Goal: Transaction & Acquisition: Book appointment/travel/reservation

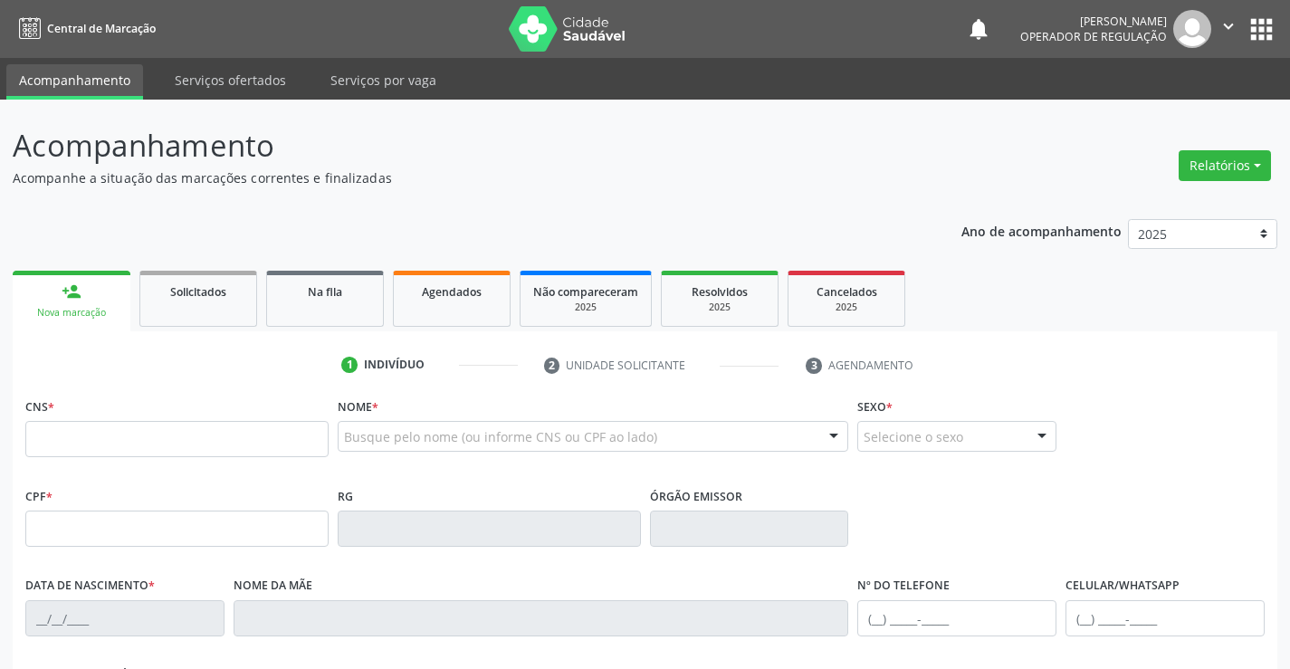
click at [110, 442] on input "text" at bounding box center [176, 439] width 303 height 36
type input "702 8091 8081 6960"
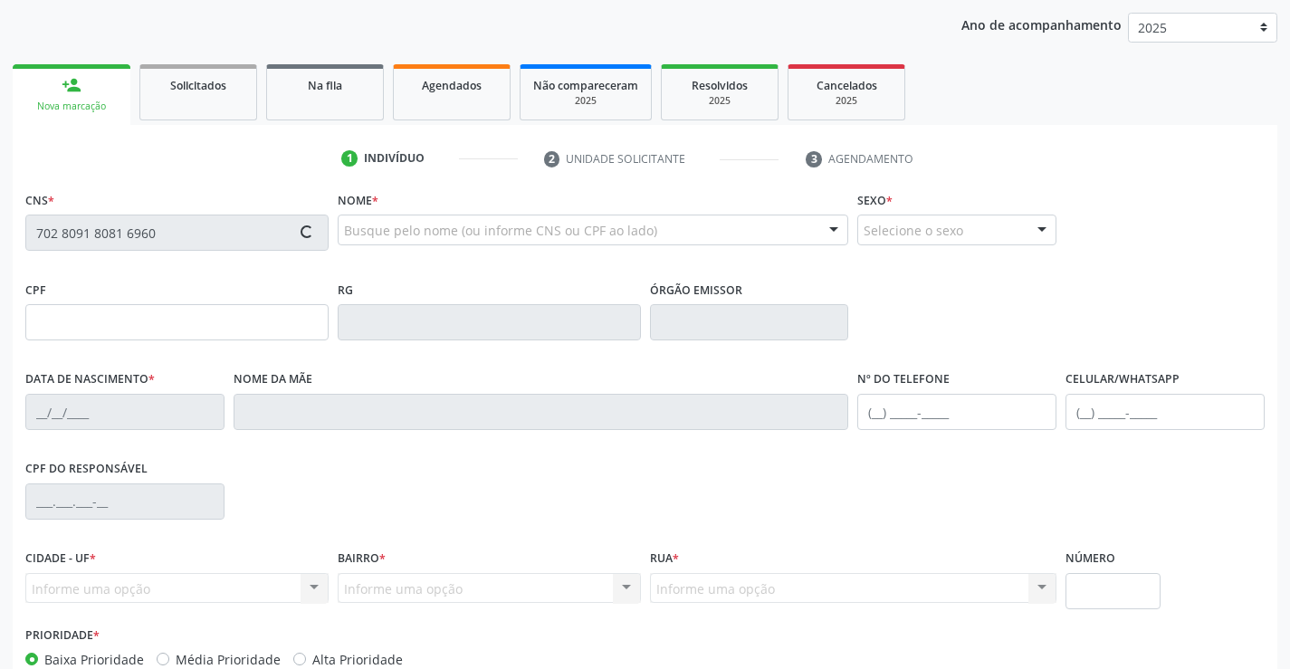
scroll to position [312, 0]
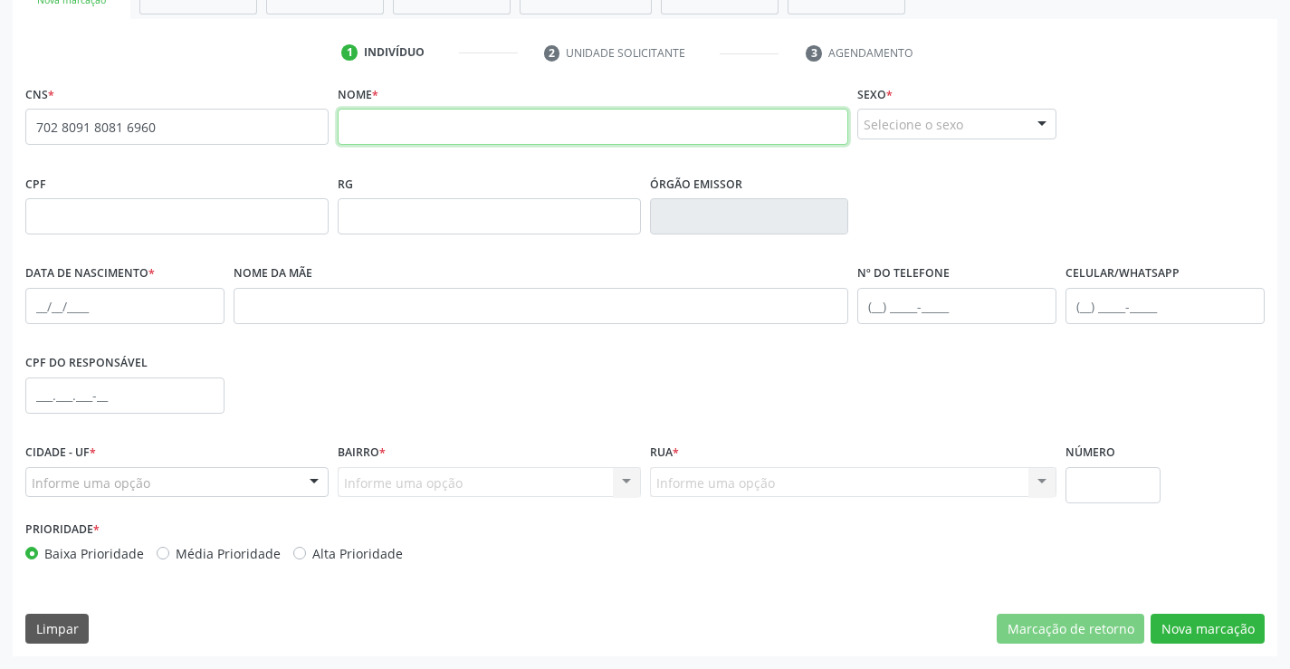
click at [438, 130] on input "text" at bounding box center [593, 127] width 511 height 36
type input "j"
type input "[PERSON_NAME]"
click at [920, 132] on div "Selecione o sexo" at bounding box center [956, 124] width 199 height 31
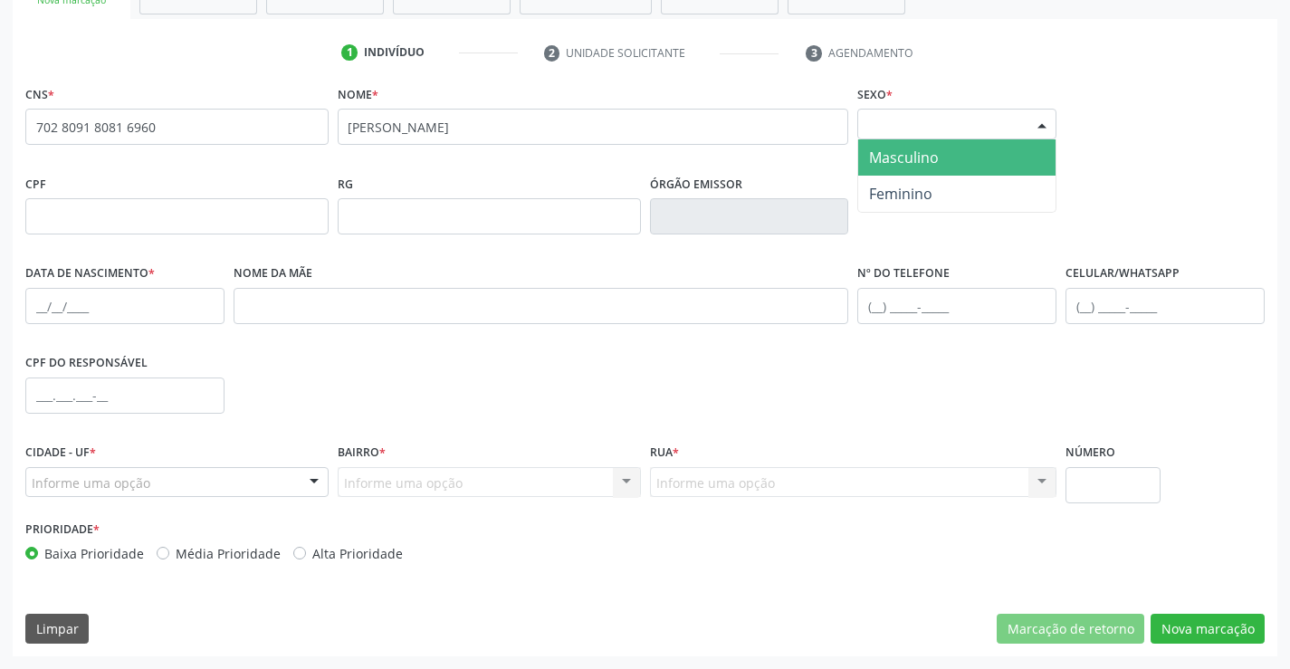
click at [921, 158] on span "Masculino" at bounding box center [904, 158] width 70 height 20
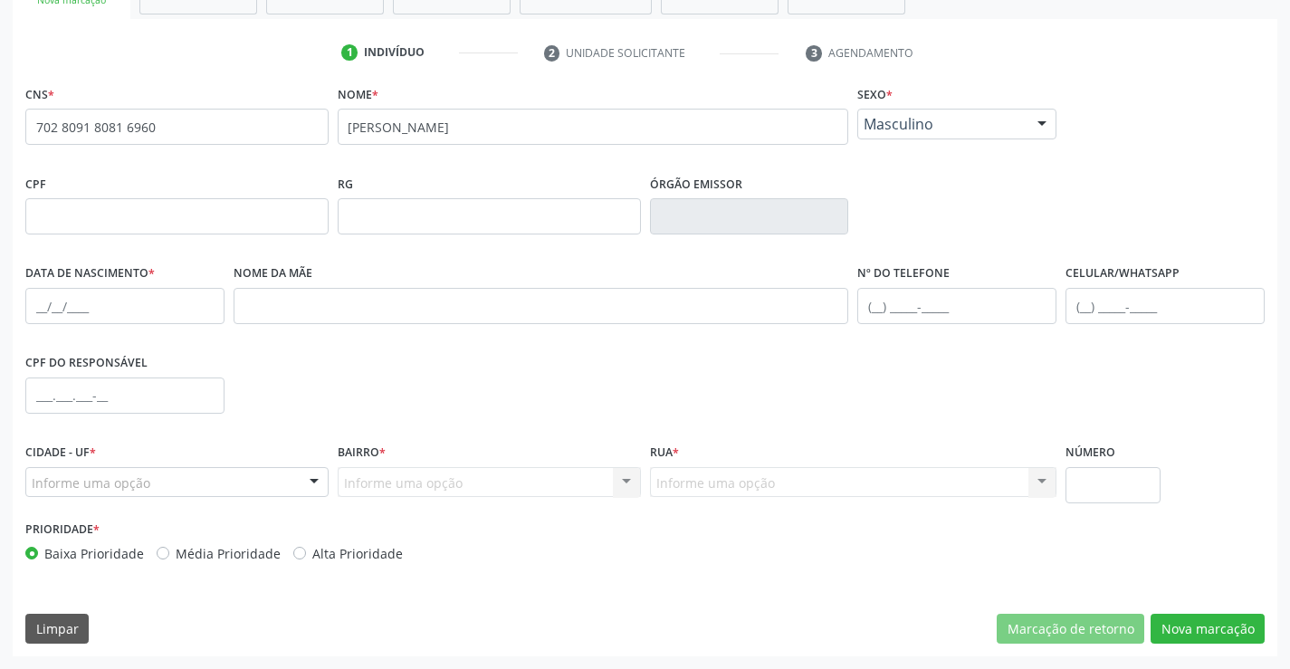
click at [190, 481] on div "Informe uma opção" at bounding box center [176, 482] width 303 height 31
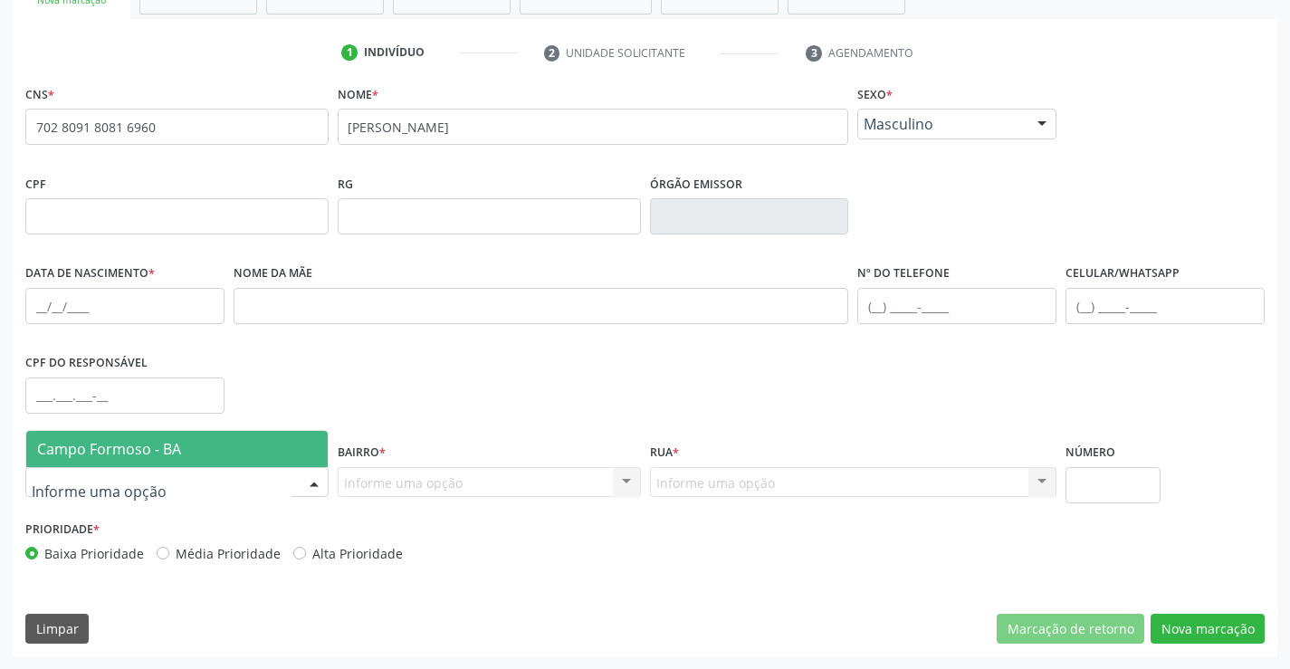
click at [227, 428] on div "CPF do responsável" at bounding box center [125, 394] width 208 height 90
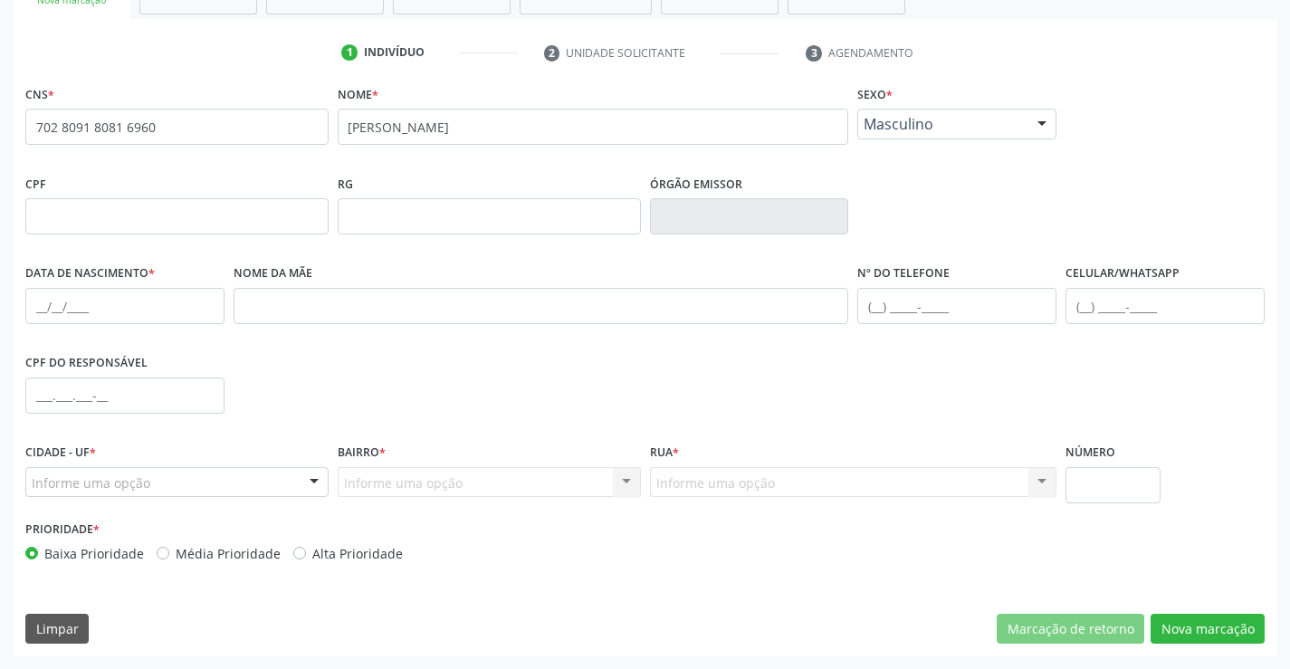
click at [454, 476] on div "Informe uma opção Nenhum resultado encontrado para: " " Nenhuma opção encontrad…" at bounding box center [489, 482] width 303 height 31
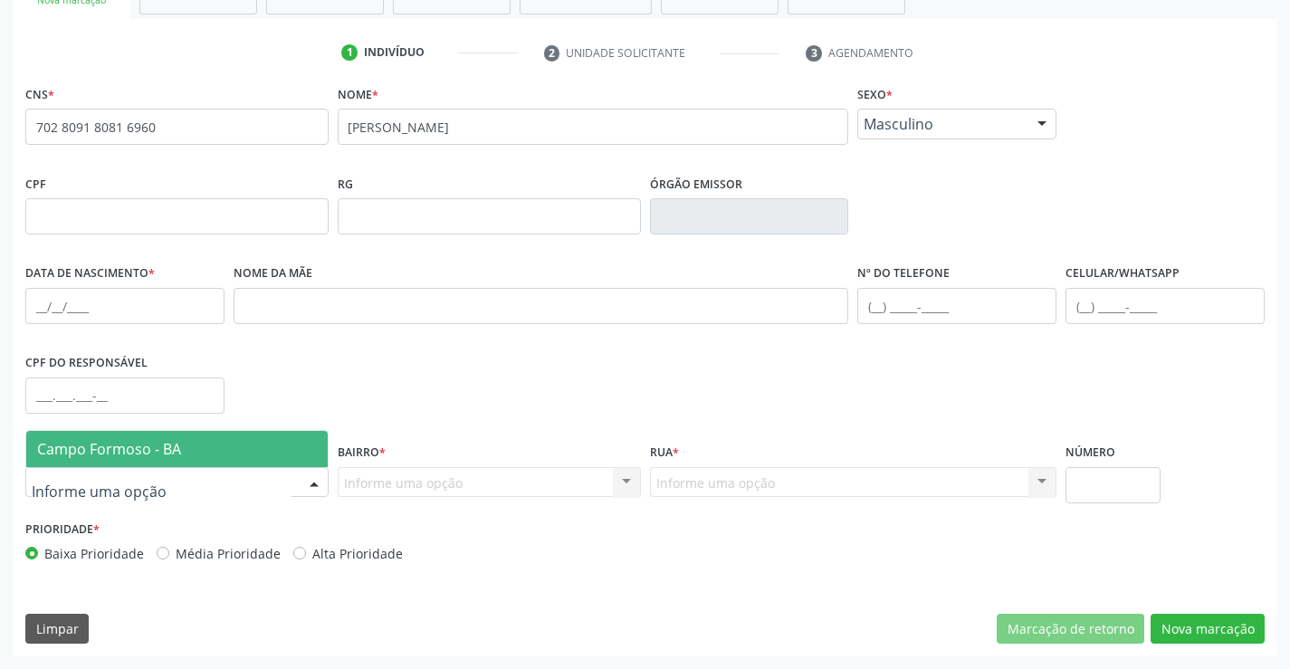
click at [266, 487] on div at bounding box center [176, 482] width 303 height 31
click at [258, 438] on span "Campo Formoso - BA" at bounding box center [176, 449] width 301 height 36
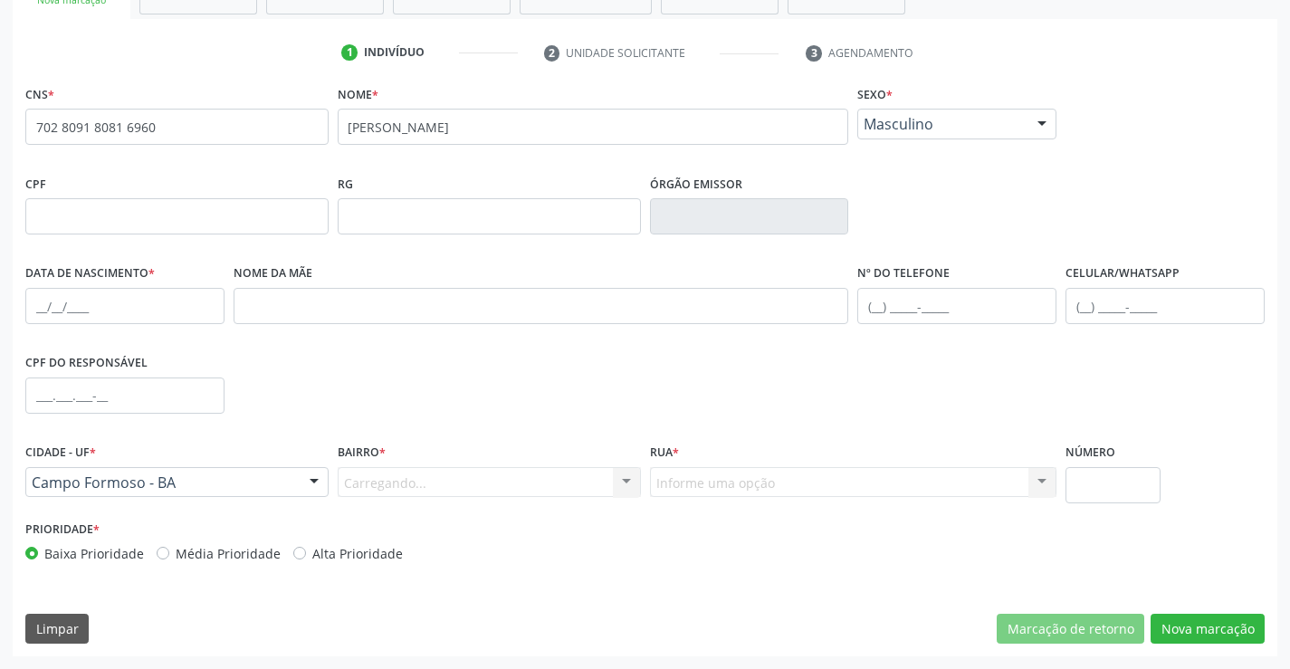
click at [357, 490] on div "Carregando... Nenhum resultado encontrado para: " " Nenhuma opção encontrada. D…" at bounding box center [489, 482] width 303 height 31
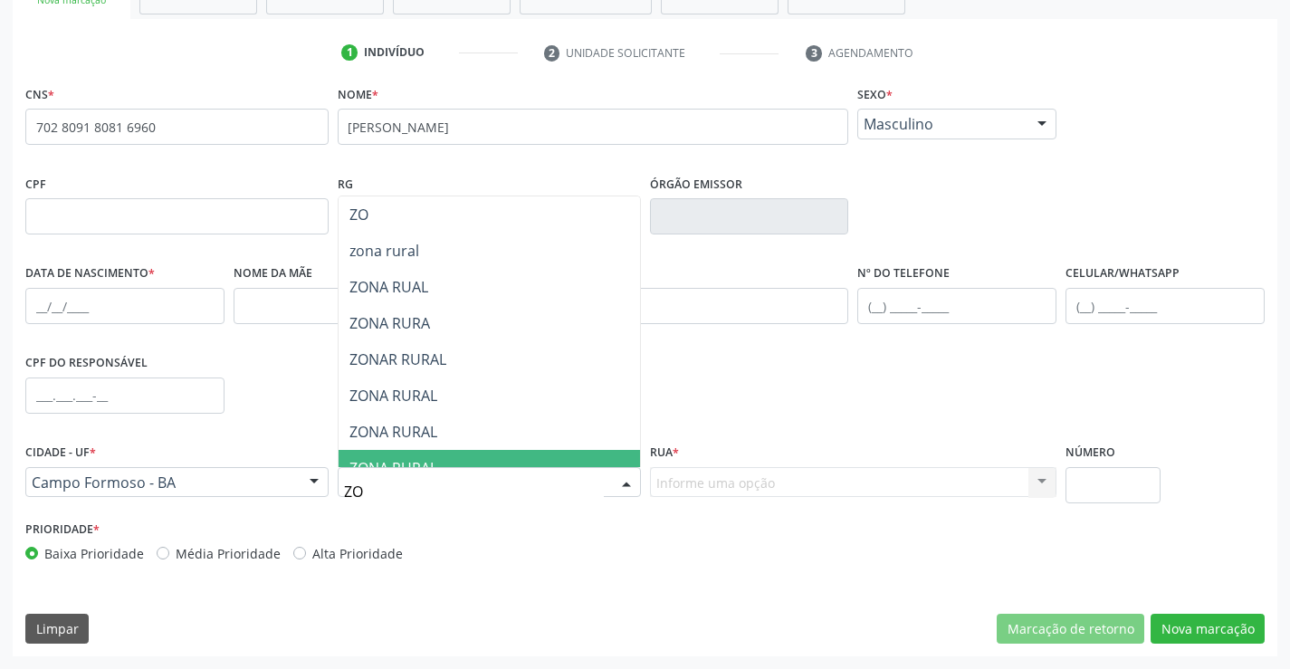
type input "ZON"
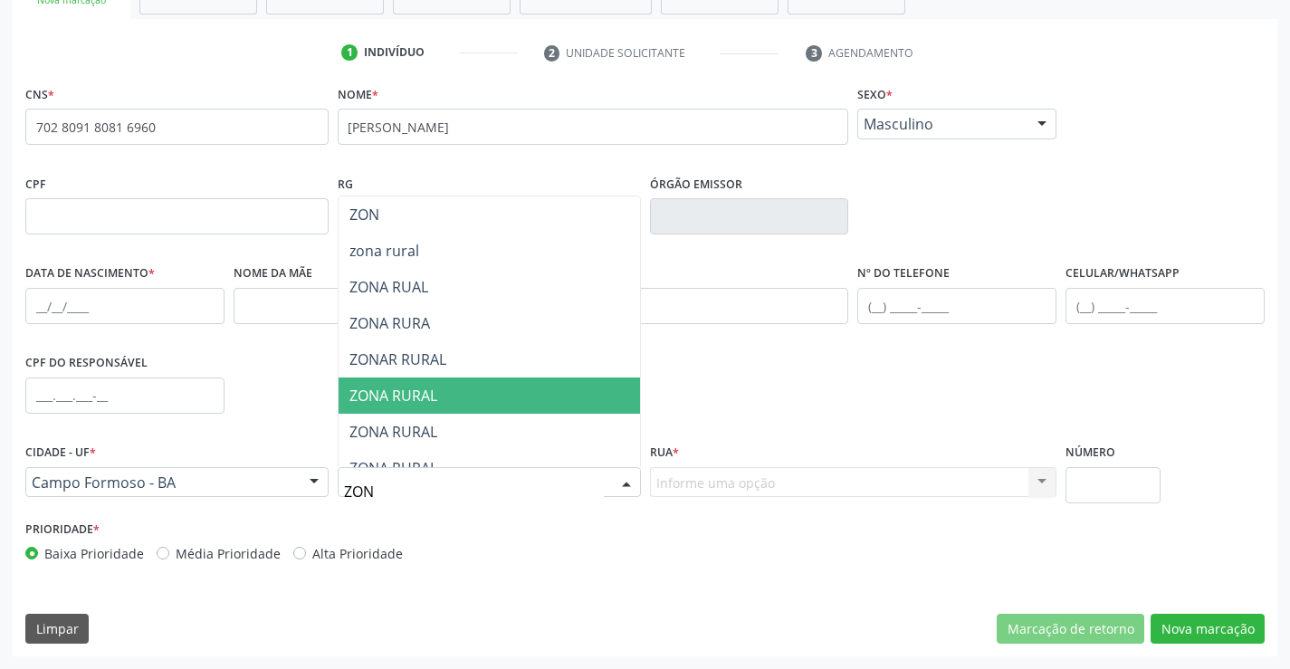
drag, startPoint x: 400, startPoint y: 408, endPoint x: 494, endPoint y: 421, distance: 95.0
click at [400, 408] on span "ZONA RURAL" at bounding box center [489, 395] width 301 height 36
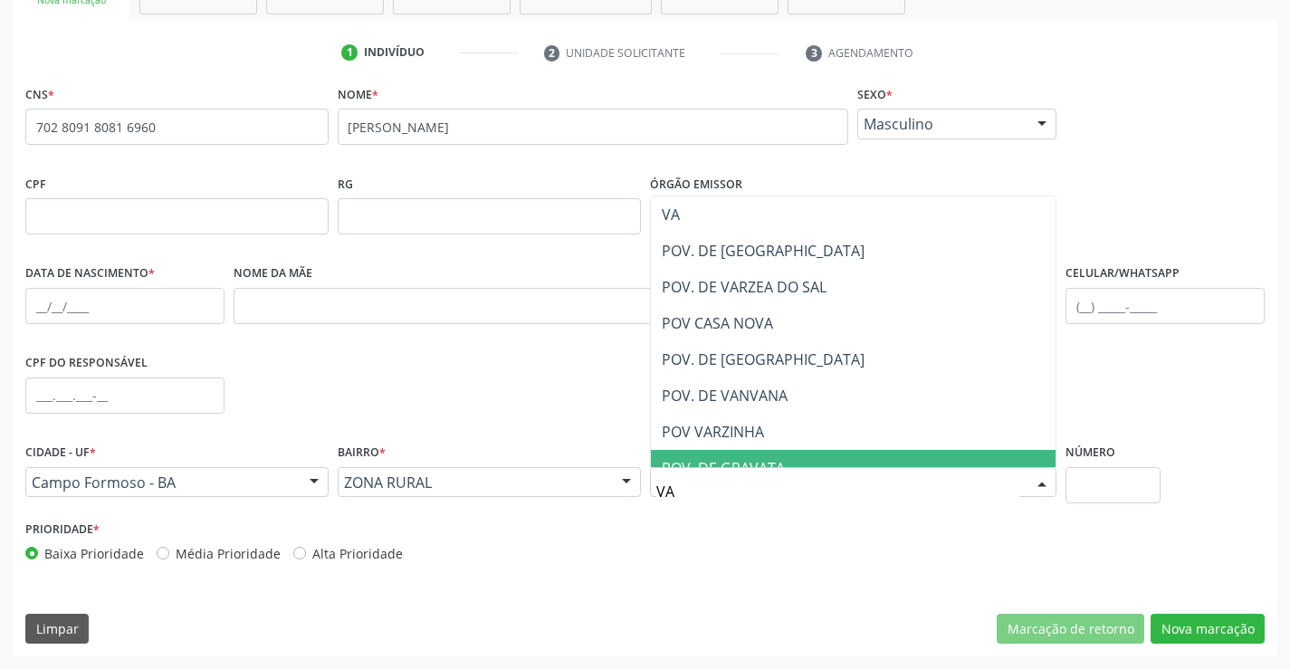
type input "VAN"
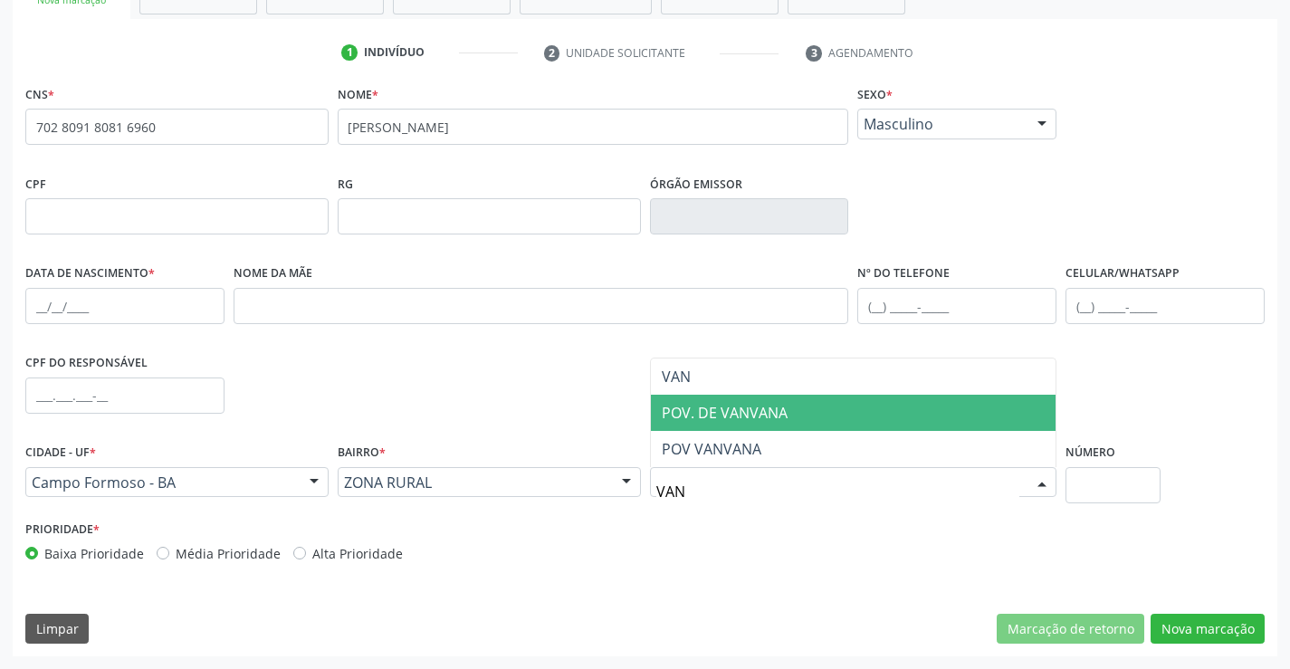
click at [797, 408] on span "POV. DE VANVANA" at bounding box center [854, 413] width 406 height 36
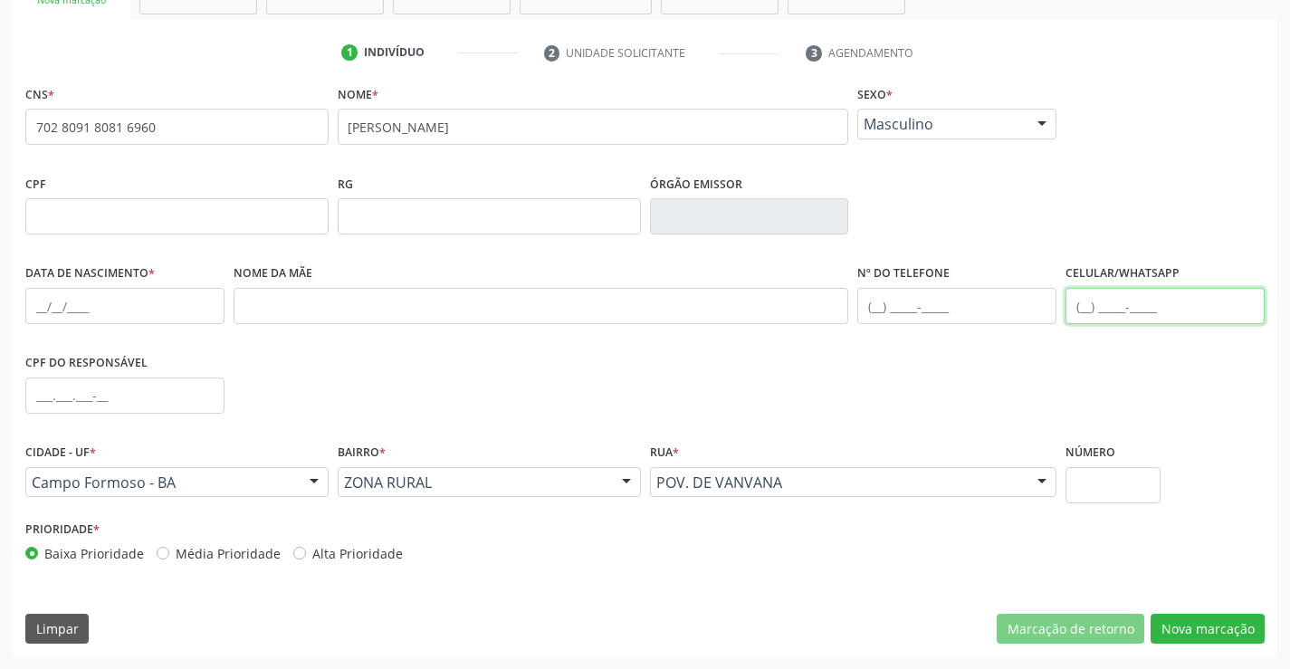
click at [1186, 299] on input "text" at bounding box center [1165, 306] width 199 height 36
type input "("
type input "[PHONE_NUMBER]"
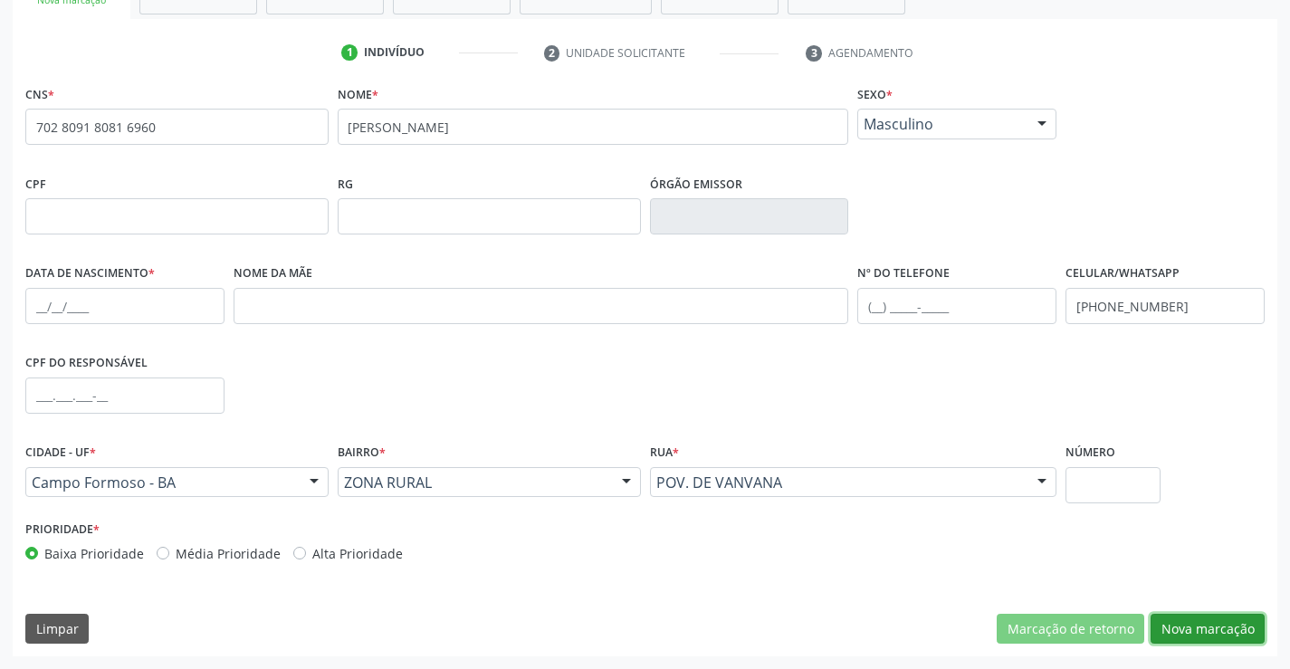
click at [1190, 636] on button "Nova marcação" at bounding box center [1208, 629] width 114 height 31
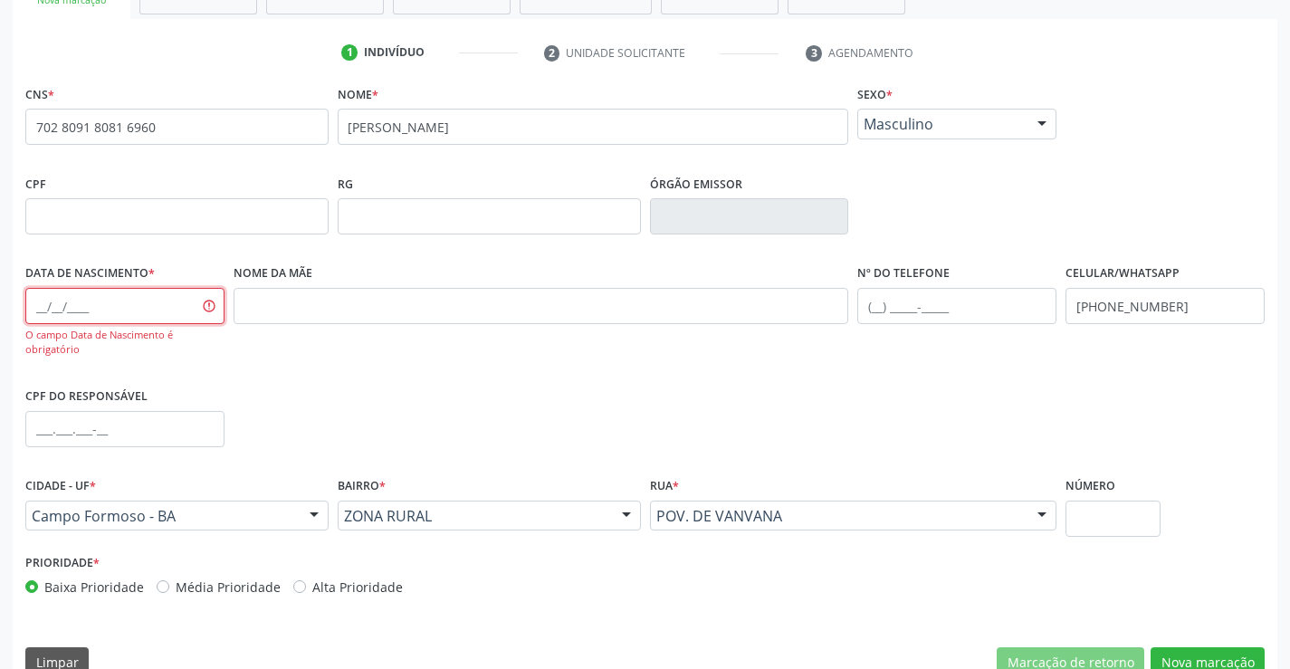
click at [177, 308] on input "text" at bounding box center [124, 306] width 199 height 36
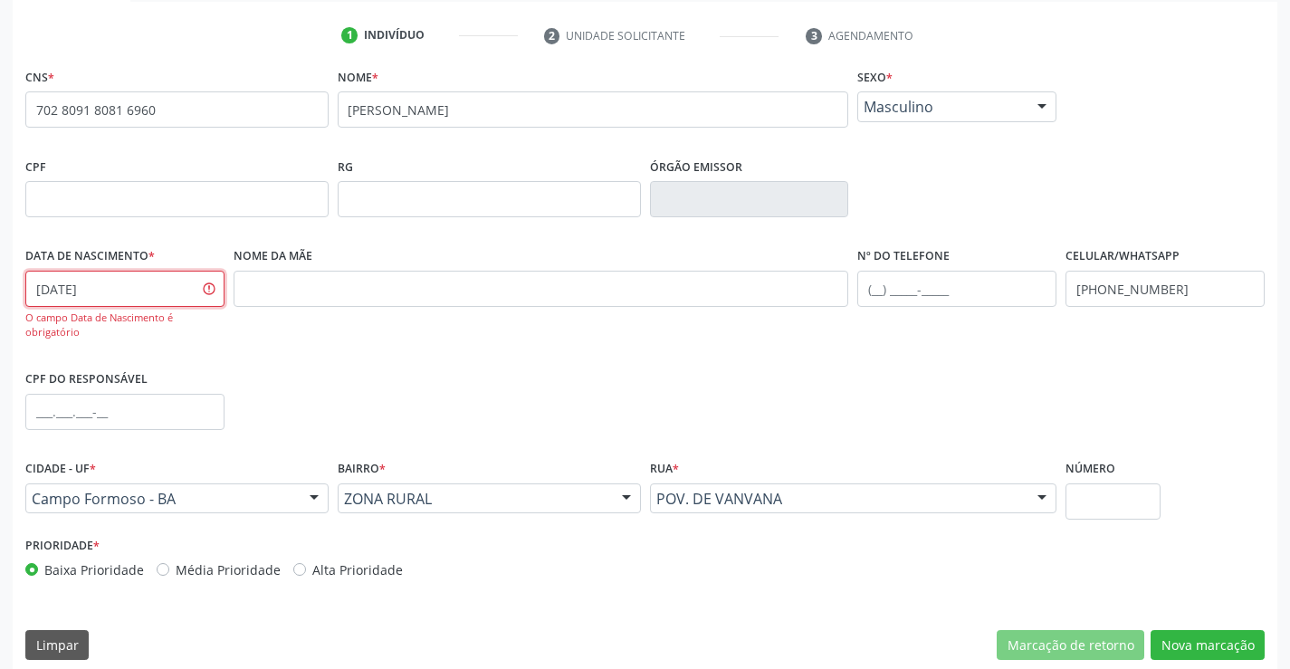
scroll to position [346, 0]
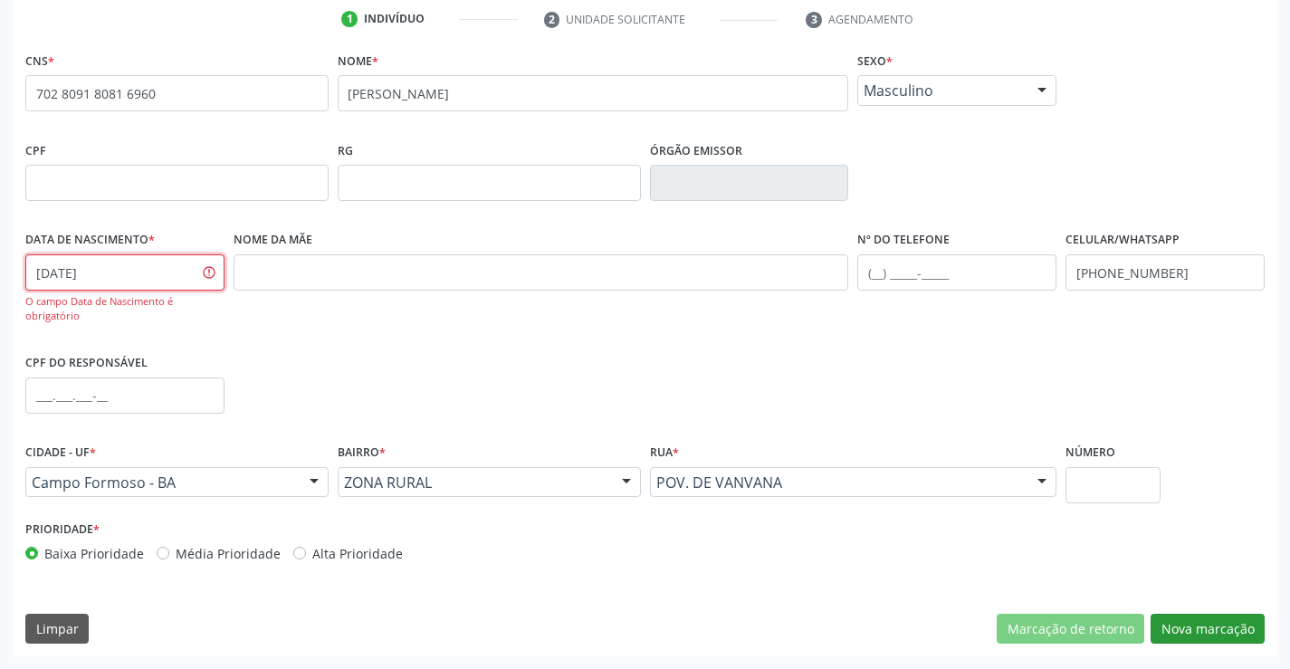
type input "[DATE]"
click at [1209, 638] on button "Nova marcação" at bounding box center [1208, 629] width 114 height 31
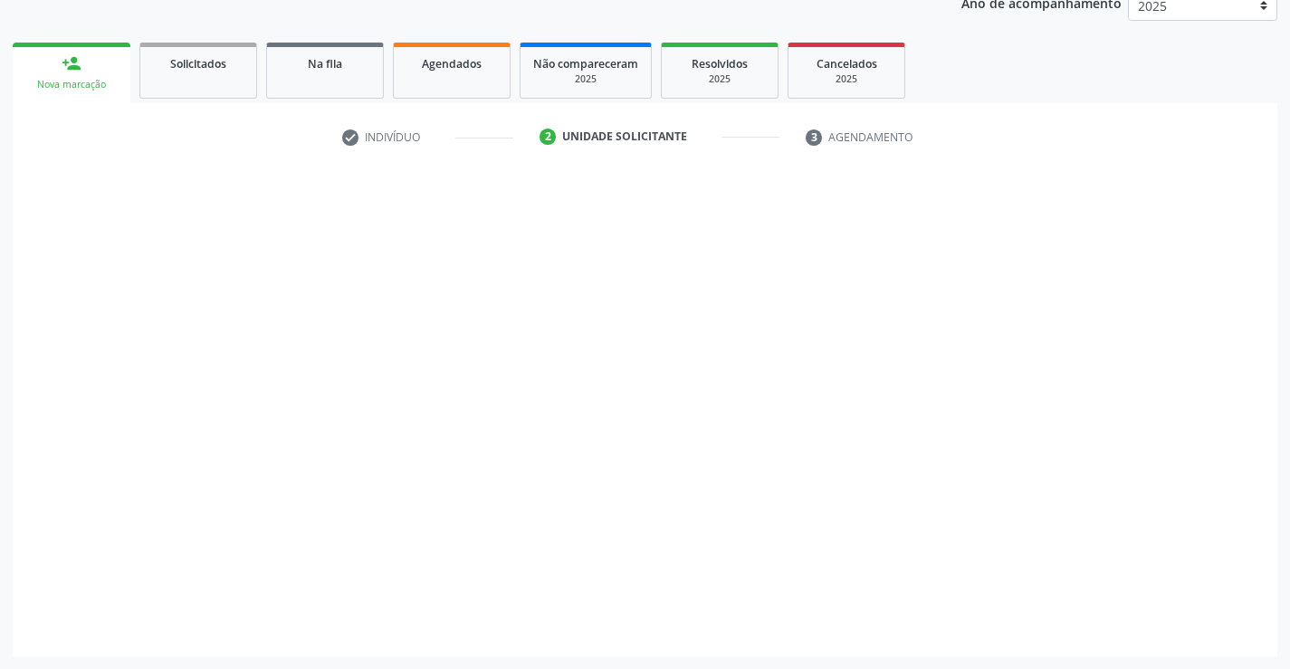
scroll to position [228, 0]
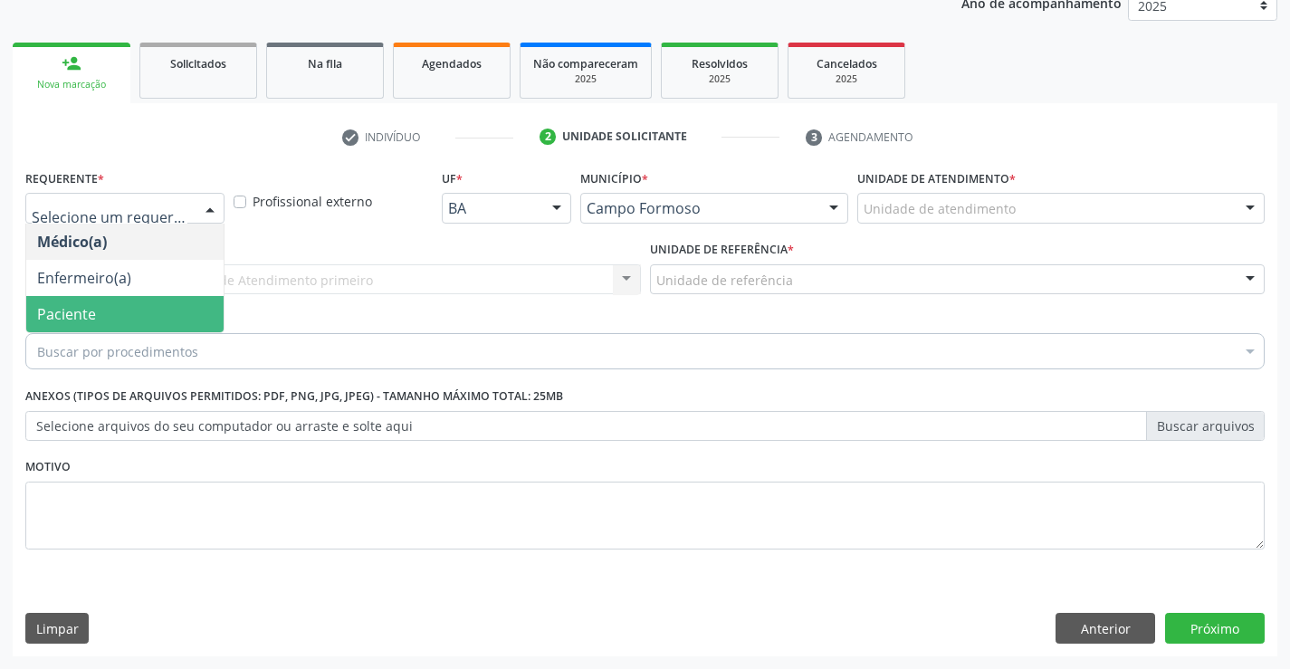
click at [91, 324] on span "Paciente" at bounding box center [124, 314] width 197 height 36
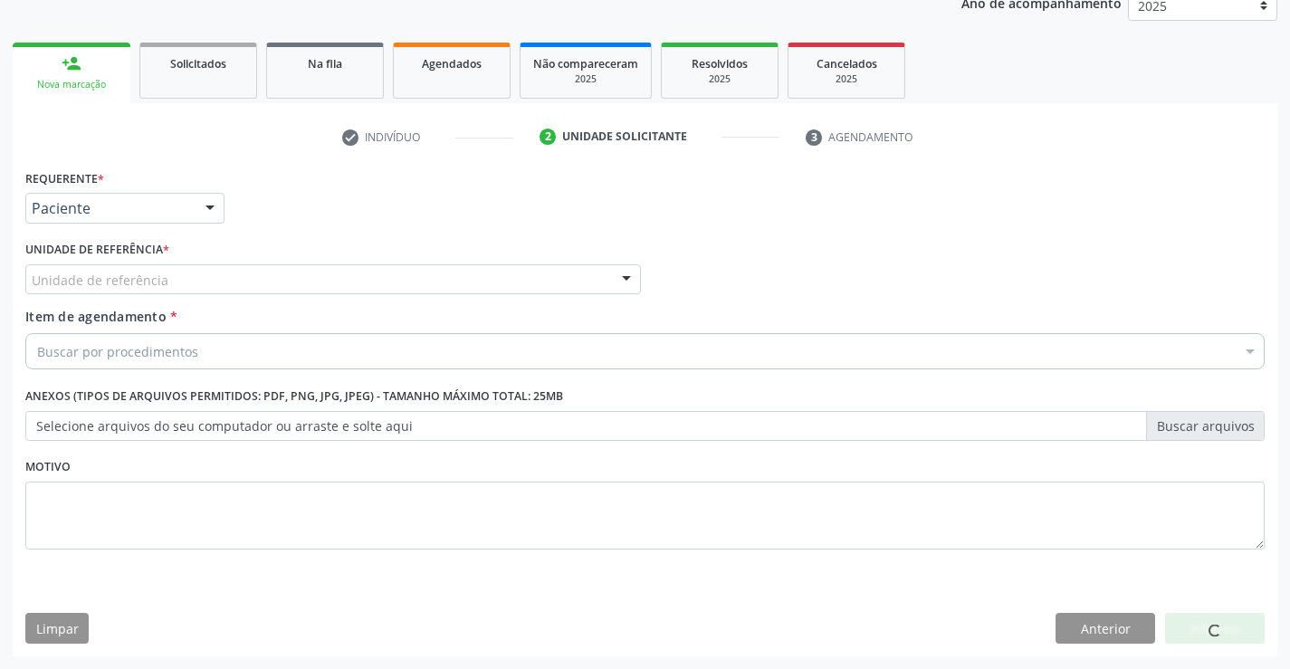
click at [178, 287] on div "Unidade de referência" at bounding box center [333, 279] width 616 height 31
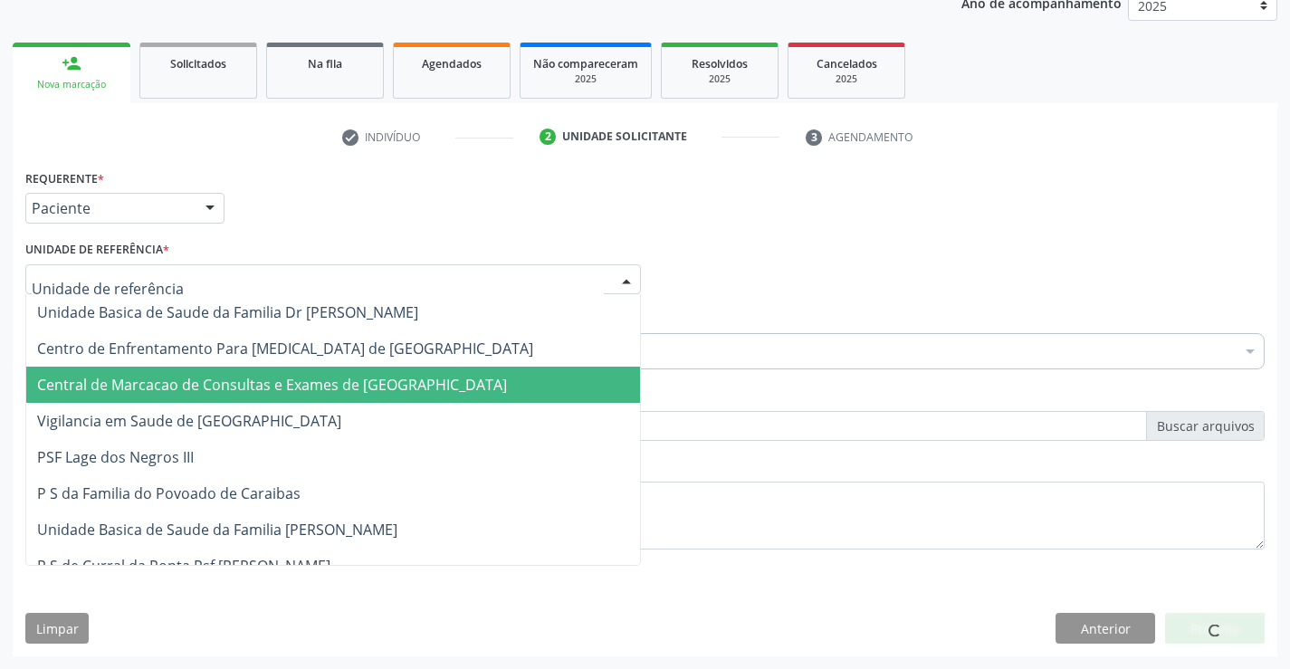
click at [178, 382] on span "Central de Marcacao de Consultas e Exames de [GEOGRAPHIC_DATA]" at bounding box center [272, 385] width 470 height 20
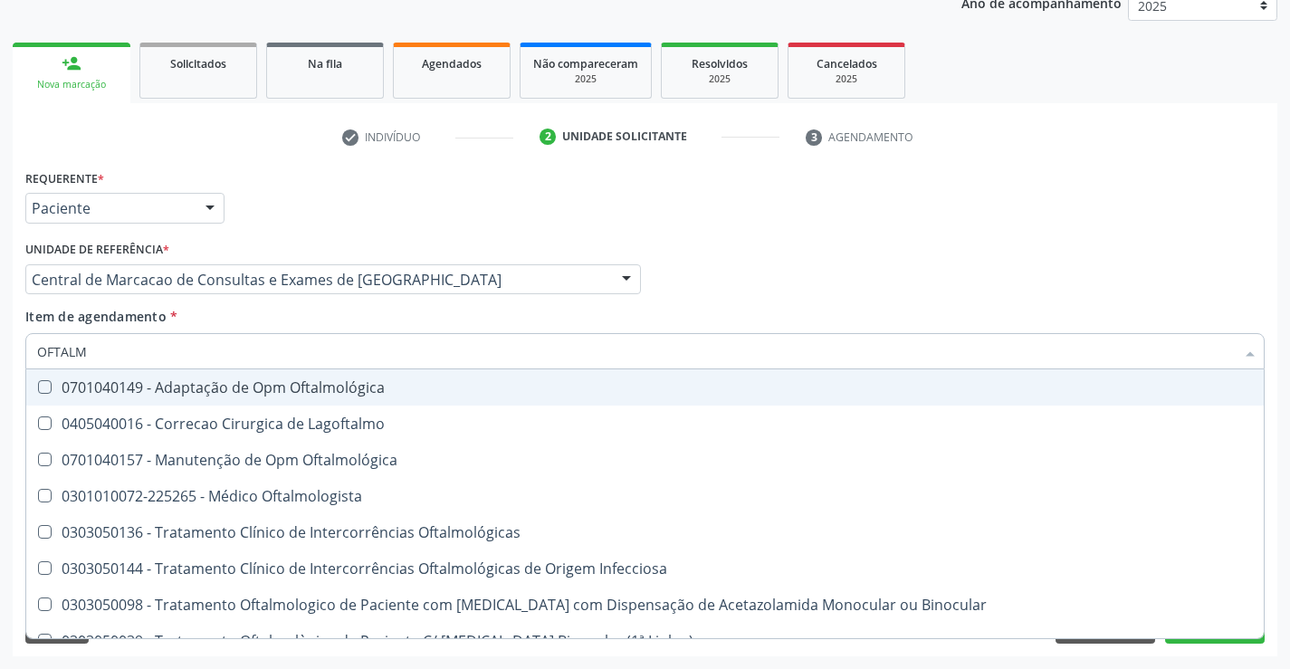
type input "OFTALMO"
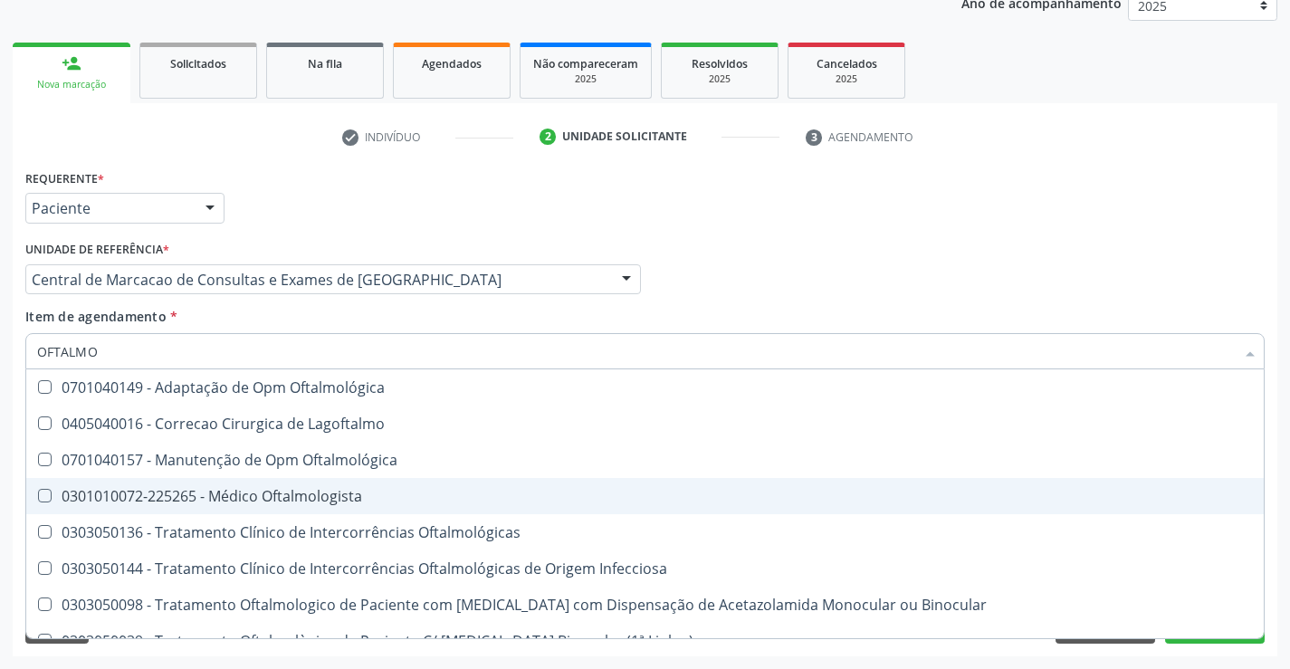
click at [461, 497] on div "0301010072-225265 - Médico Oftalmologista" at bounding box center [645, 496] width 1216 height 14
checkbox Oftalmologista "true"
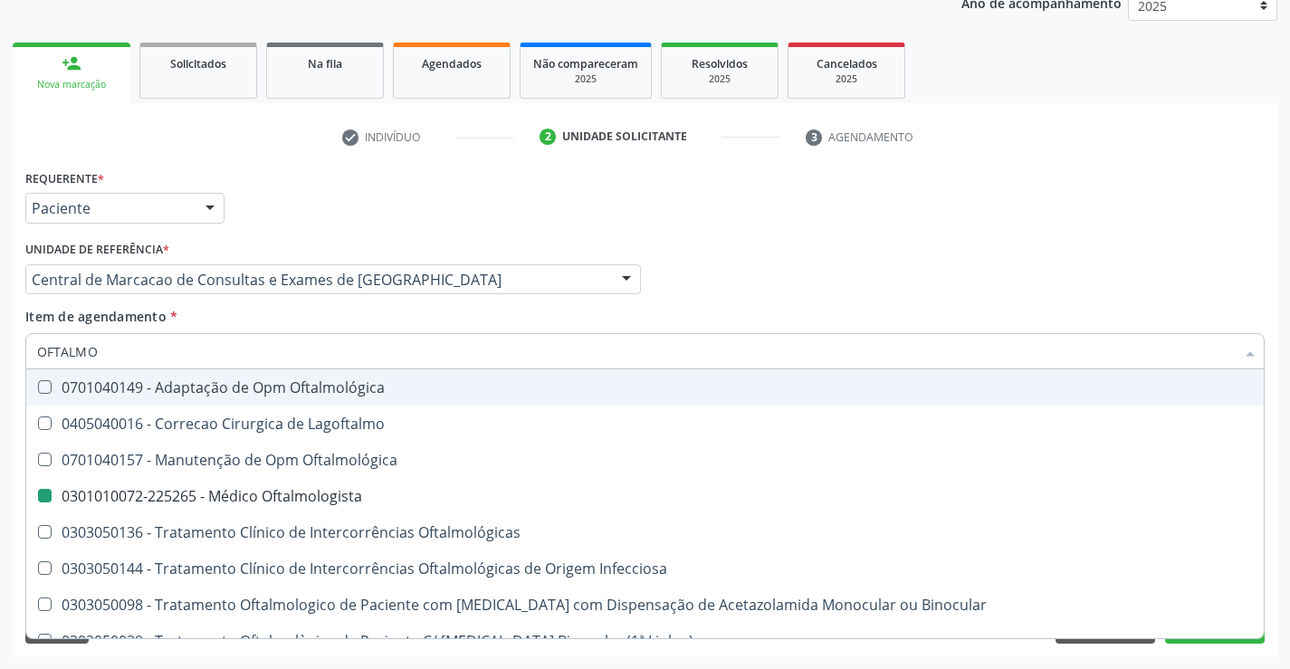
click at [818, 283] on div "Médico Solicitante Por favor, selecione a Unidade de Atendimento primeiro Nenhu…" at bounding box center [645, 271] width 1248 height 71
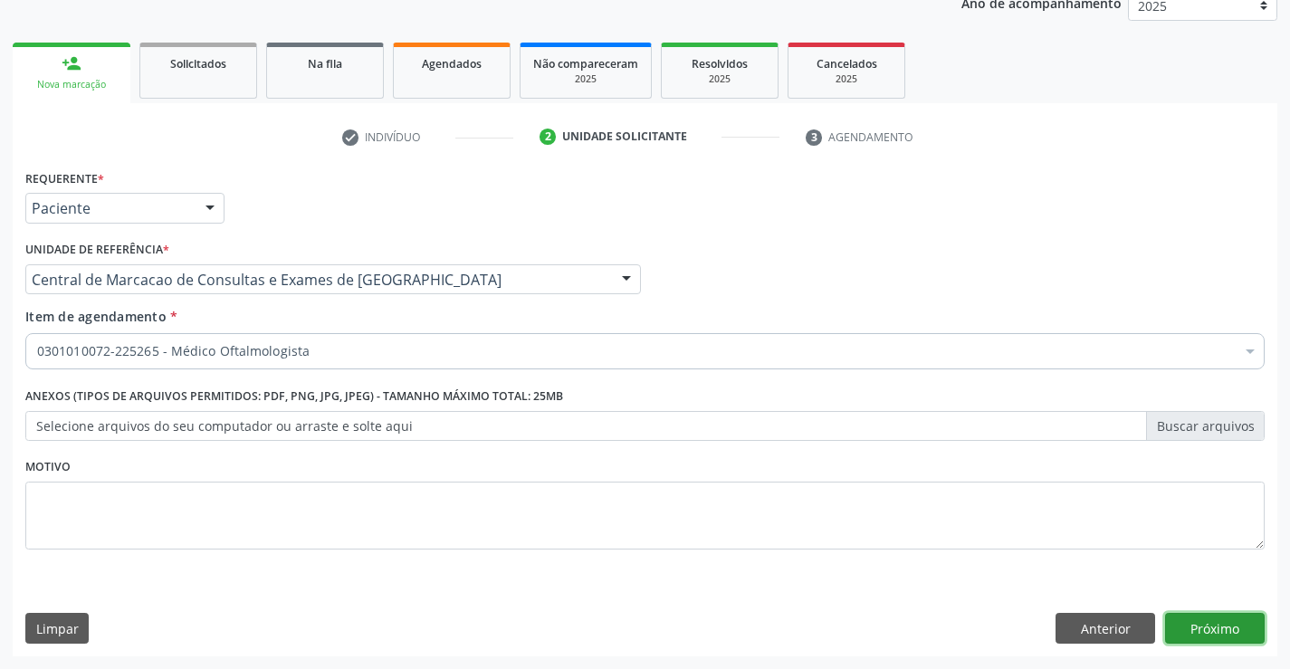
click at [1201, 626] on button "Próximo" at bounding box center [1215, 628] width 100 height 31
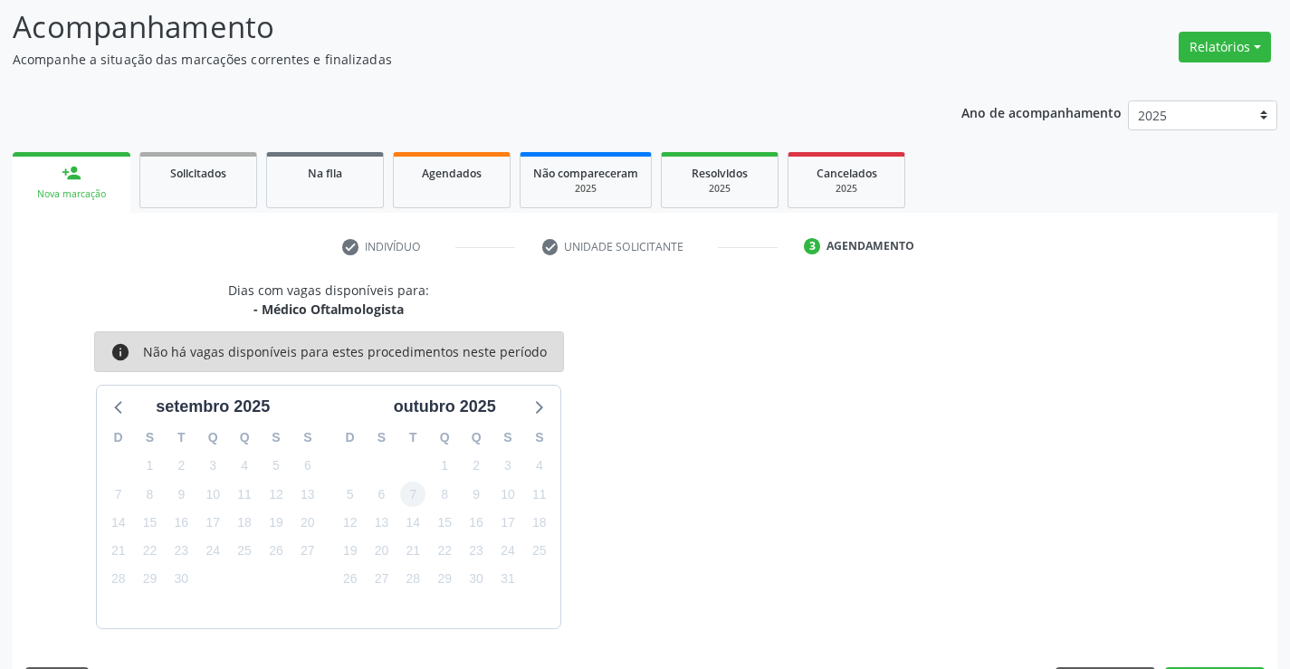
scroll to position [172, 0]
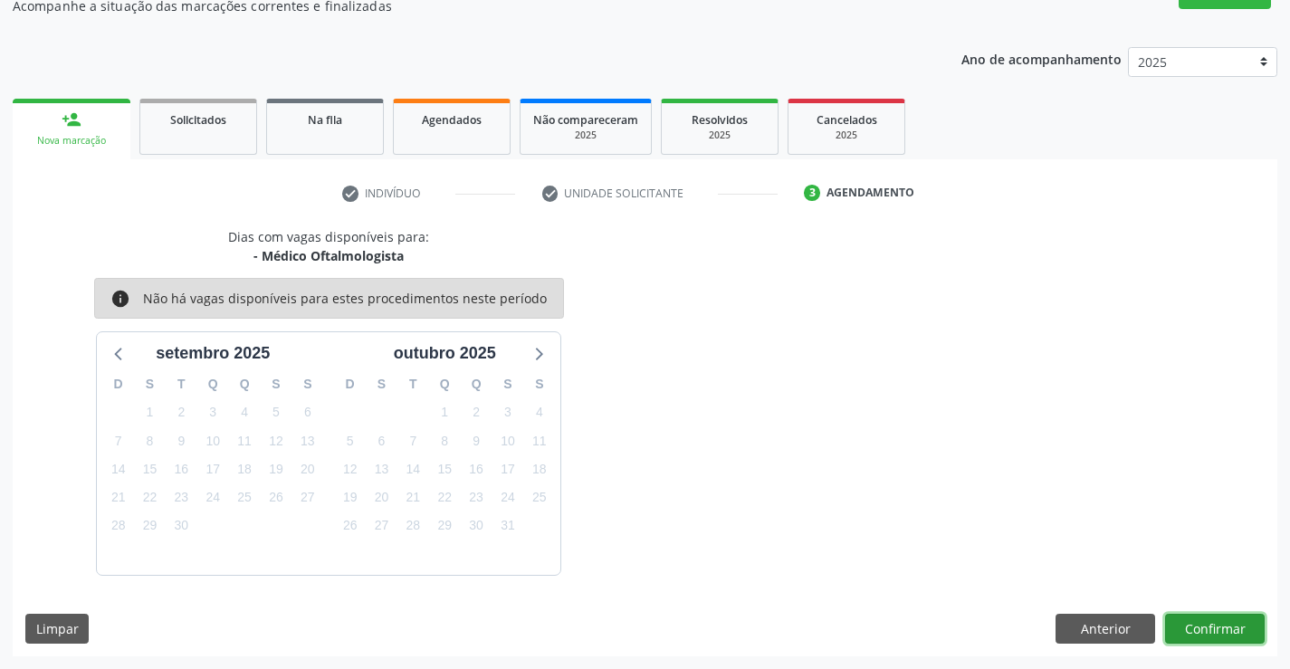
click at [1206, 641] on button "Confirmar" at bounding box center [1215, 629] width 100 height 31
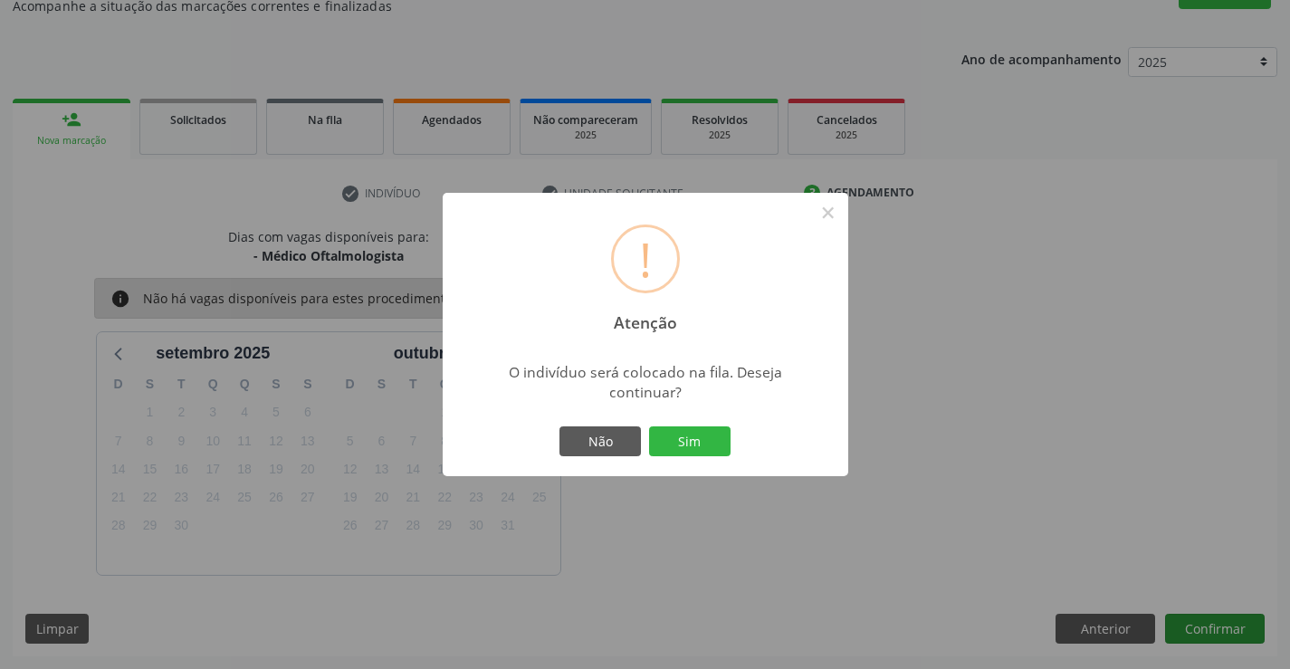
click at [649, 426] on button "Sim" at bounding box center [689, 441] width 81 height 31
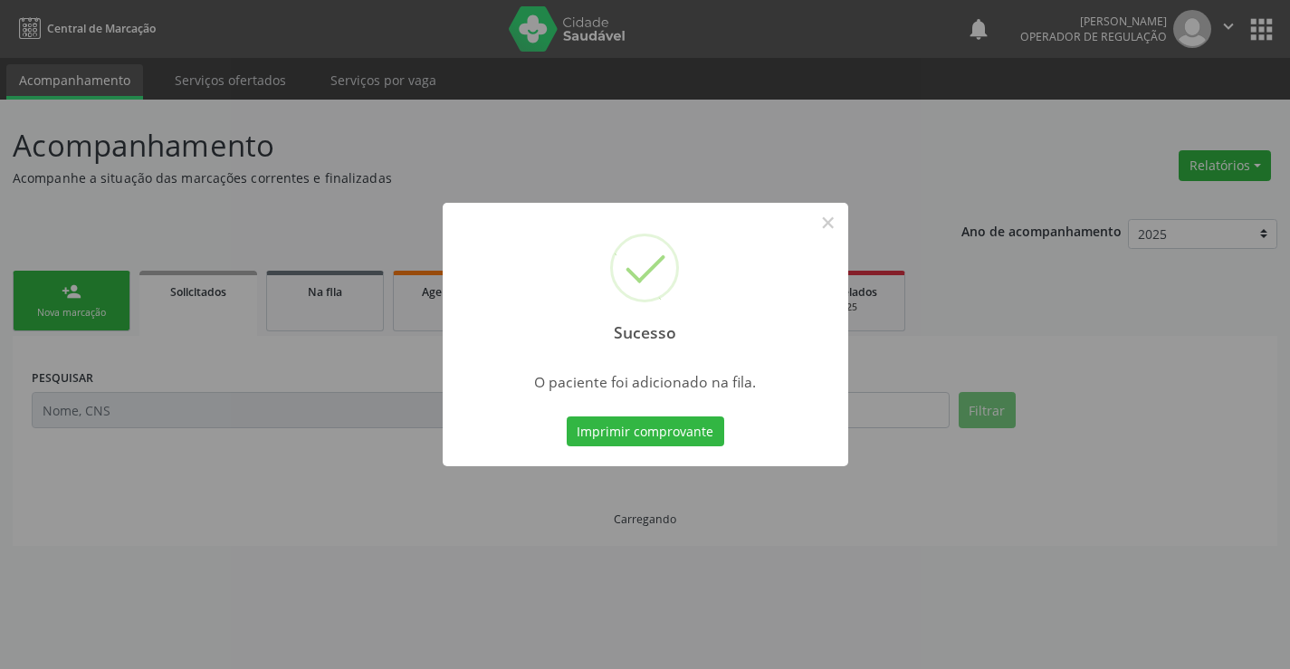
scroll to position [0, 0]
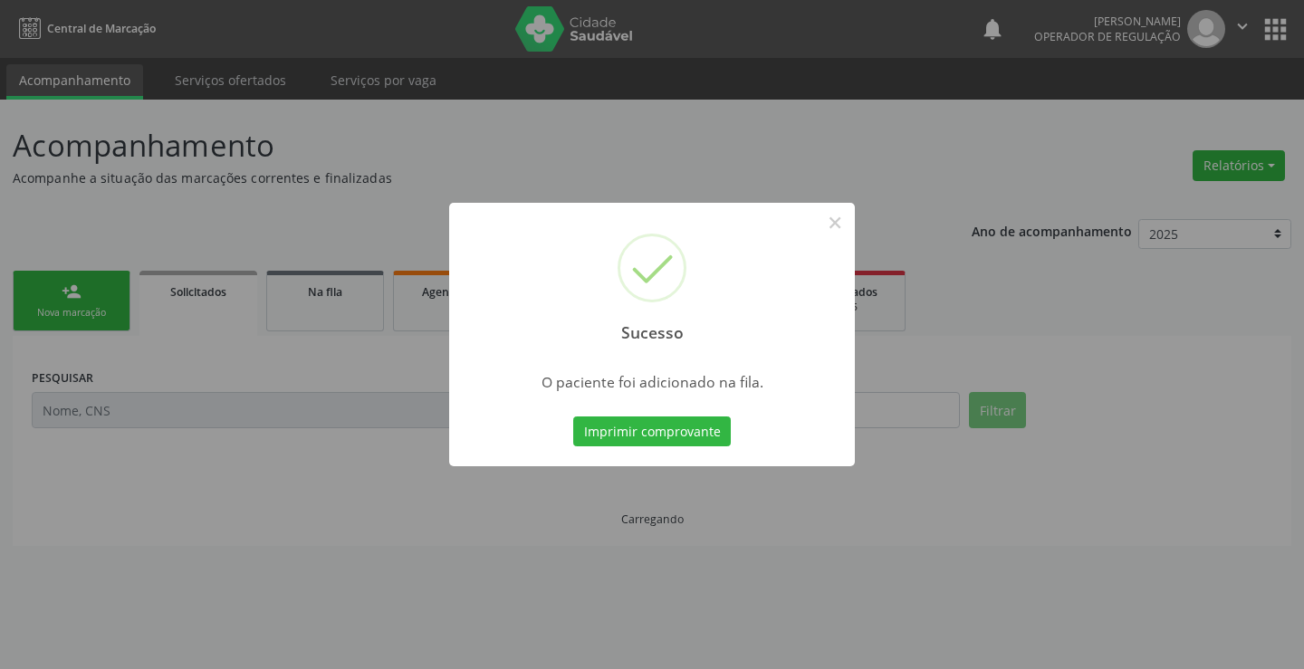
click at [573, 416] on button "Imprimir comprovante" at bounding box center [652, 431] width 158 height 31
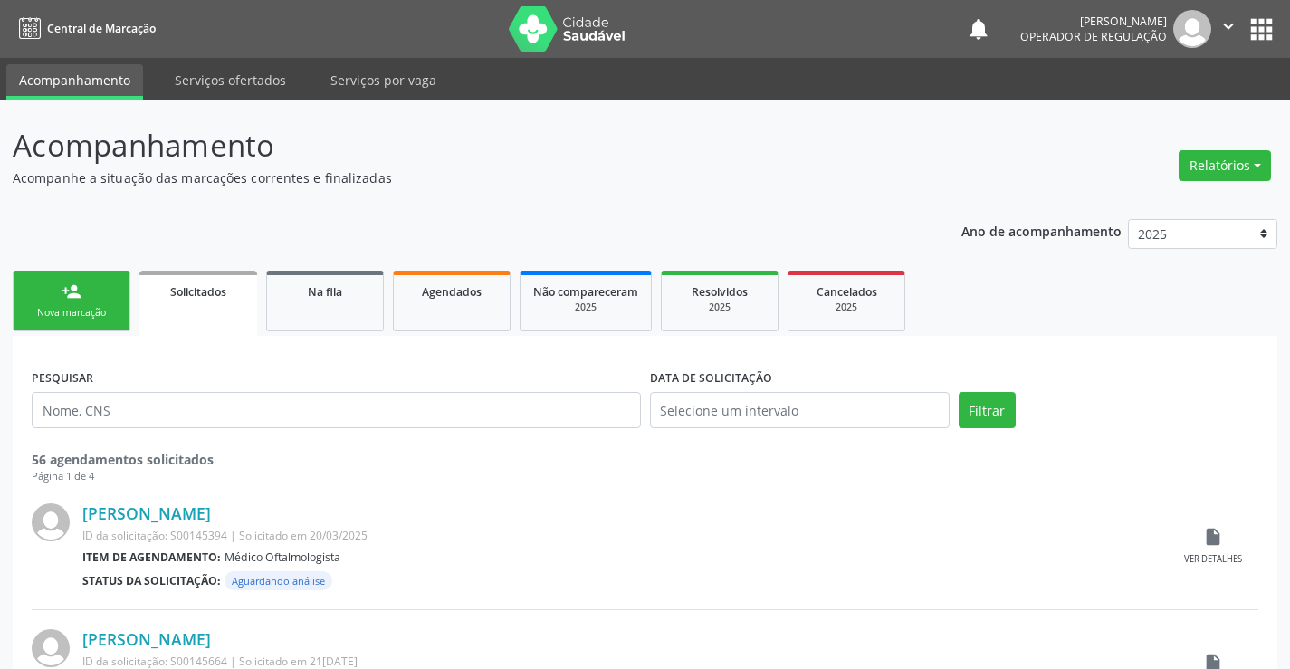
click at [54, 291] on link "person_add Nova marcação" at bounding box center [72, 301] width 118 height 61
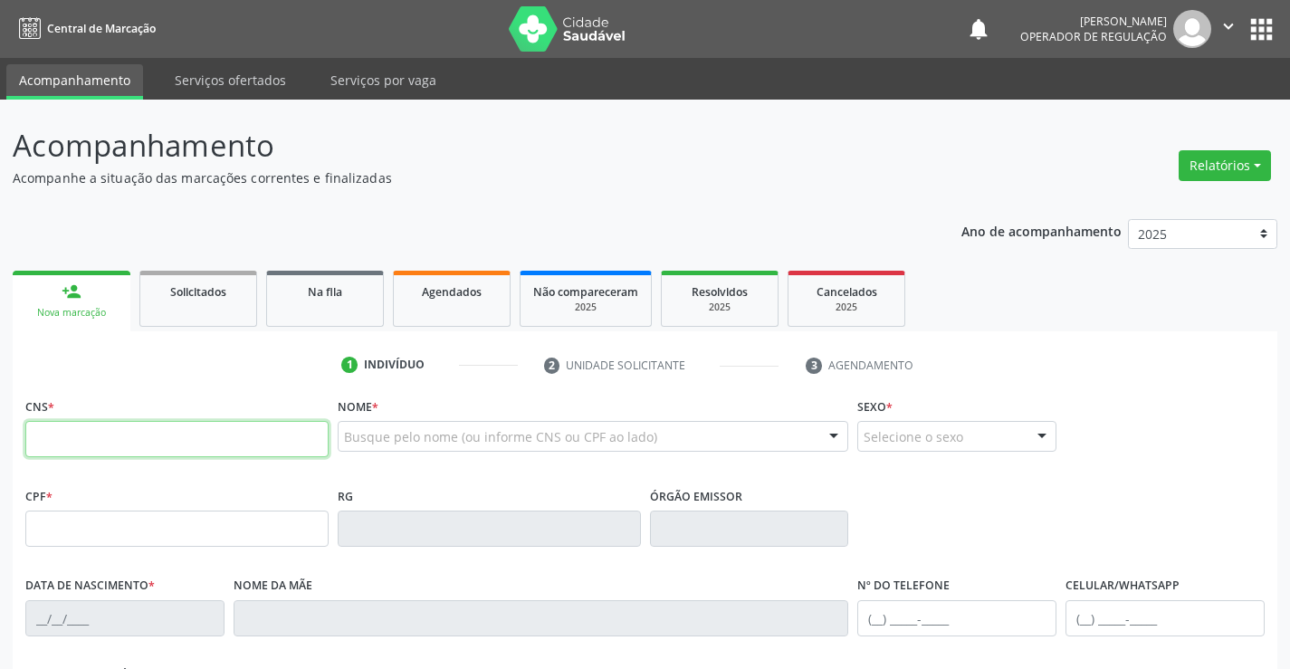
click at [131, 437] on input "text" at bounding box center [176, 439] width 303 height 36
type input "706 9081 1370 7137"
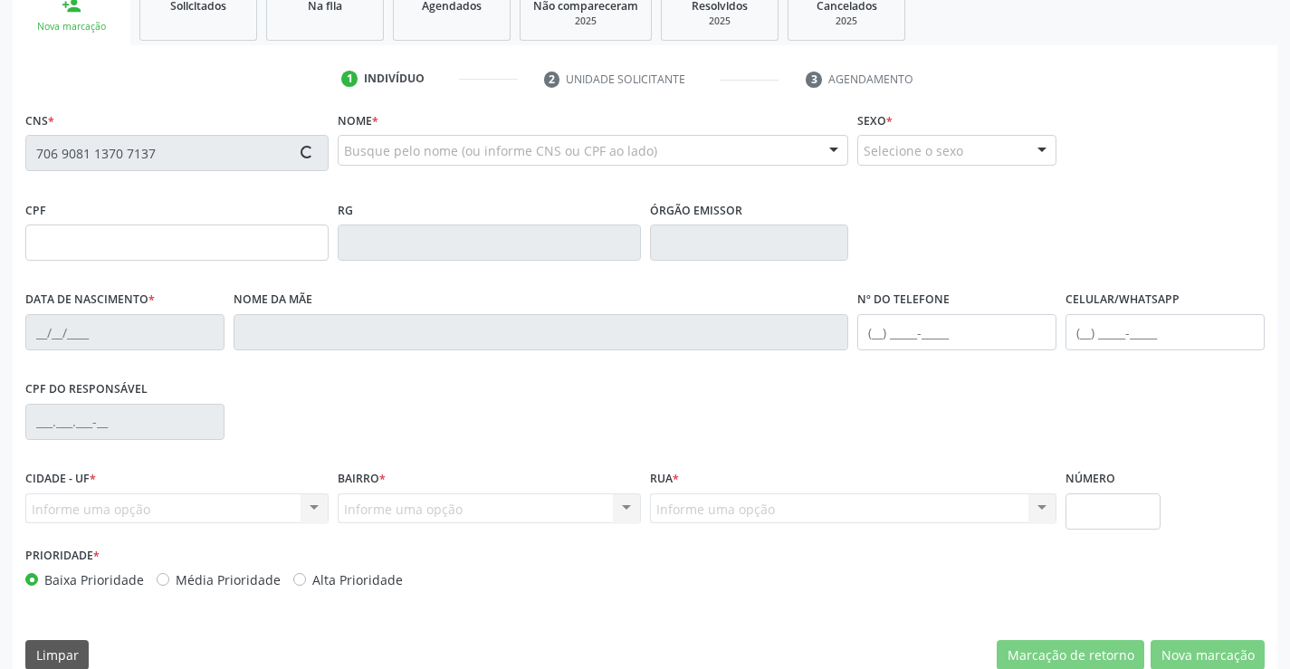
scroll to position [312, 0]
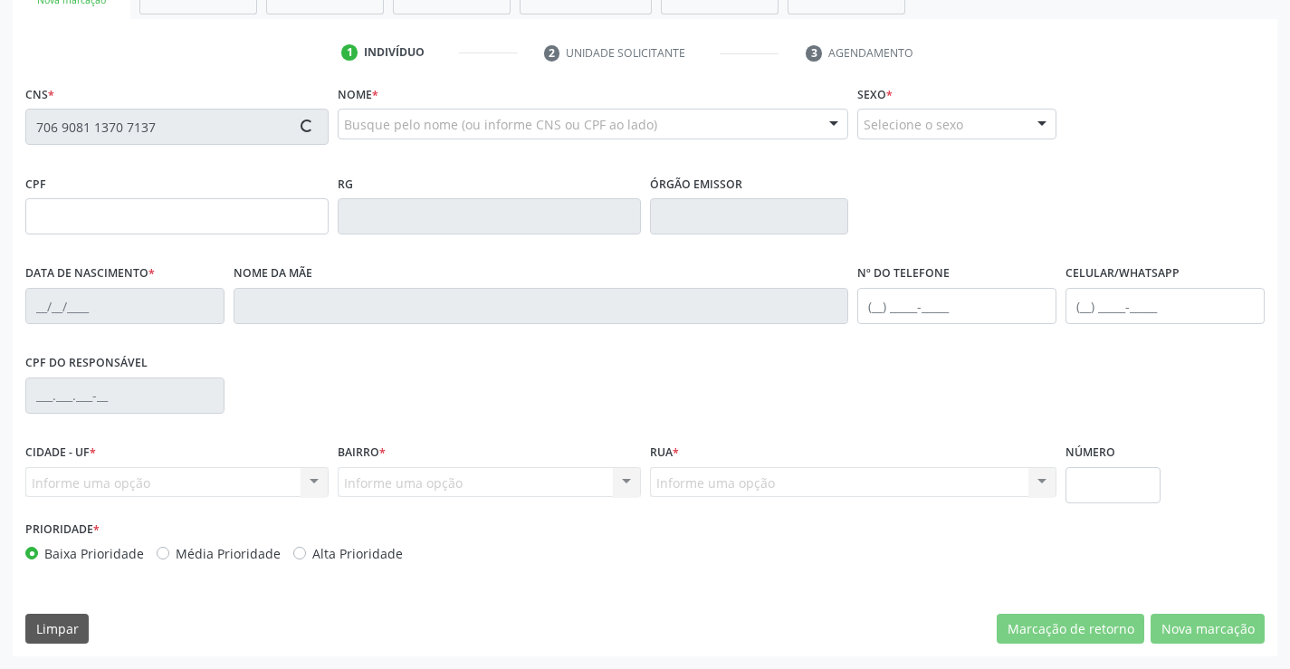
type input "240.927.948-19"
type input "[DATE]"
type input "[PERSON_NAME]"
type input "[PHONE_NUMBER]"
type input "S/N"
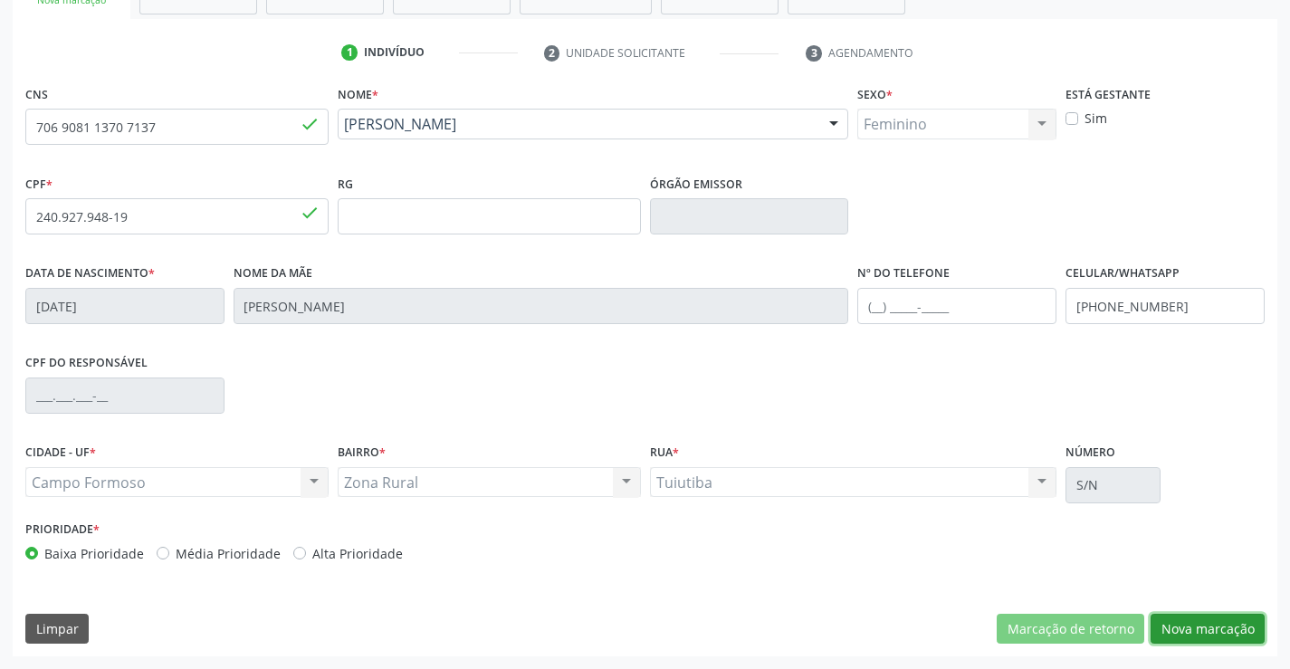
click at [1179, 623] on button "Nova marcação" at bounding box center [1208, 629] width 114 height 31
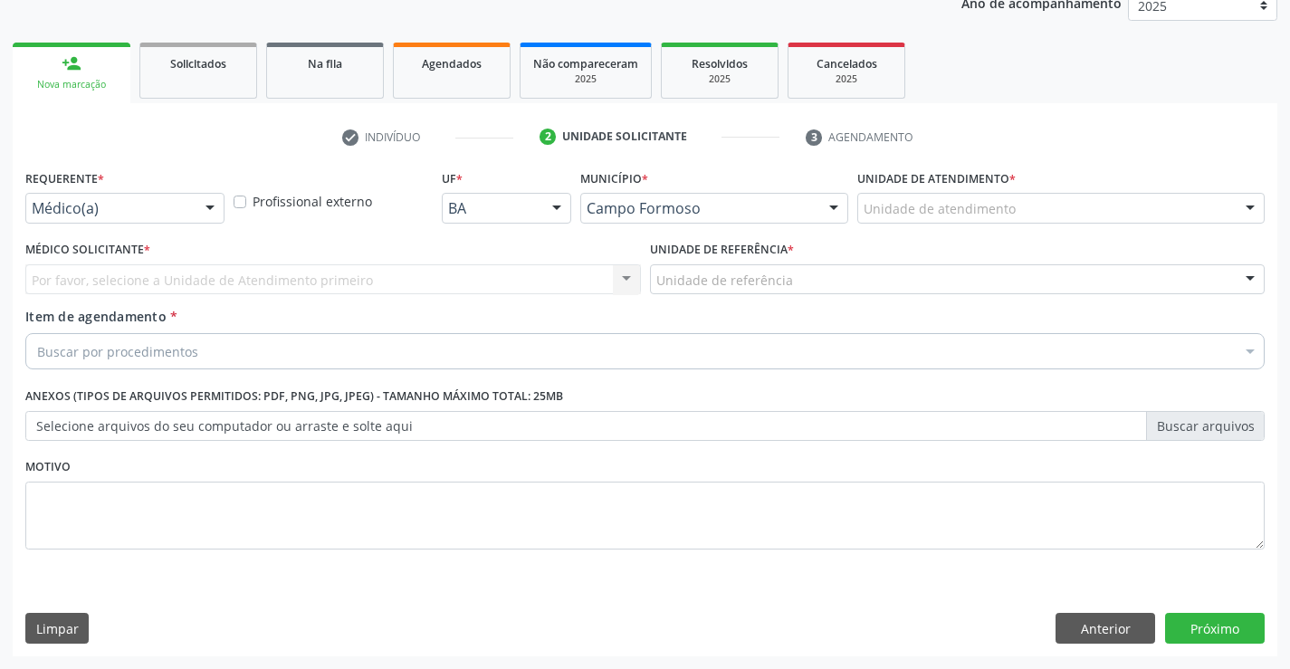
scroll to position [228, 0]
drag, startPoint x: 150, startPoint y: 200, endPoint x: 148, endPoint y: 253, distance: 52.5
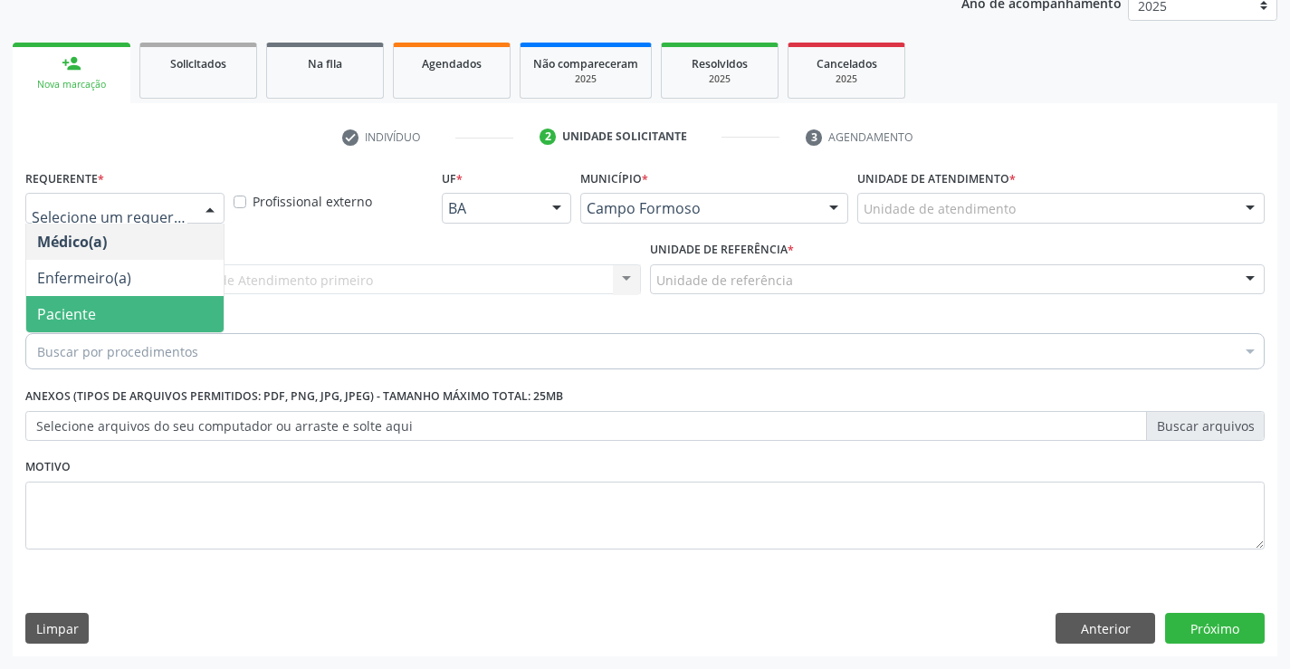
click at [140, 304] on span "Paciente" at bounding box center [124, 314] width 197 height 36
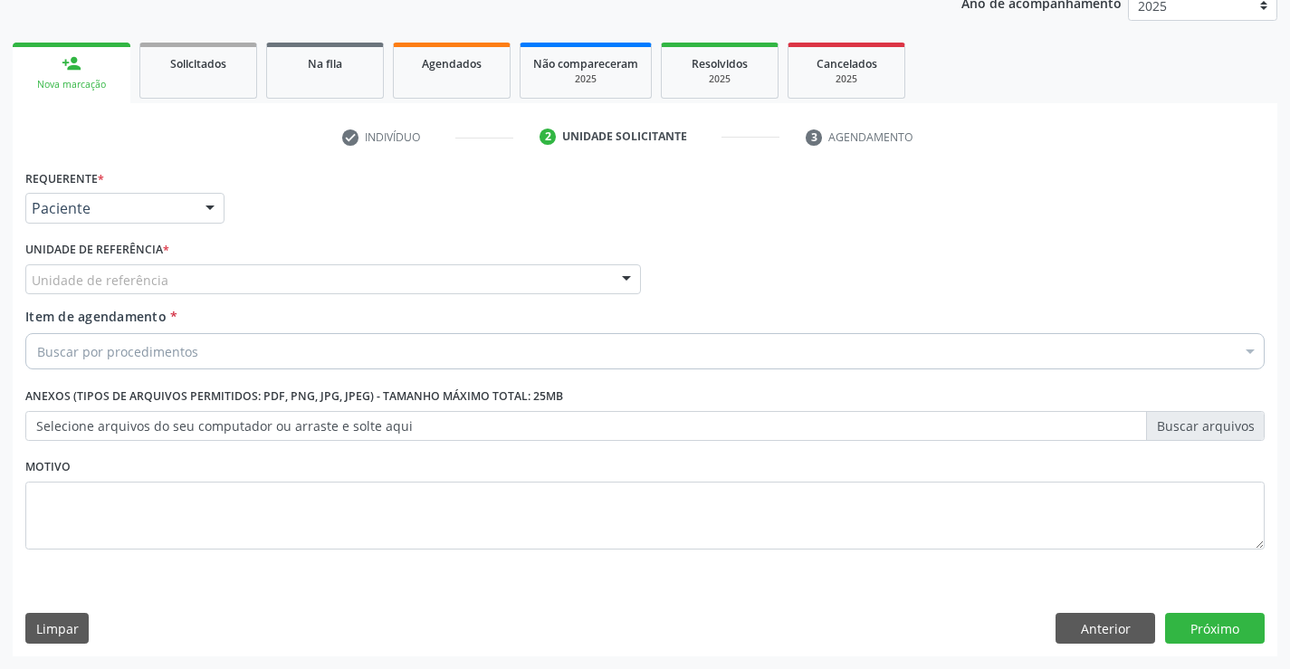
click at [175, 281] on div "Unidade de referência" at bounding box center [333, 279] width 616 height 31
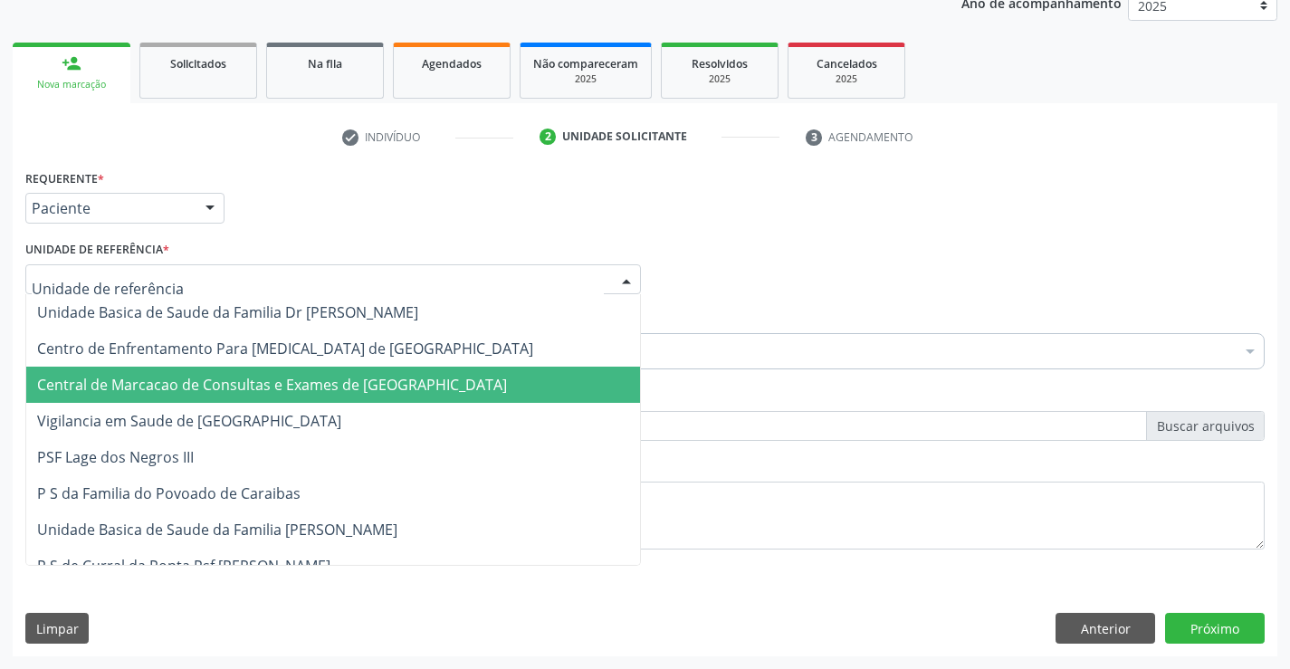
click at [178, 387] on span "Central de Marcacao de Consultas e Exames de [GEOGRAPHIC_DATA]" at bounding box center [272, 385] width 470 height 20
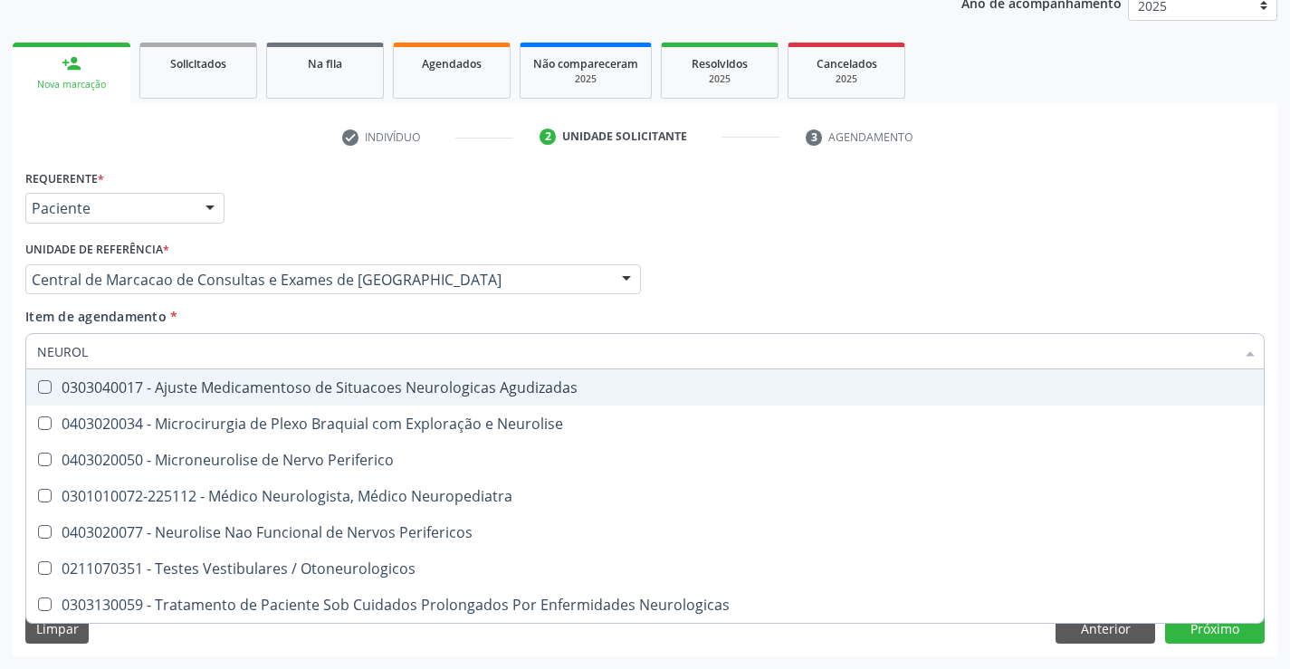
type input "NEUROLO"
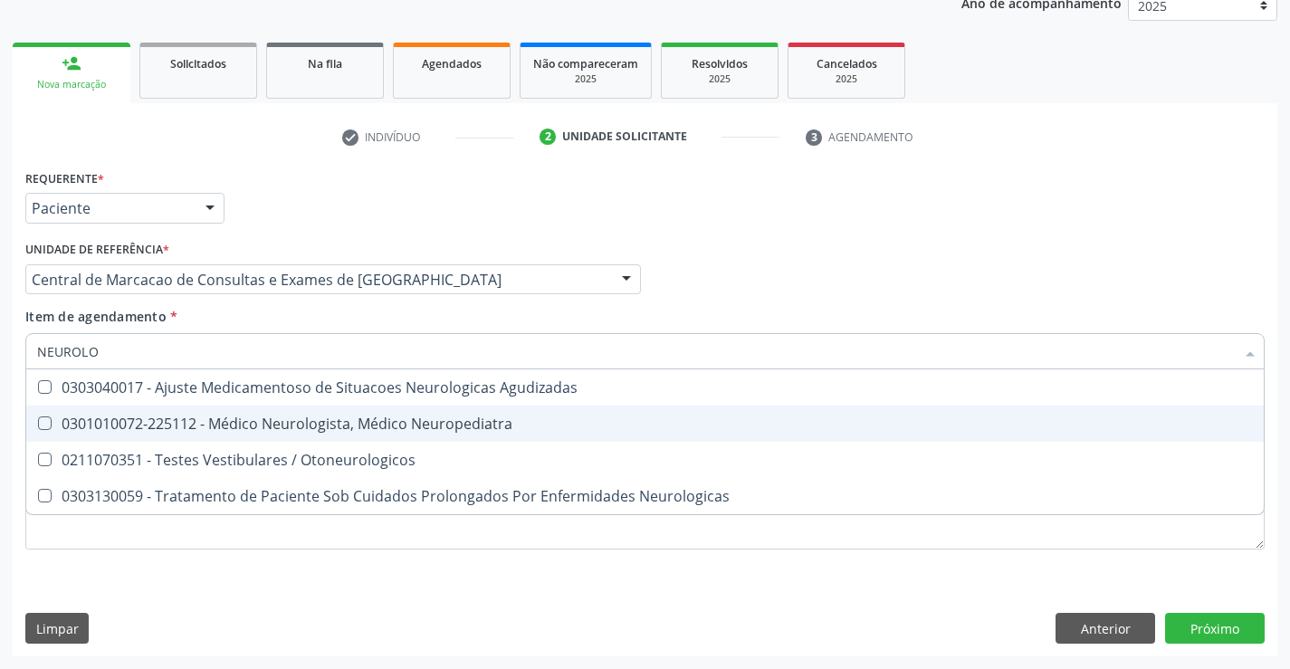
click at [395, 430] on div "0301010072-225112 - Médico Neurologista, Médico Neuropediatra" at bounding box center [645, 423] width 1216 height 14
checkbox Neuropediatra "true"
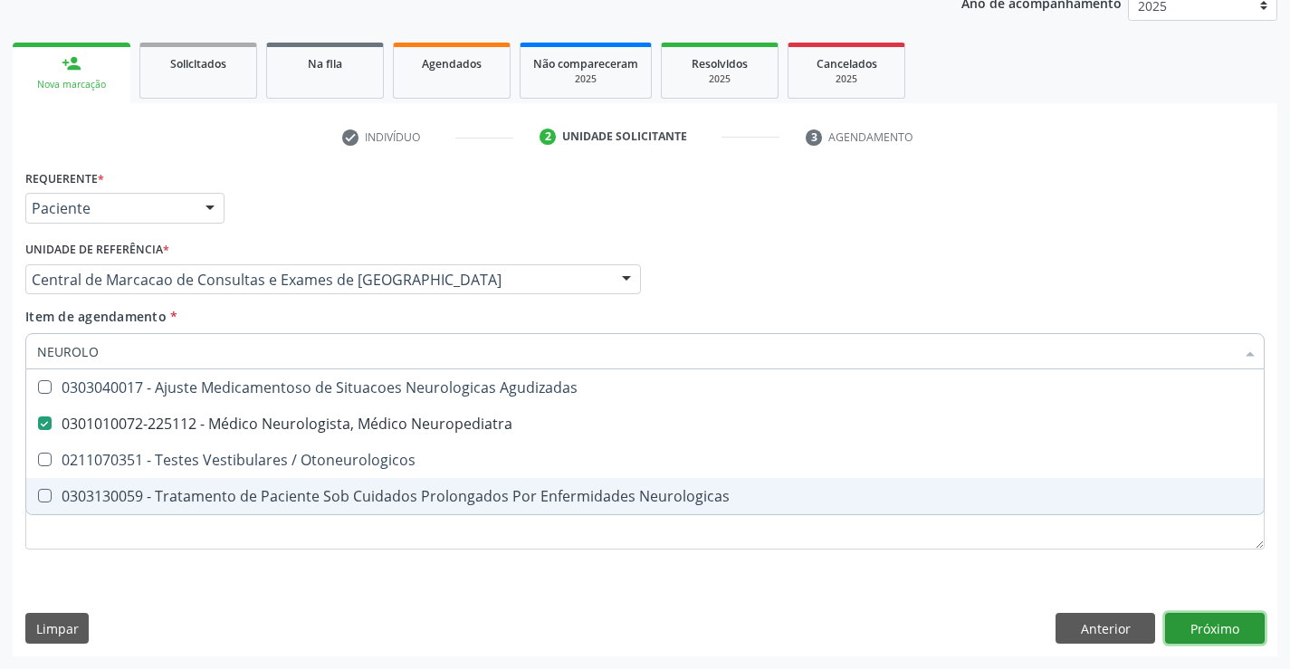
click at [1238, 616] on div "Requerente * Paciente Médico(a) Enfermeiro(a) Paciente Nenhum resultado encontr…" at bounding box center [645, 411] width 1265 height 492
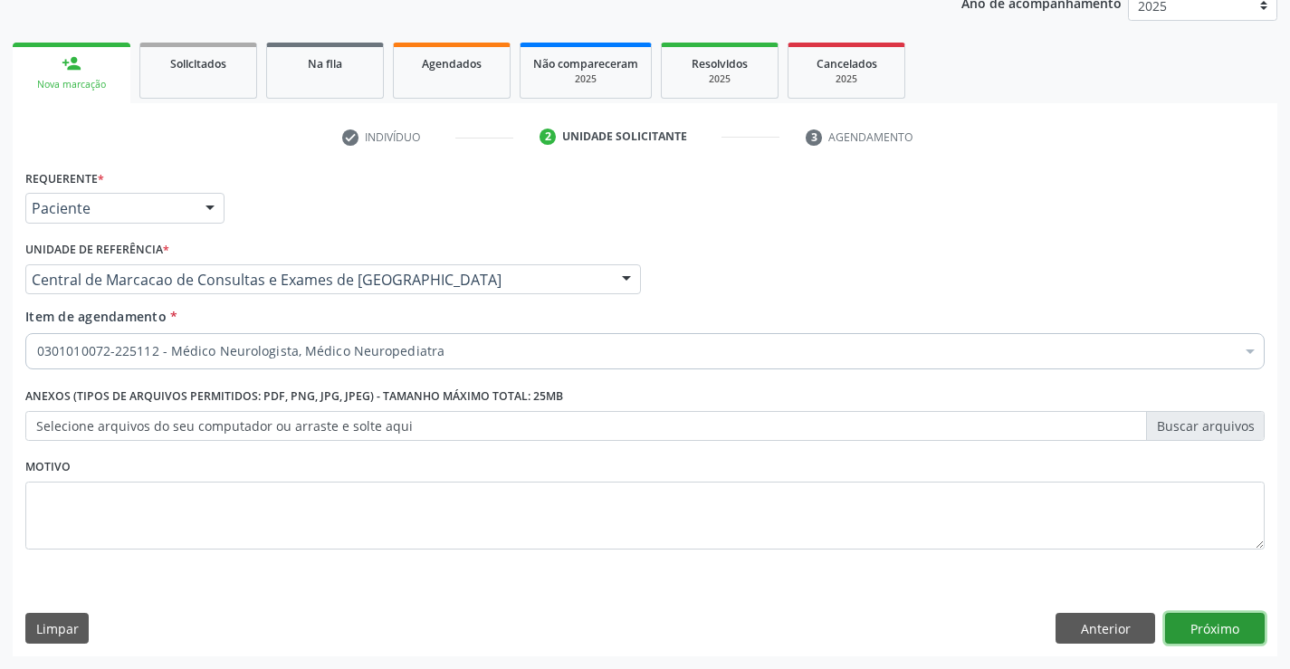
click at [1199, 620] on button "Próximo" at bounding box center [1215, 628] width 100 height 31
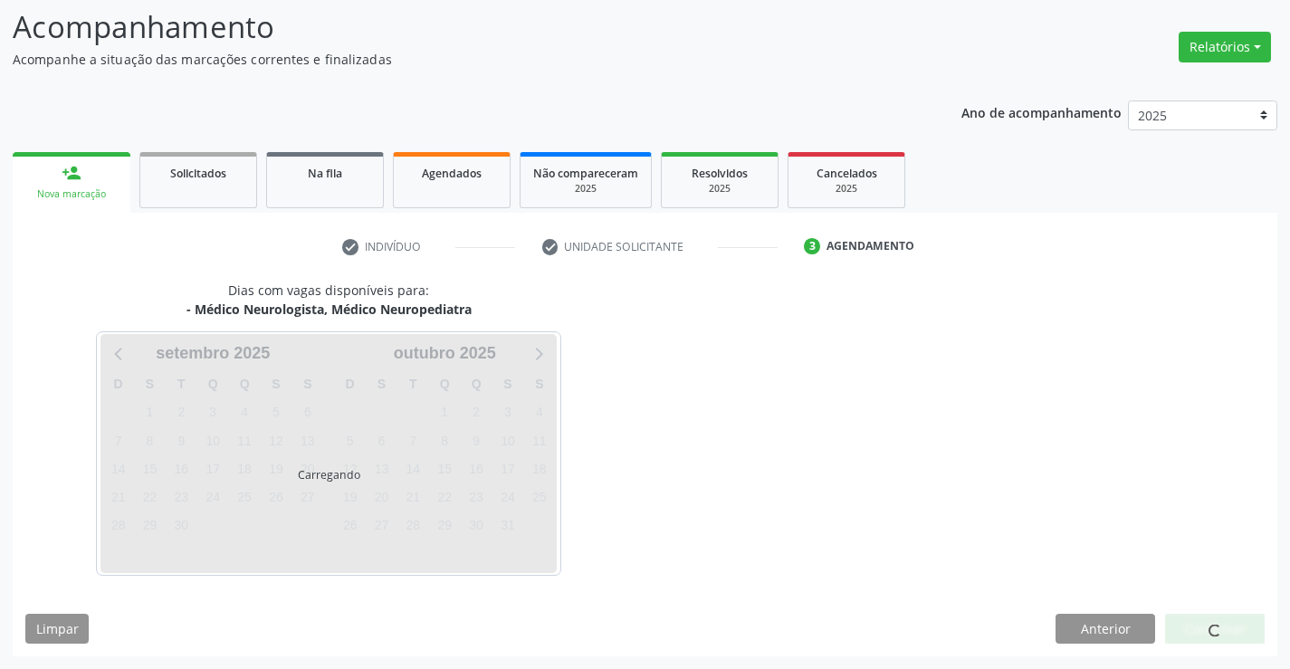
scroll to position [119, 0]
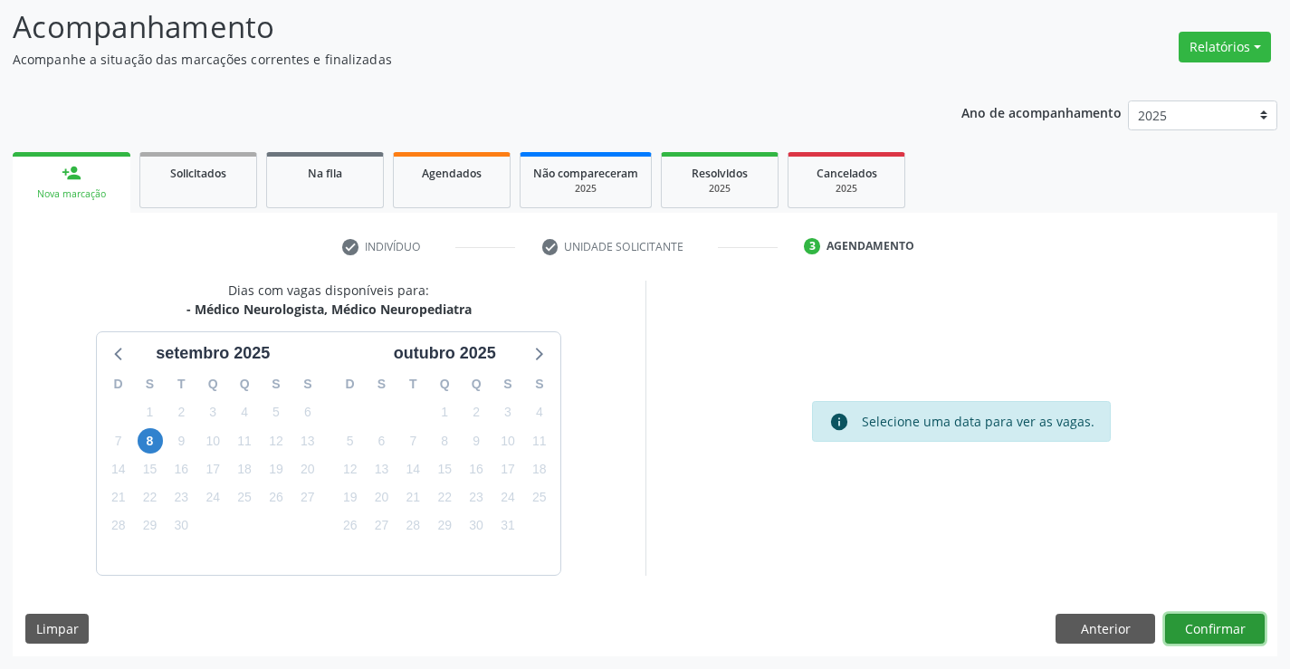
click at [1201, 633] on button "Confirmar" at bounding box center [1215, 629] width 100 height 31
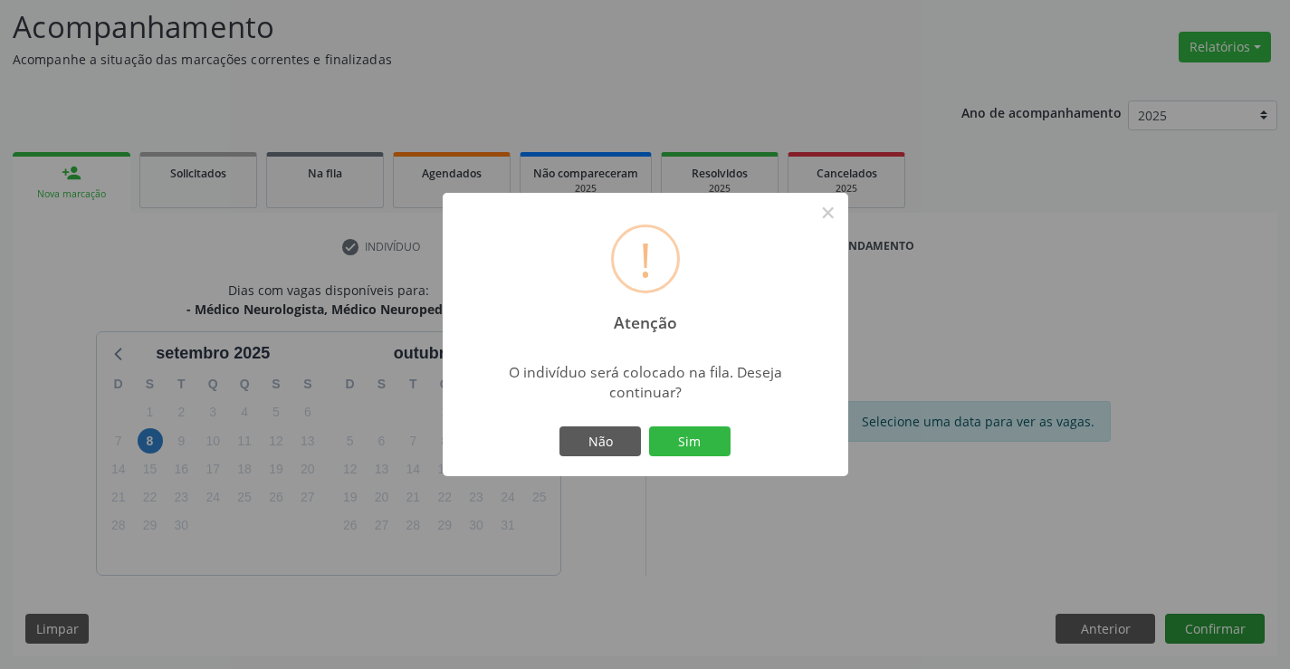
click at [649, 426] on button "Sim" at bounding box center [689, 441] width 81 height 31
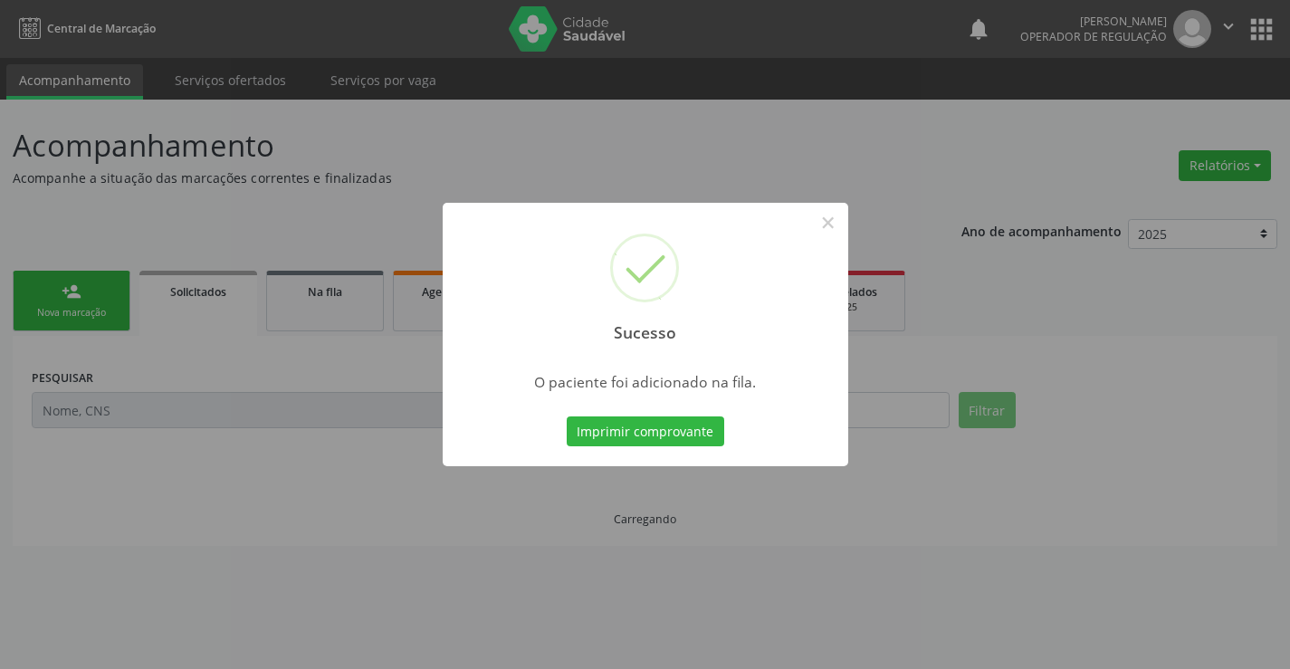
scroll to position [0, 0]
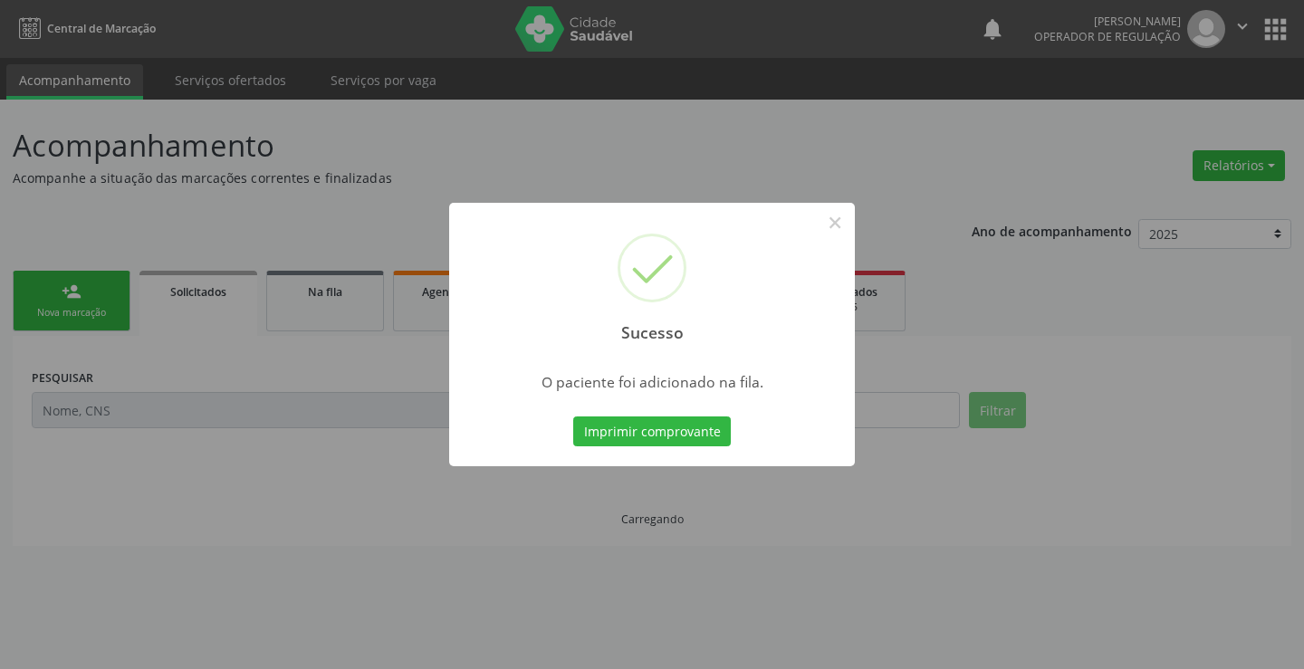
click at [573, 416] on button "Imprimir comprovante" at bounding box center [652, 431] width 158 height 31
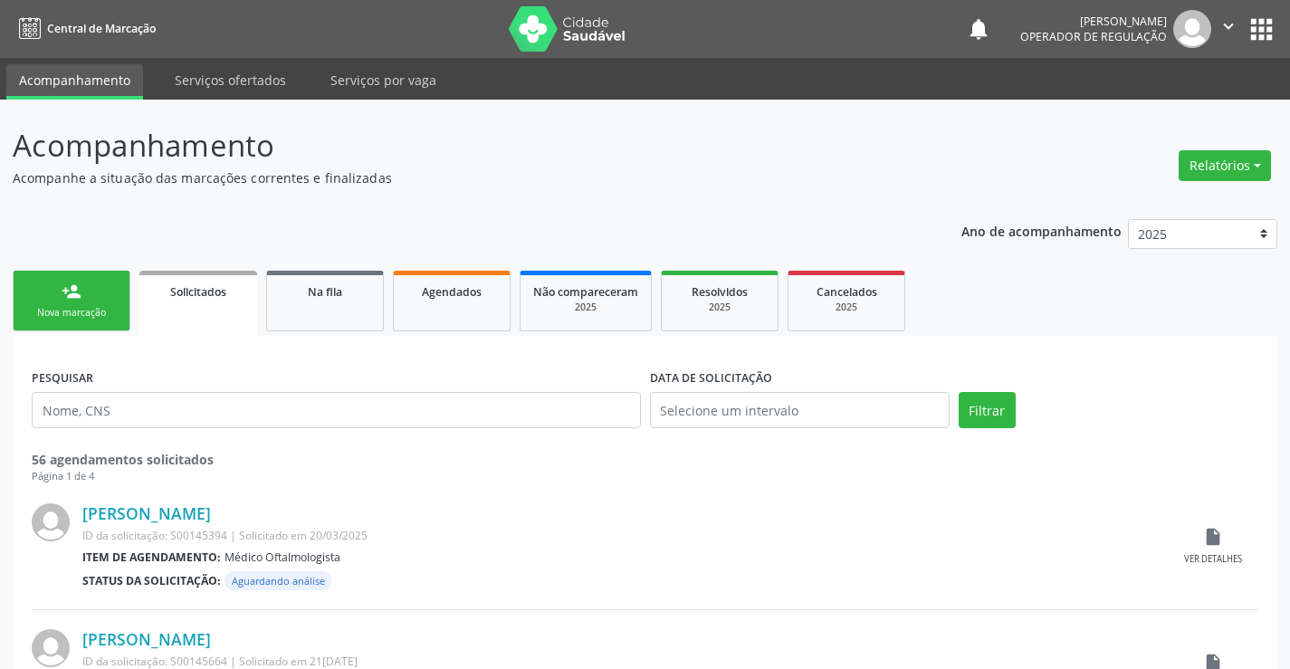
click at [88, 276] on link "person_add Nova marcação" at bounding box center [72, 301] width 118 height 61
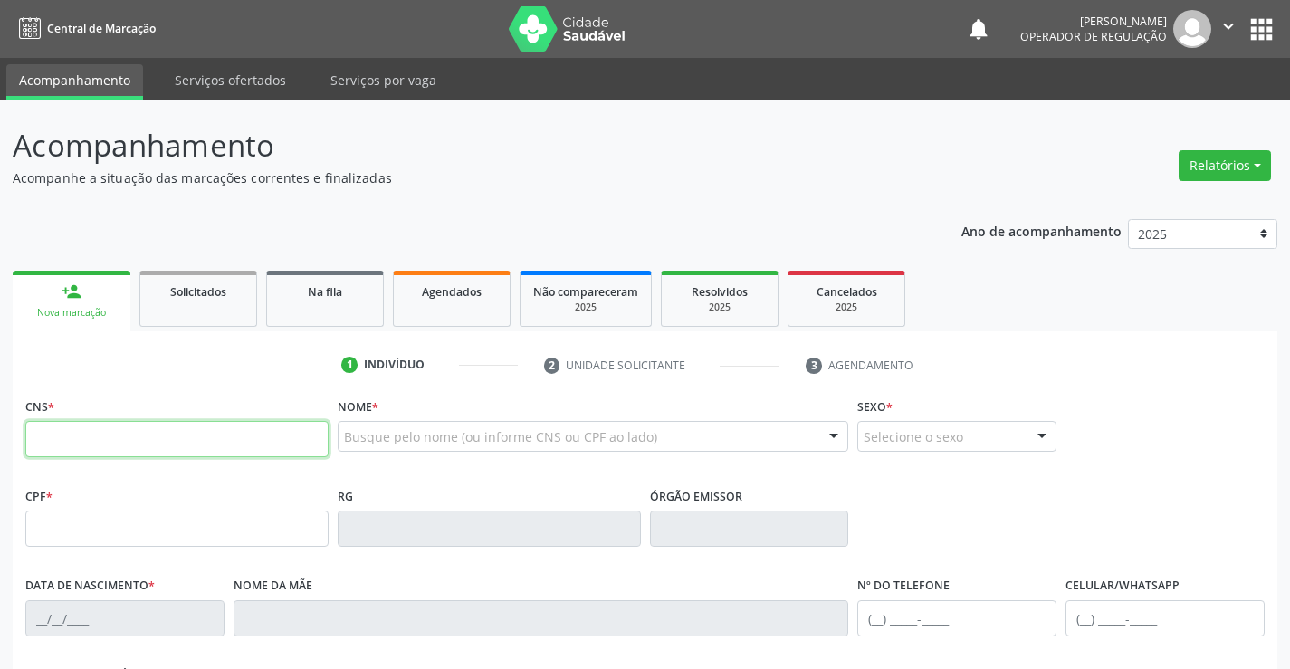
click at [72, 433] on input "text" at bounding box center [176, 439] width 303 height 36
type input "704 1081 4541 1773"
type input "[DATE]"
type input "[PHONE_NUMBER]"
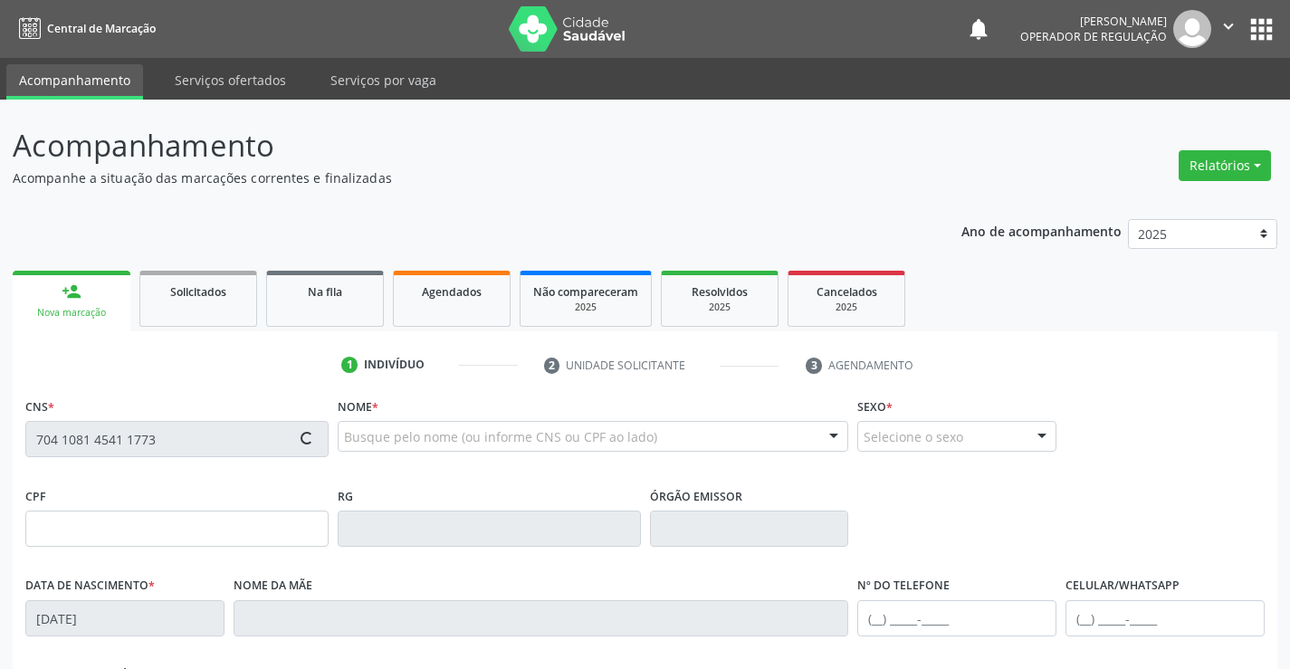
type input "sn"
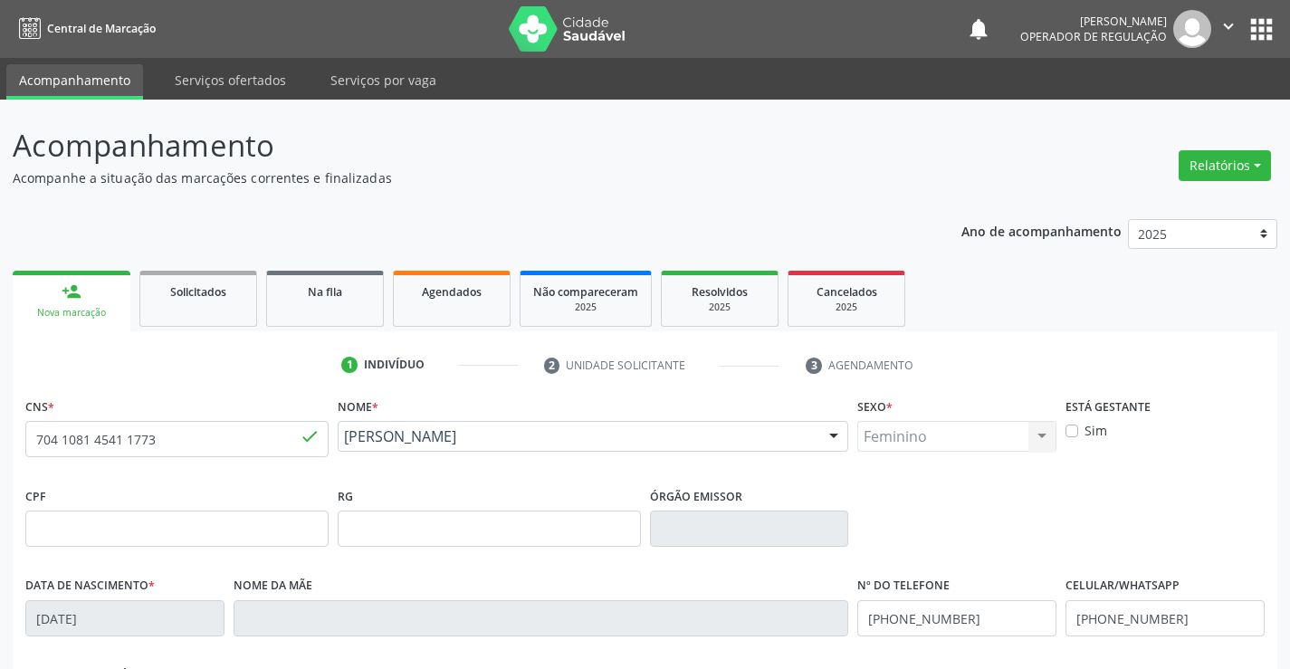
scroll to position [312, 0]
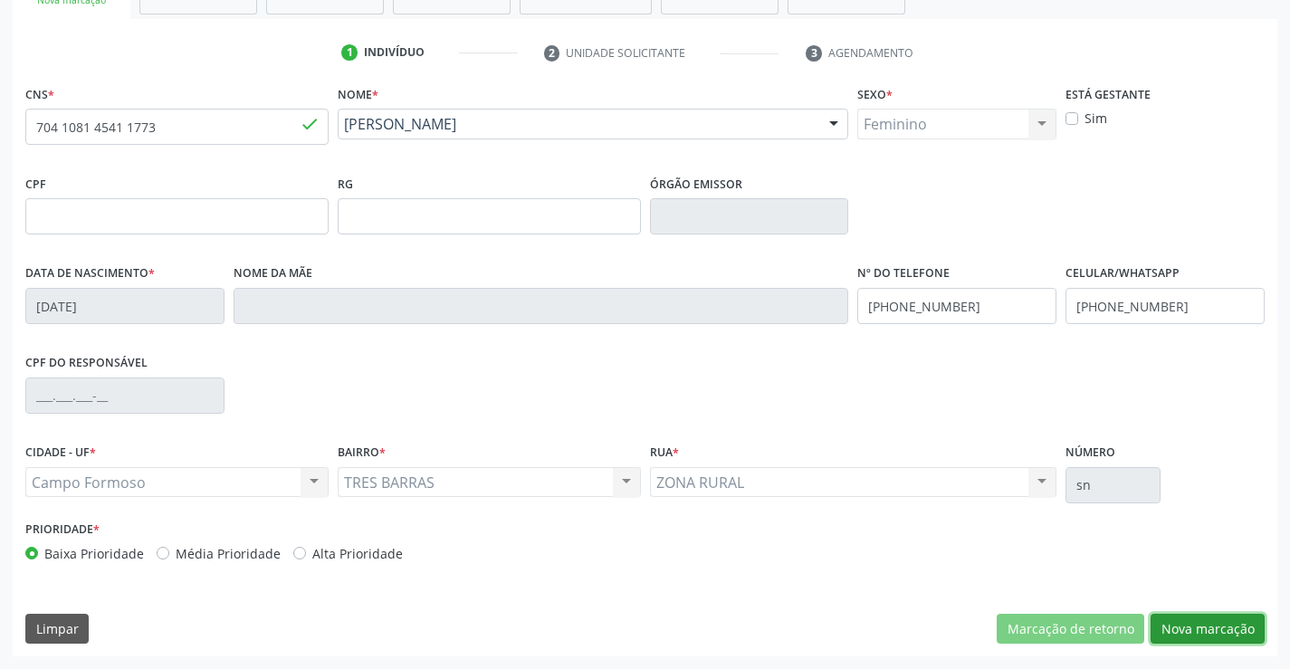
click at [1238, 626] on button "Nova marcação" at bounding box center [1208, 629] width 114 height 31
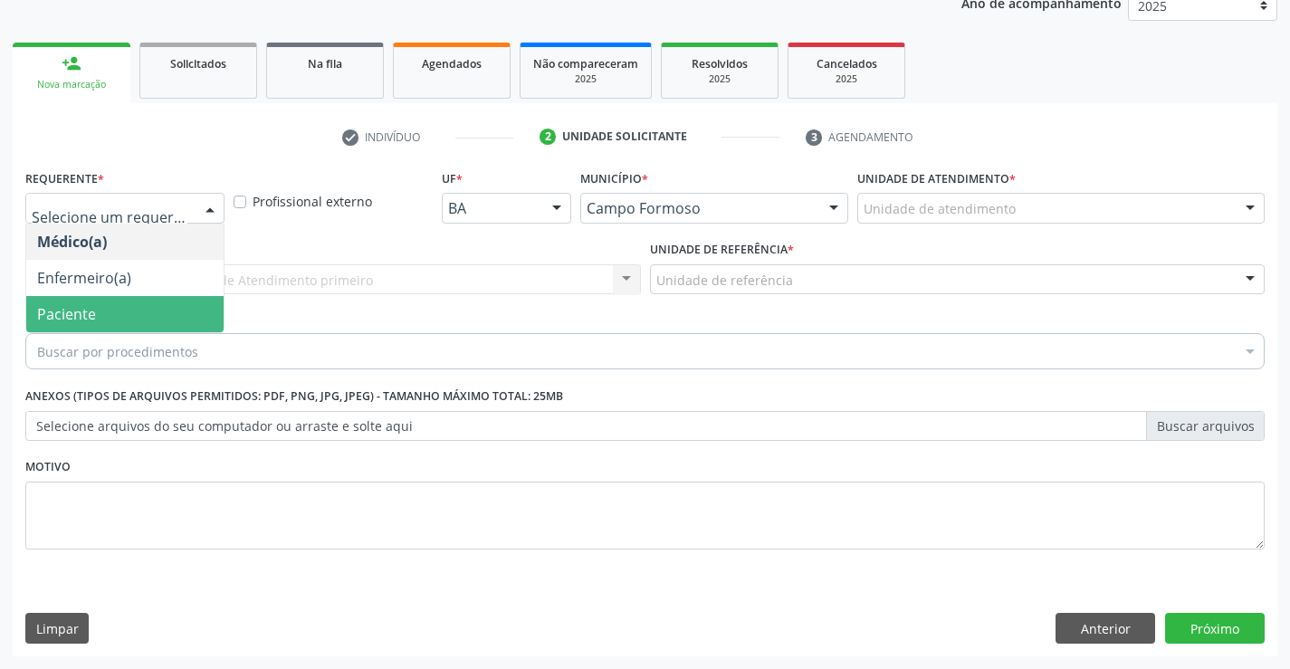
click at [148, 320] on span "Paciente" at bounding box center [124, 314] width 197 height 36
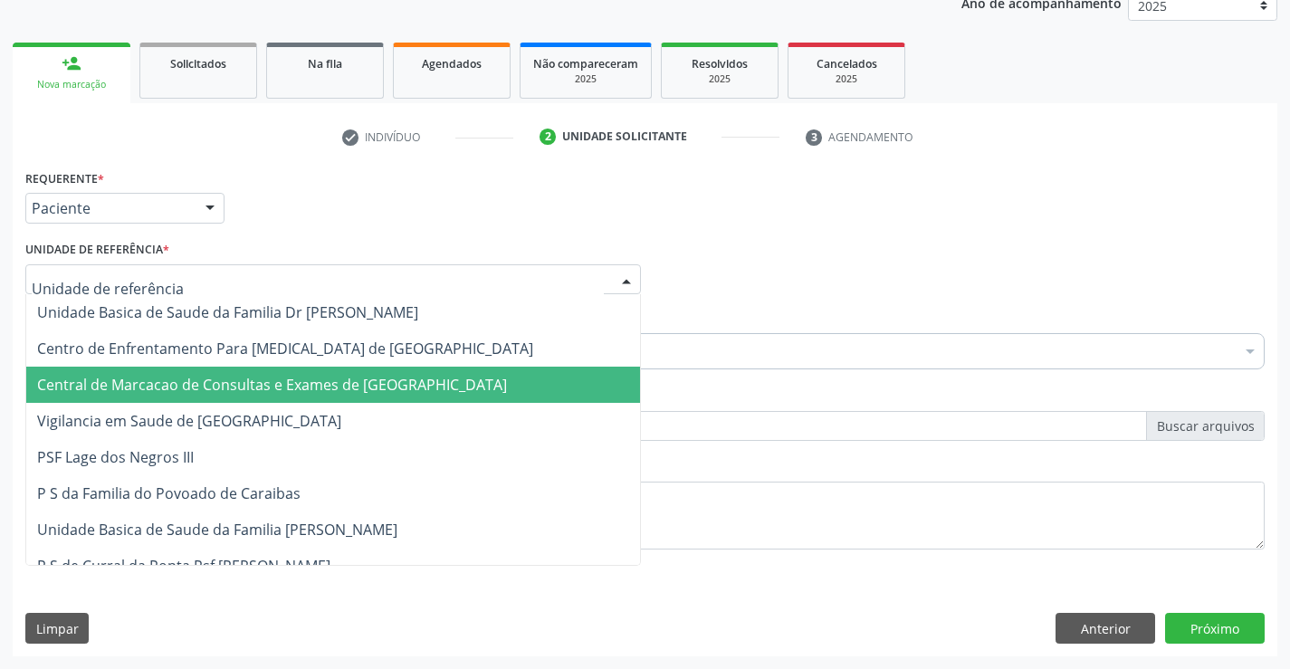
click at [174, 384] on span "Central de Marcacao de Consultas e Exames de [GEOGRAPHIC_DATA]" at bounding box center [272, 385] width 470 height 20
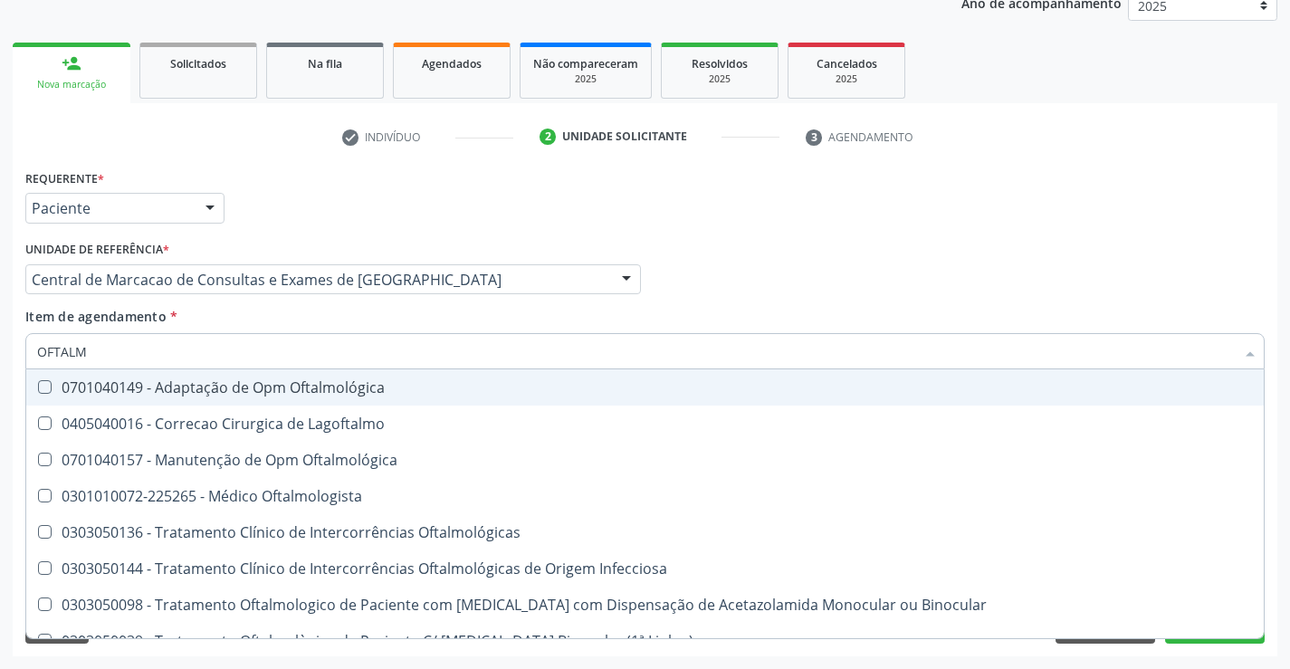
type input "OFTALMO"
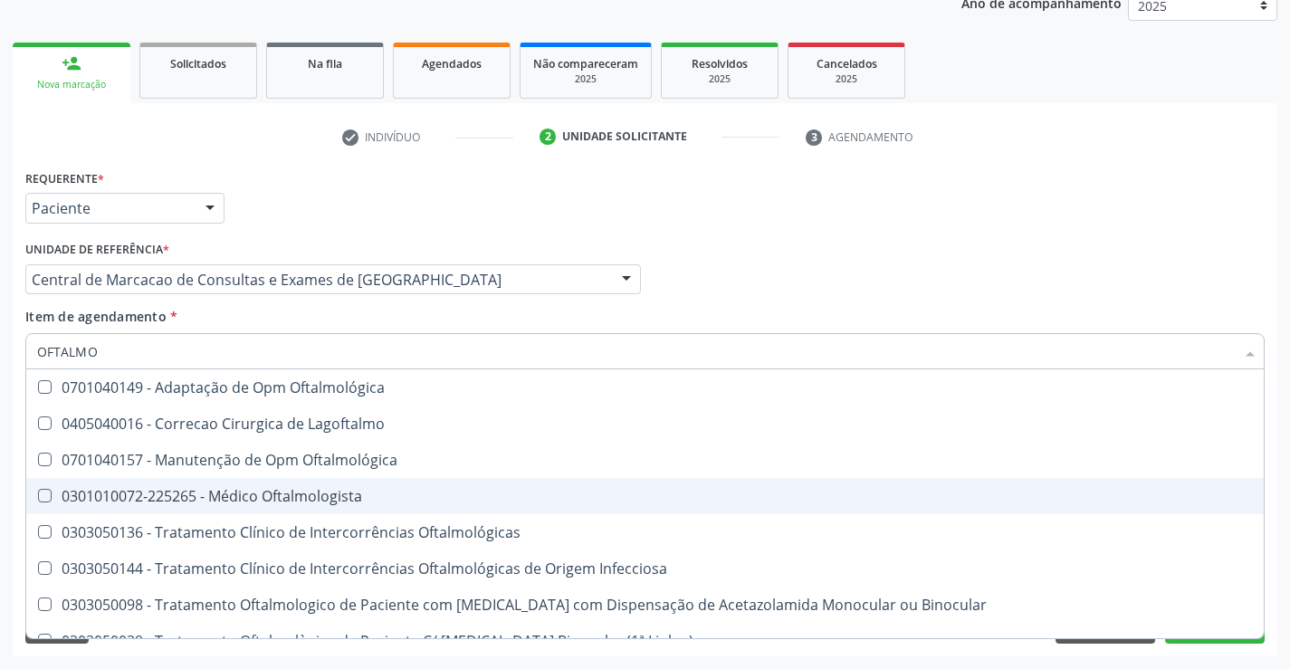
click at [293, 500] on div "0301010072-225265 - Médico Oftalmologista" at bounding box center [645, 496] width 1216 height 14
checkbox Oftalmologista "true"
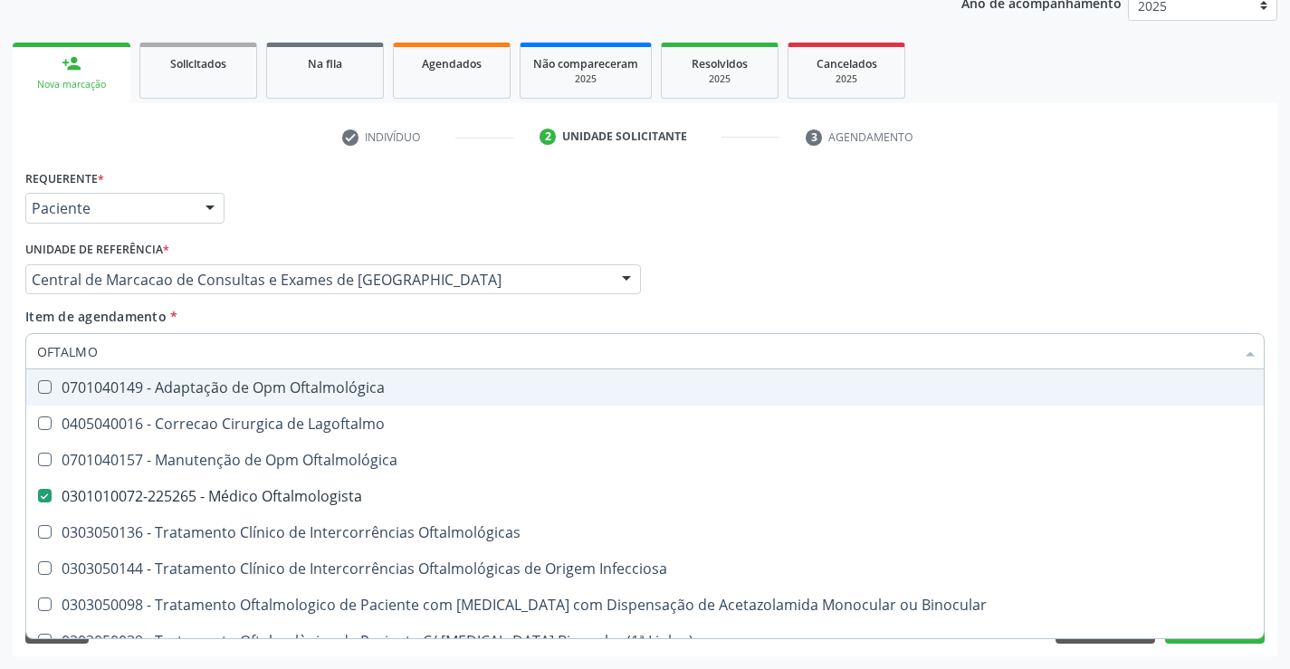
click at [721, 295] on div "Médico Solicitante Por favor, selecione a Unidade de Atendimento primeiro Nenhu…" at bounding box center [645, 271] width 1248 height 71
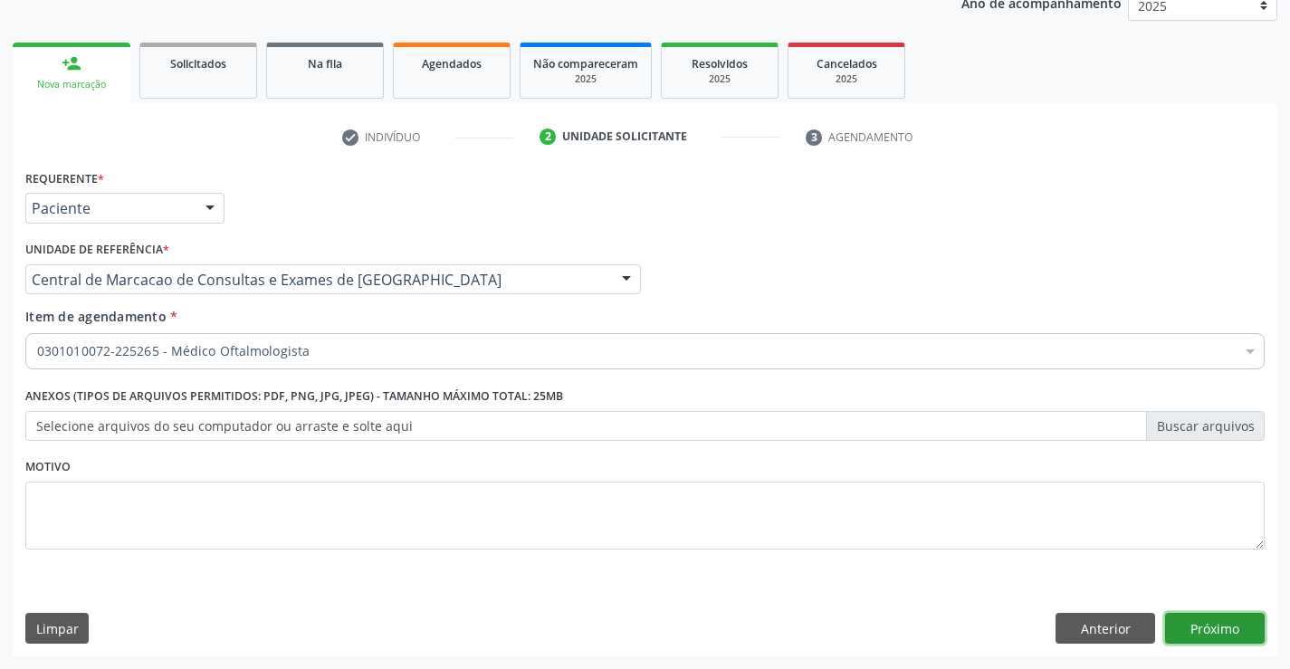
click at [1191, 631] on button "Próximo" at bounding box center [1215, 628] width 100 height 31
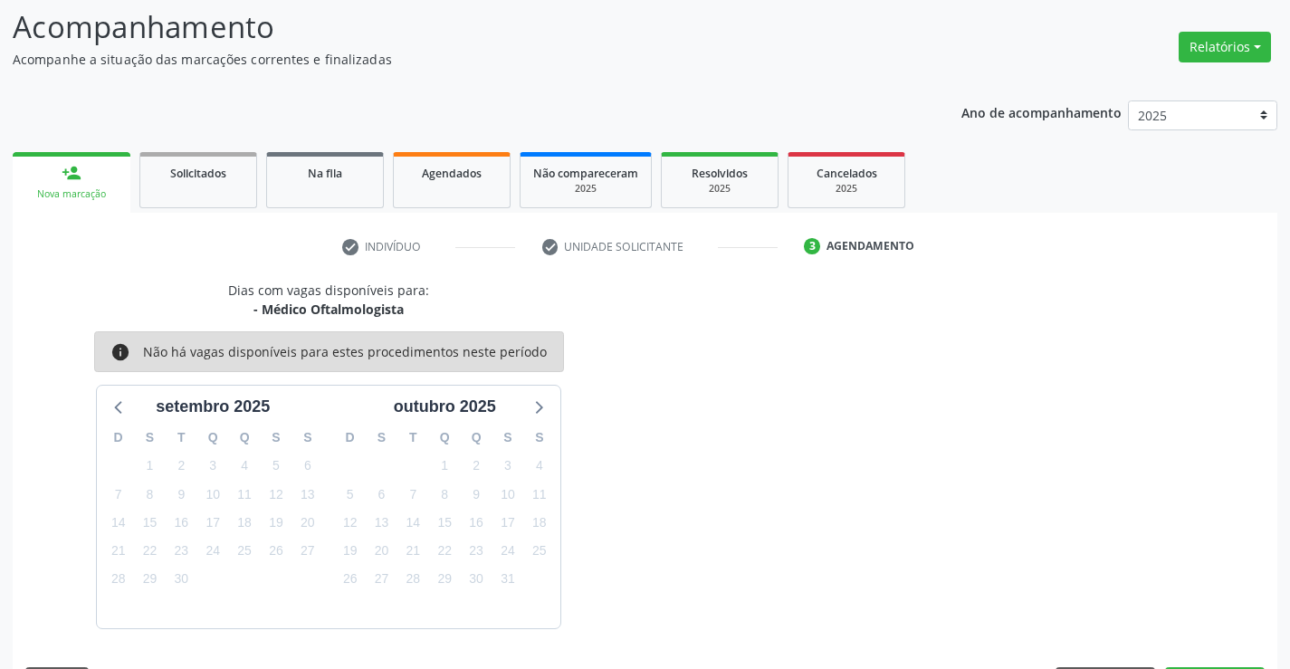
scroll to position [172, 0]
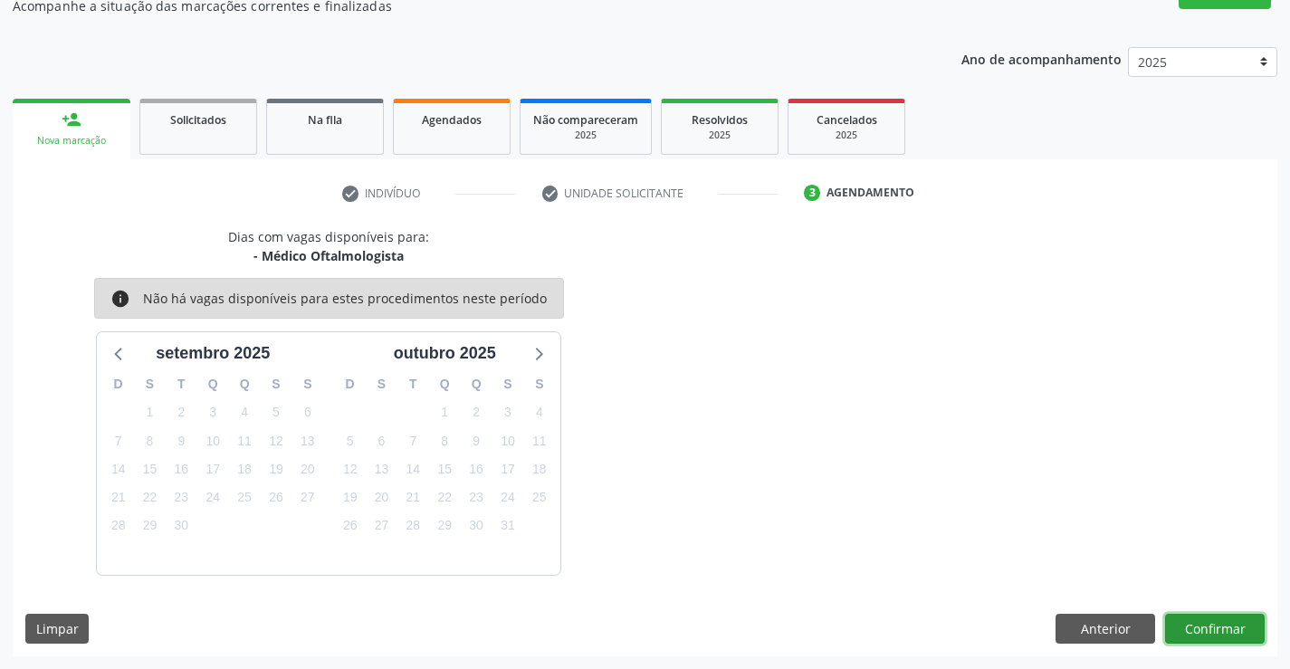
click at [1182, 618] on button "Confirmar" at bounding box center [1215, 629] width 100 height 31
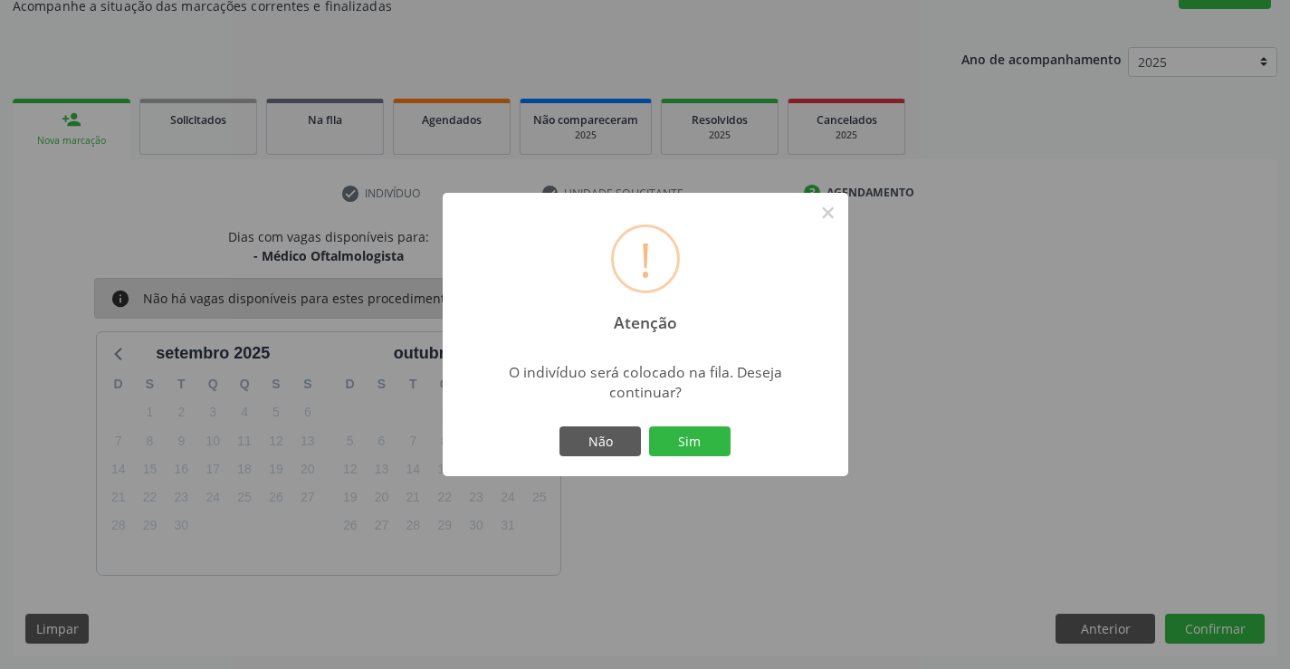
click at [649, 426] on button "Sim" at bounding box center [689, 441] width 81 height 31
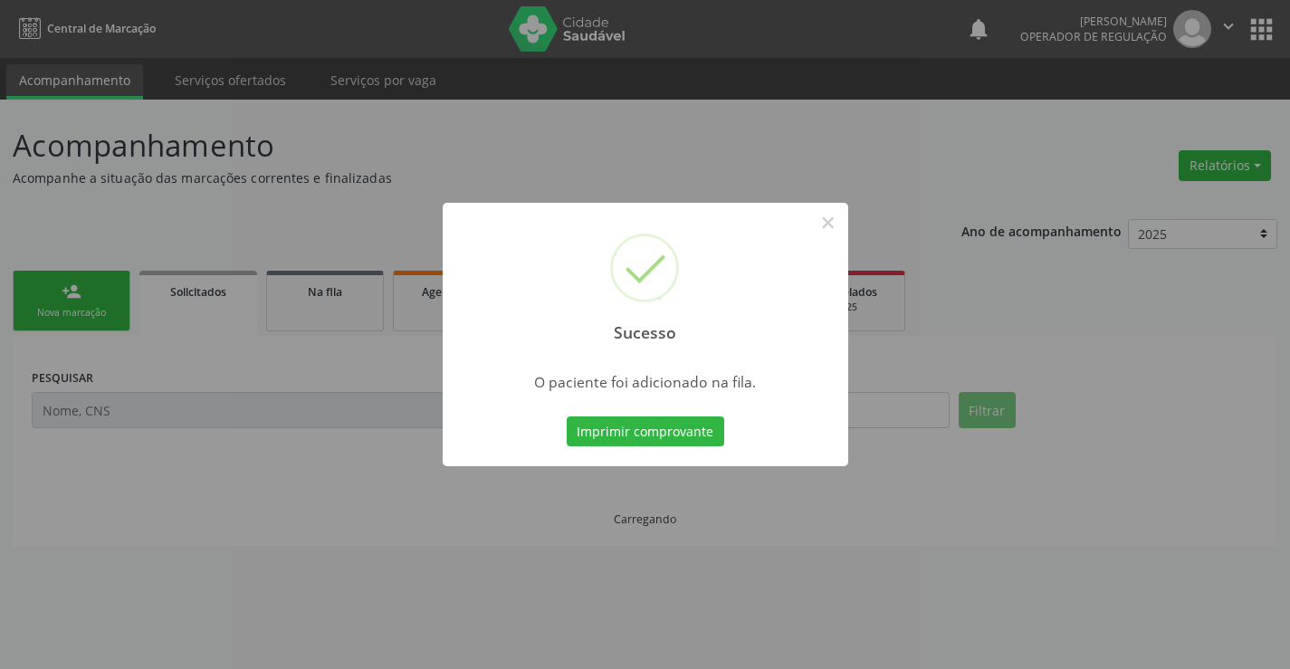
scroll to position [0, 0]
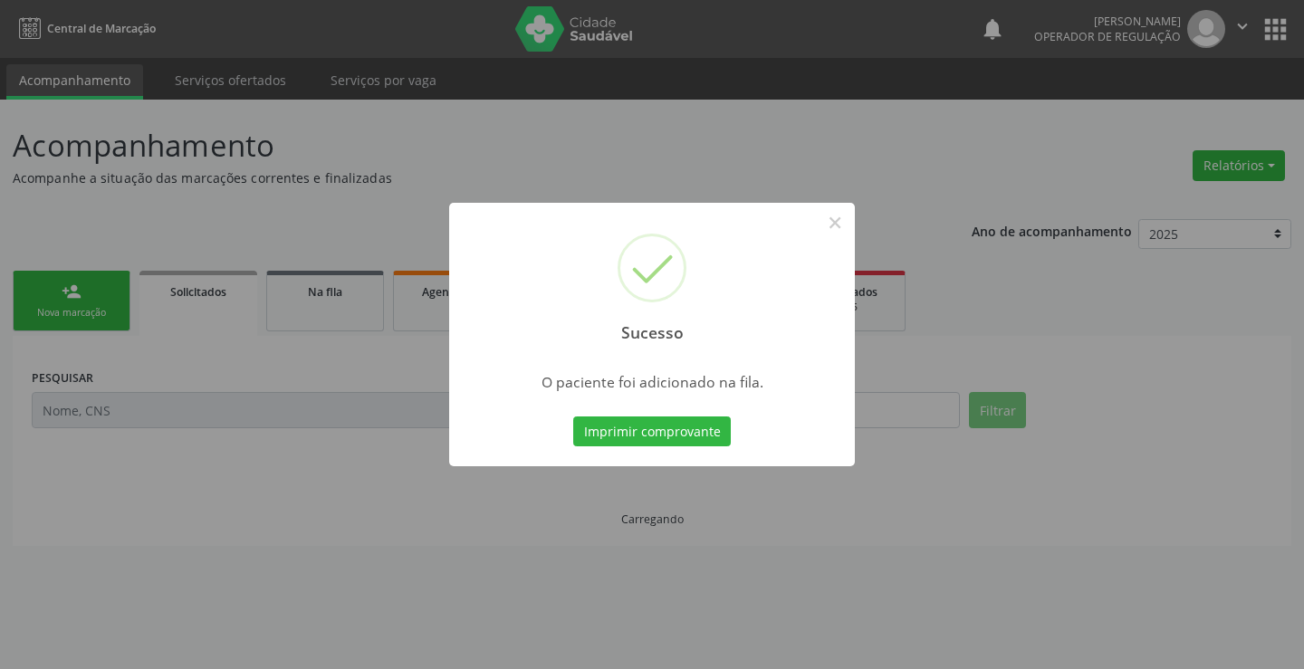
click at [573, 416] on button "Imprimir comprovante" at bounding box center [652, 431] width 158 height 31
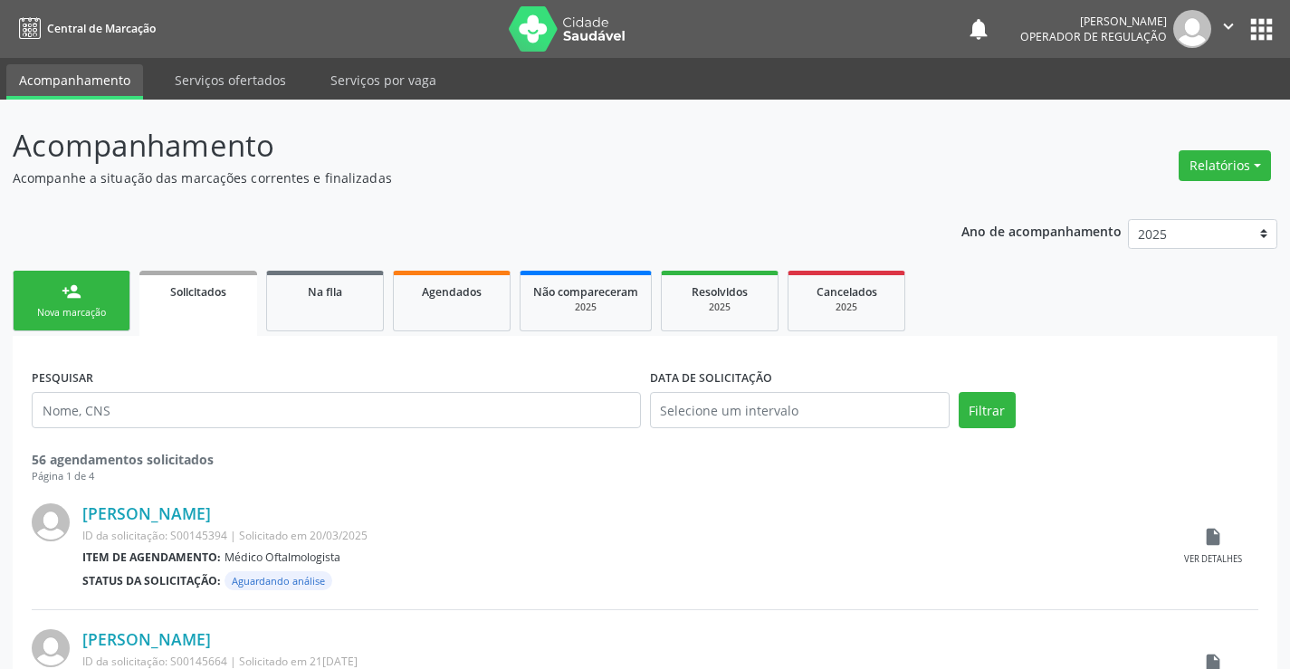
click at [99, 291] on link "person_add Nova marcação" at bounding box center [72, 301] width 118 height 61
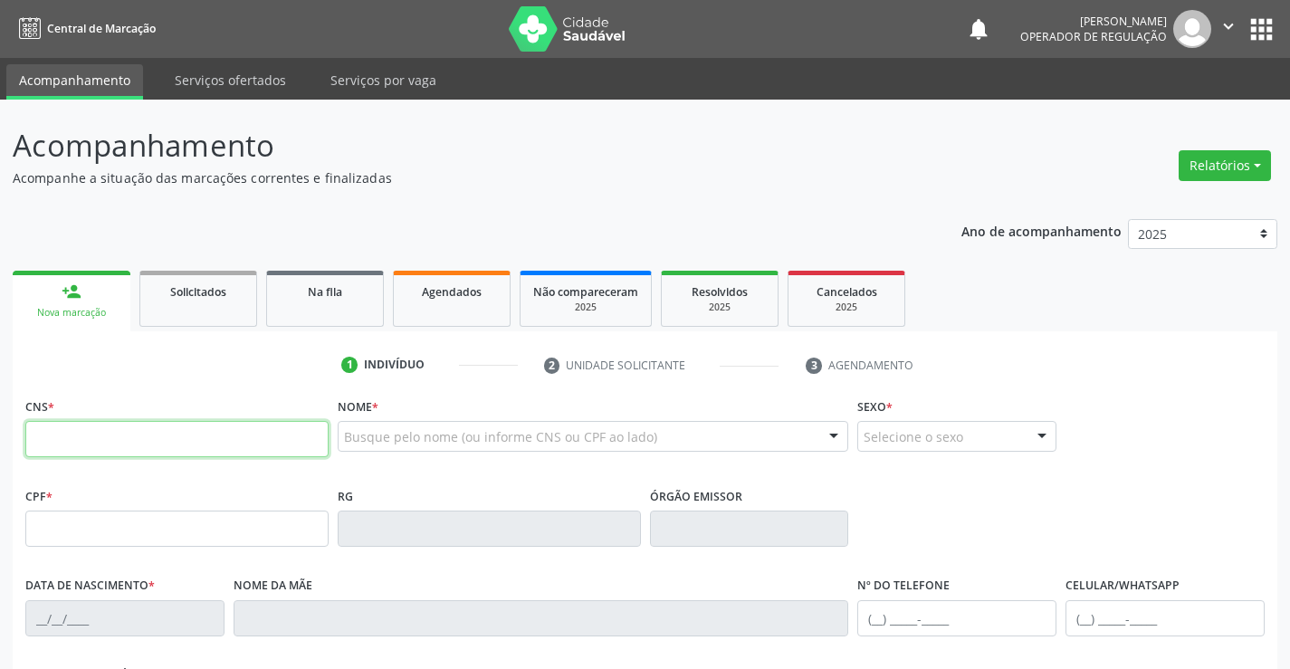
click at [124, 435] on input "text" at bounding box center [176, 439] width 303 height 36
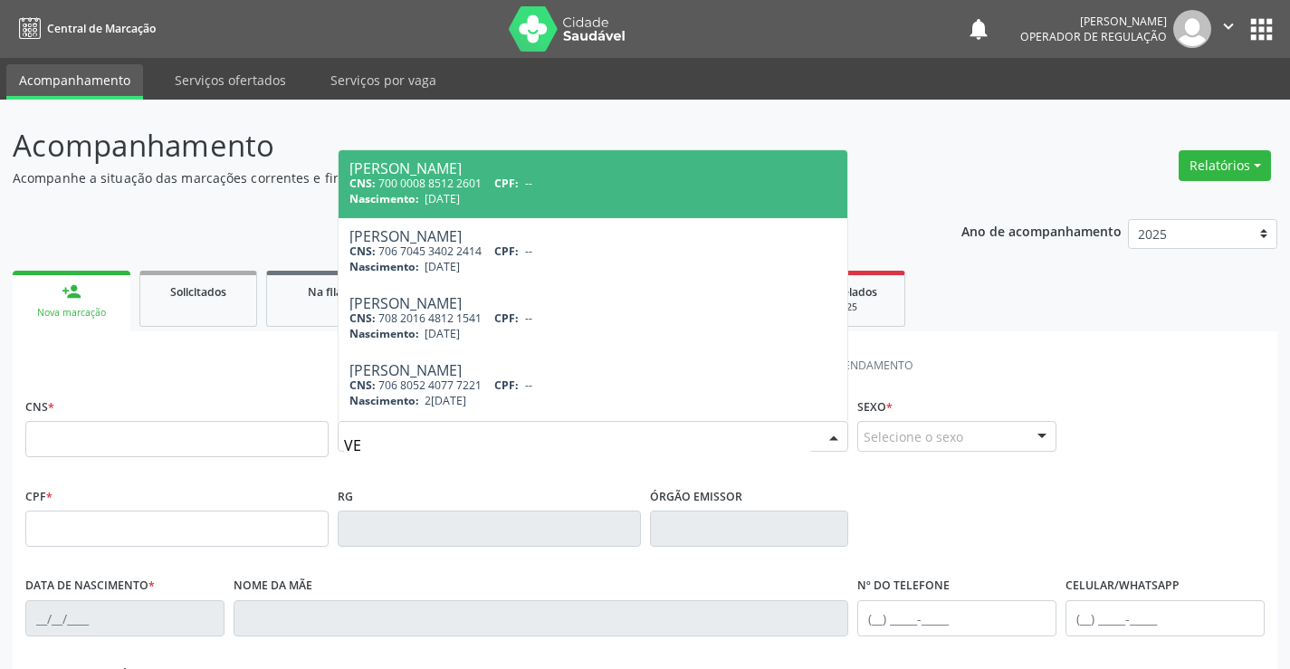
type input "V"
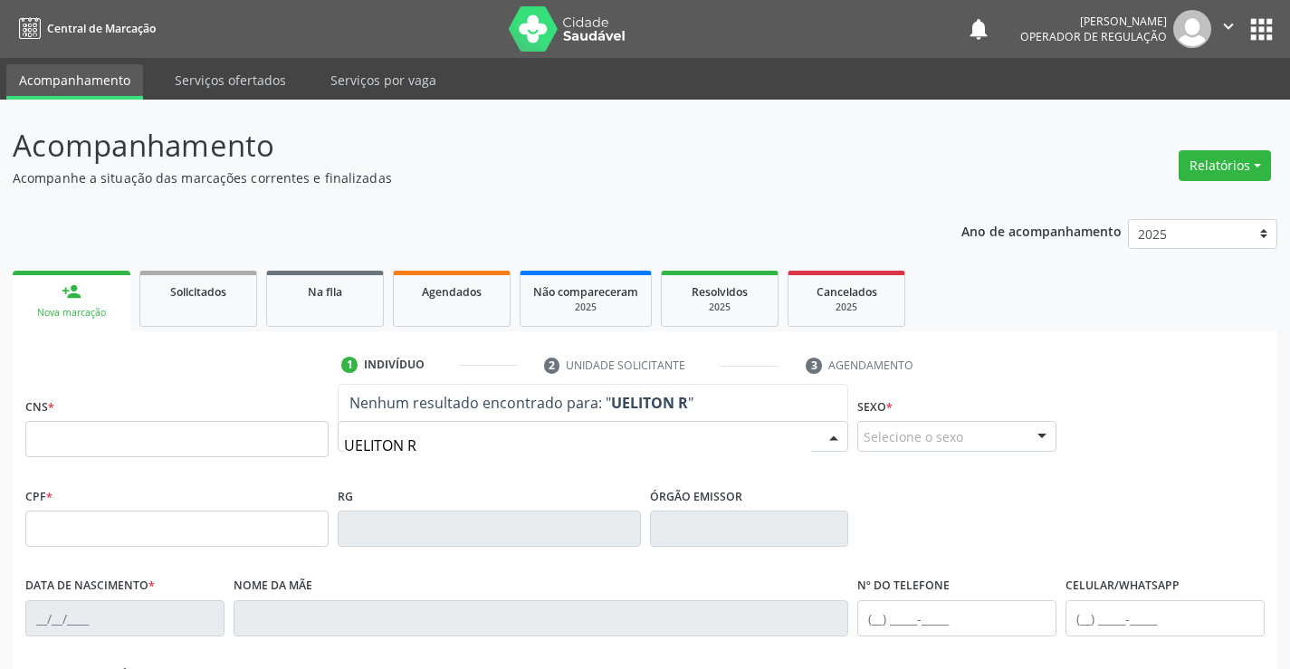
type input "UELITON RO"
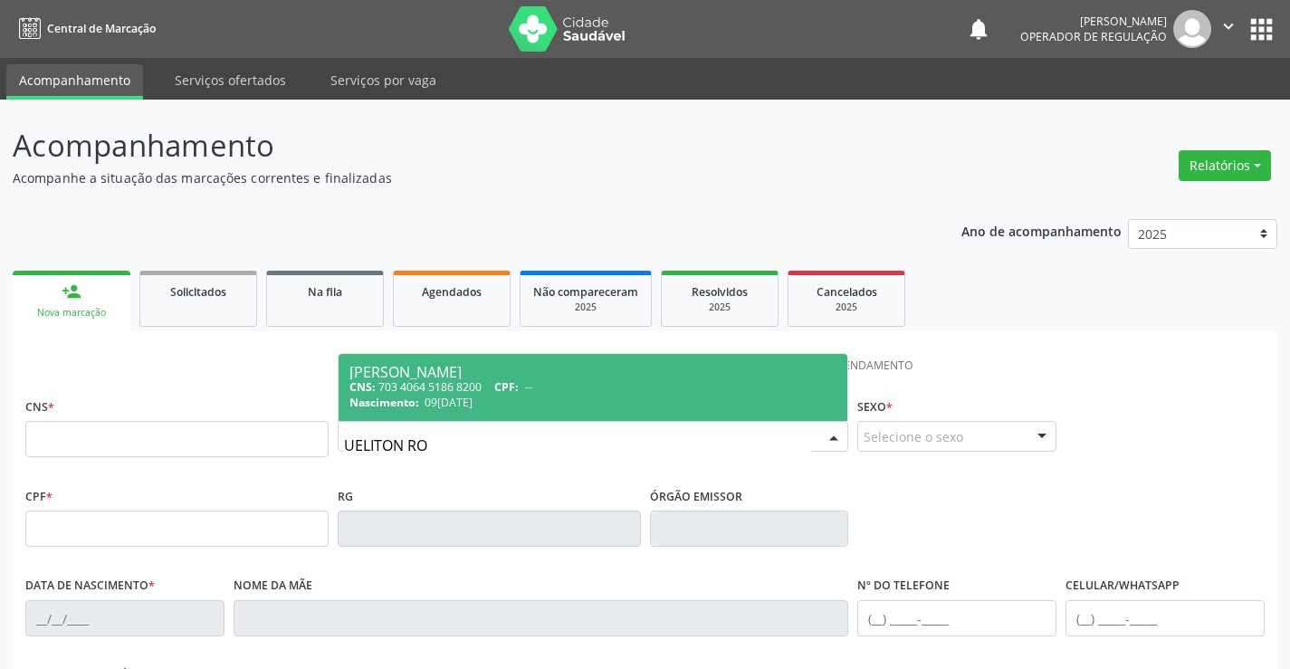
click at [555, 392] on div "CNS: 703 4064 5186 8200 CPF: --" at bounding box center [593, 386] width 488 height 15
type input "703 4064 5186 8200"
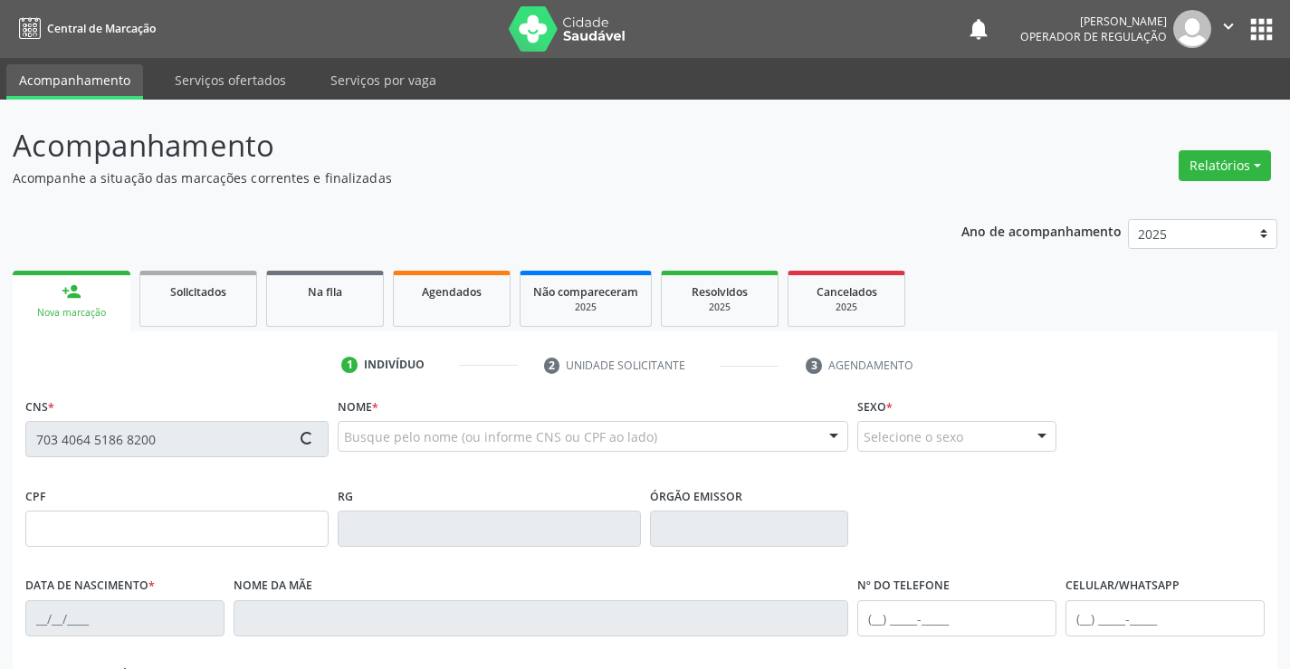
type input "2037981120"
type input "09[DATE]"
type input "[PHONE_NUMBER]"
type input "sn"
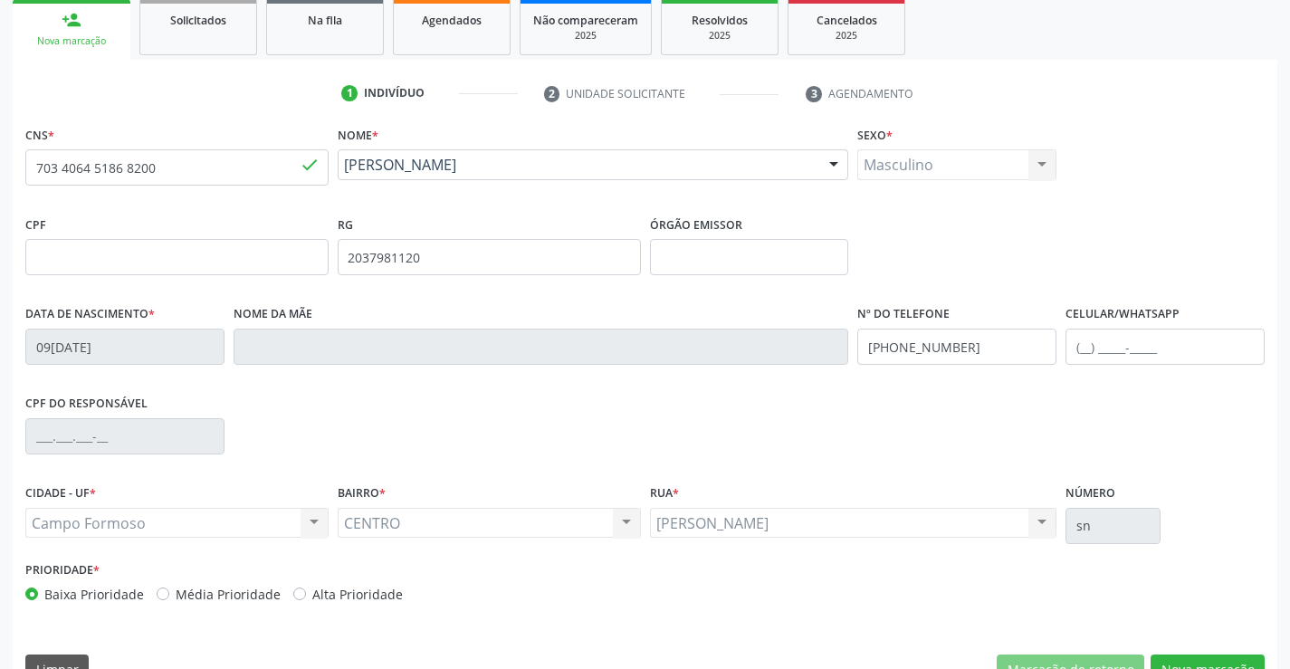
scroll to position [312, 0]
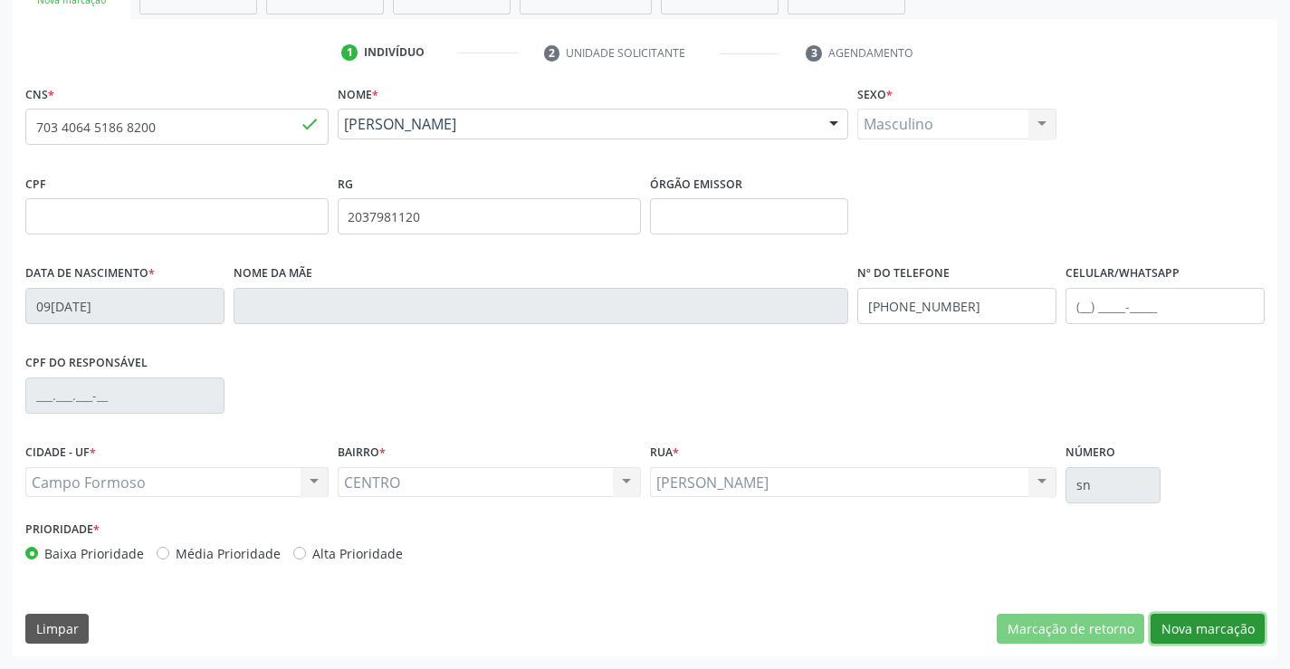
click at [1204, 626] on button "Nova marcação" at bounding box center [1208, 629] width 114 height 31
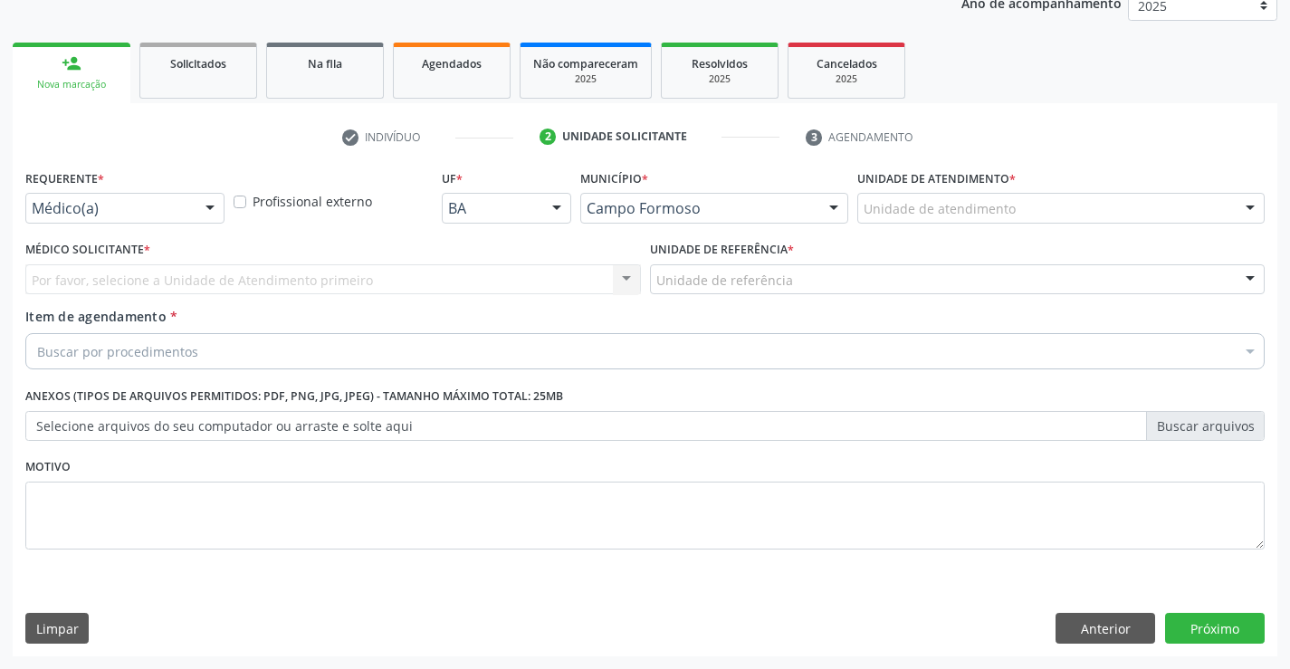
scroll to position [228, 0]
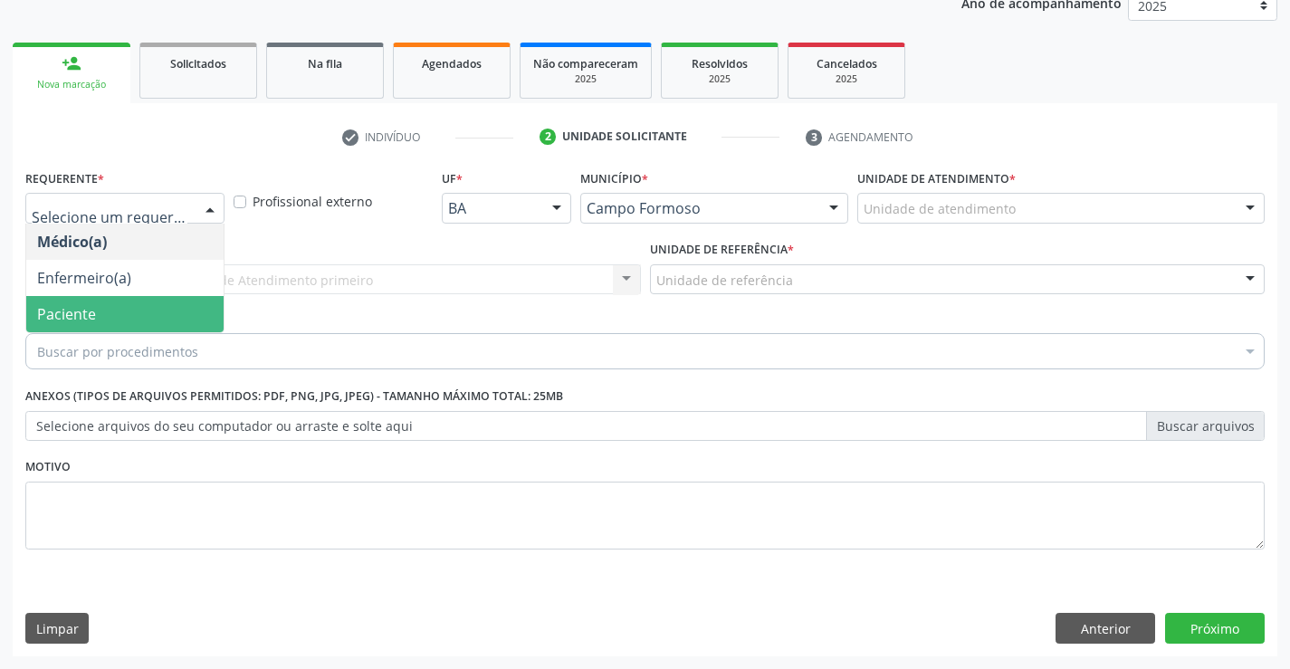
click at [74, 319] on span "Paciente" at bounding box center [66, 314] width 59 height 20
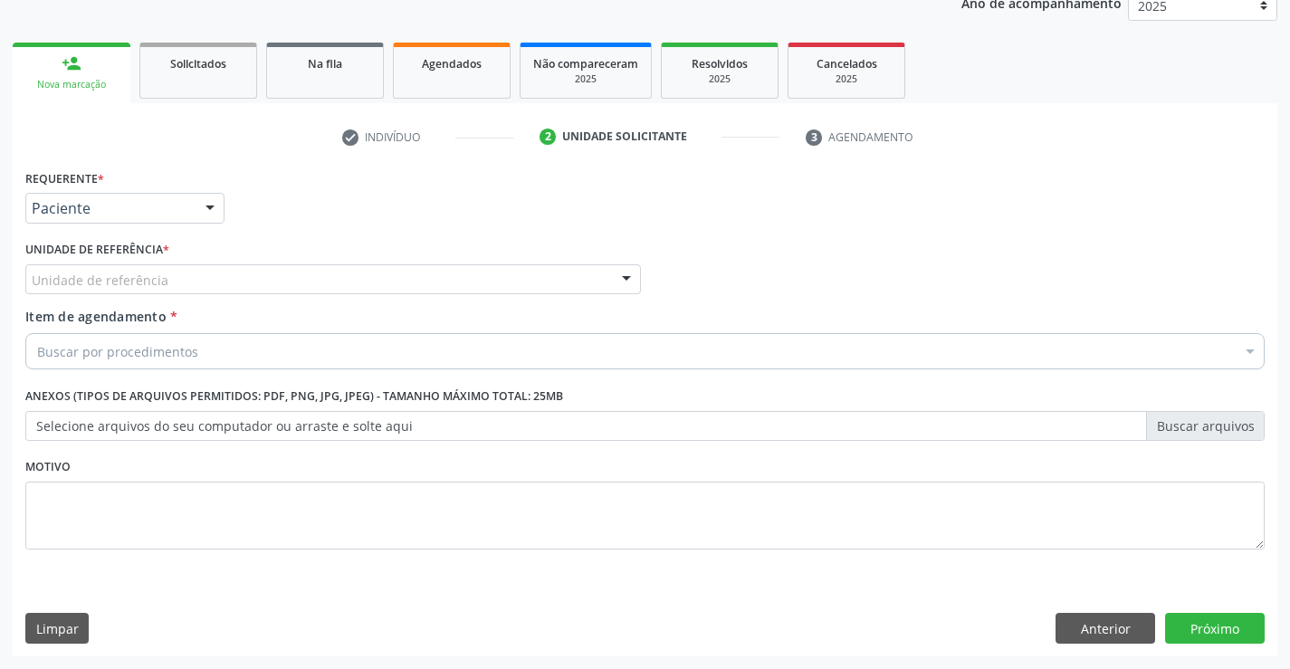
click at [172, 287] on div "Unidade de referência" at bounding box center [333, 279] width 616 height 31
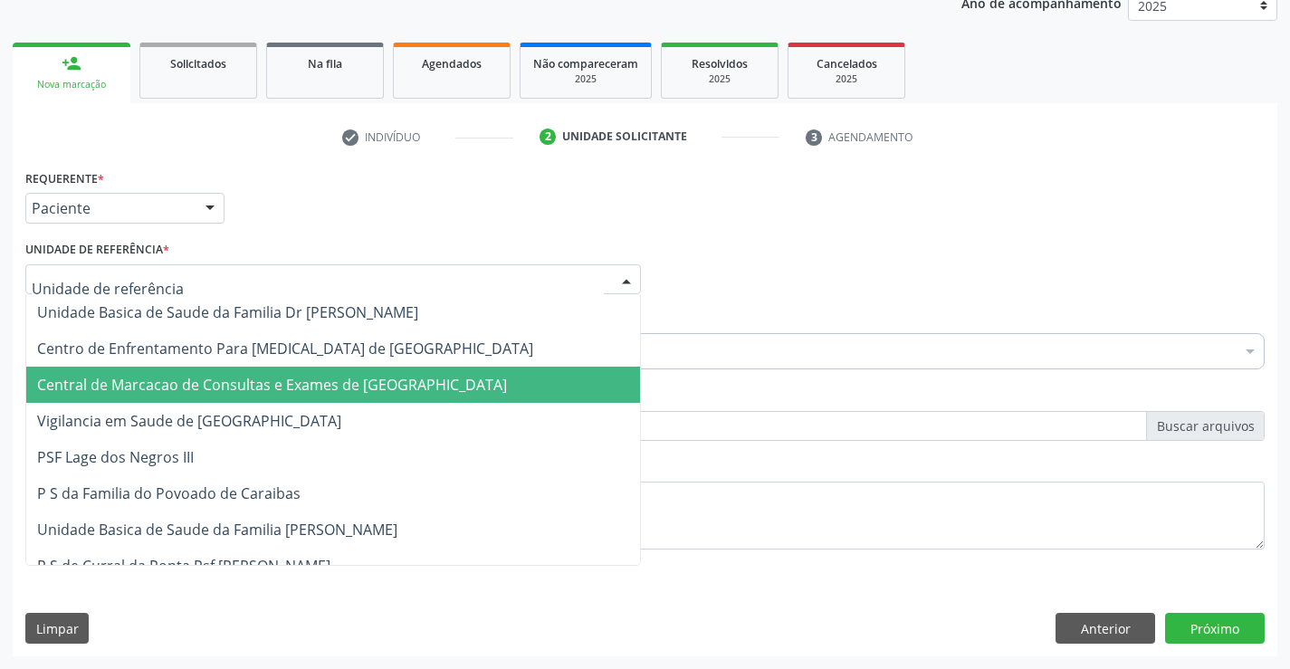
click at [150, 378] on span "Central de Marcacao de Consultas e Exames de [GEOGRAPHIC_DATA]" at bounding box center [272, 385] width 470 height 20
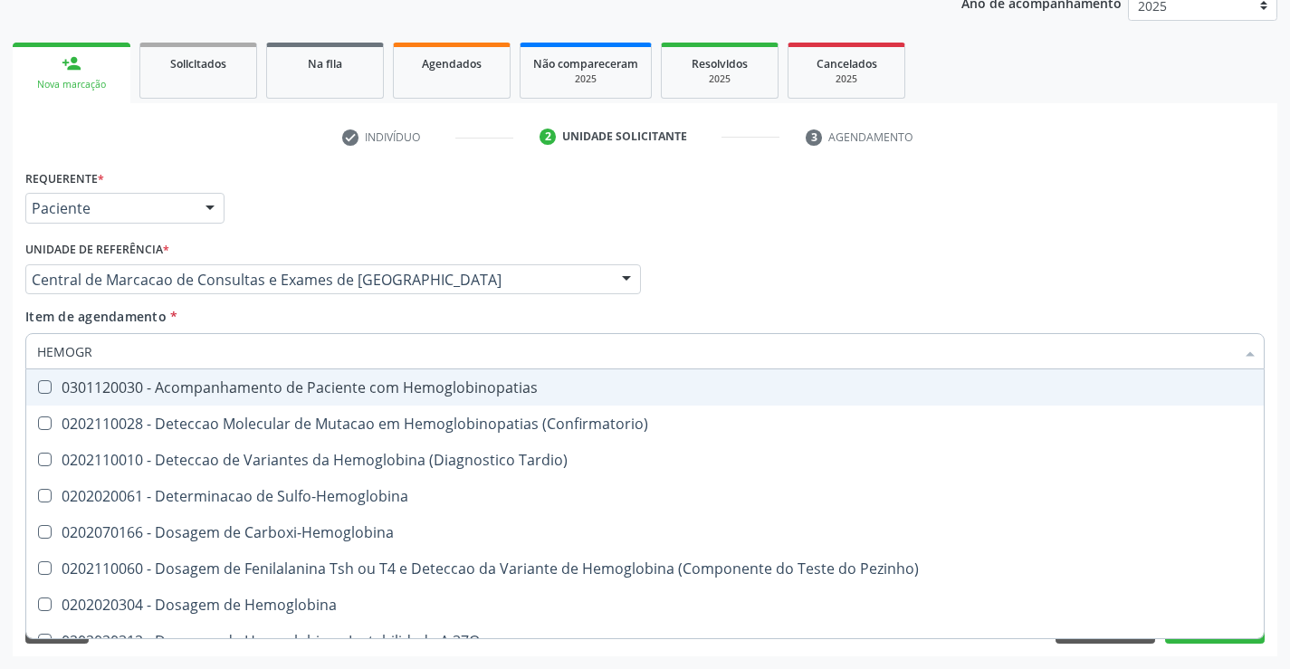
type input "HEMOGRA"
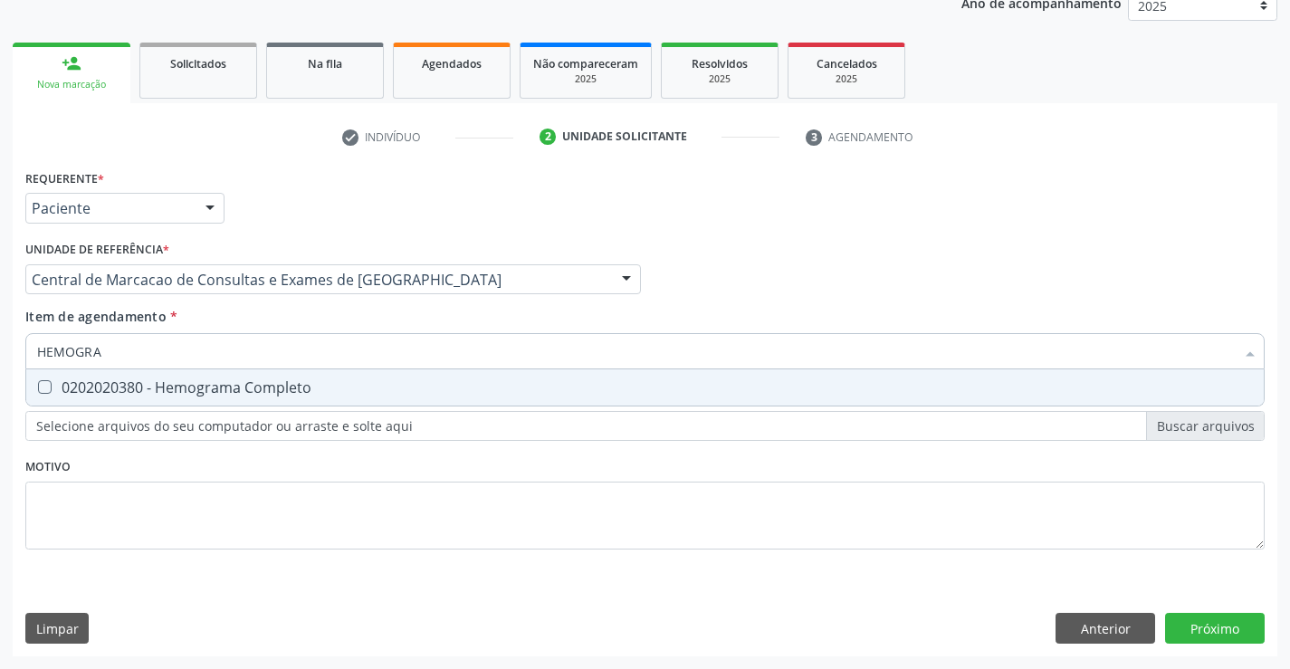
click at [174, 382] on div "0202020380 - Hemograma Completo" at bounding box center [645, 387] width 1216 height 14
checkbox Completo "true"
click at [161, 354] on input "HEMOGRA" at bounding box center [636, 351] width 1198 height 36
type input "PL"
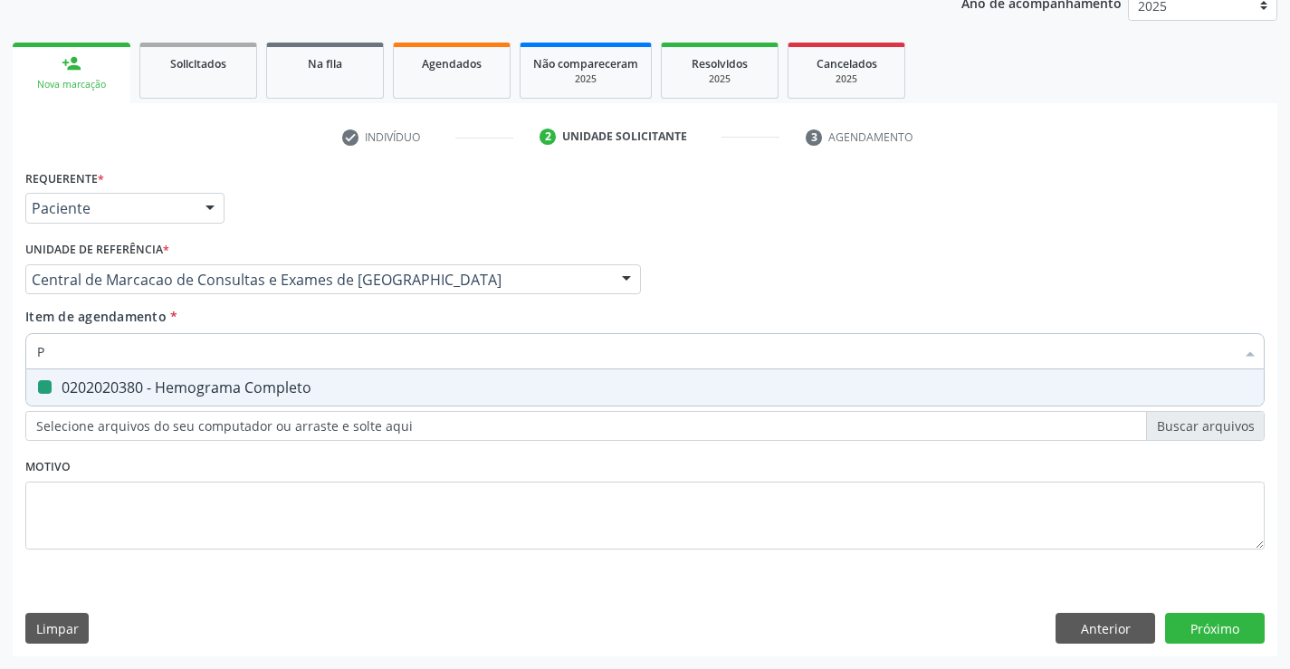
checkbox Completo "false"
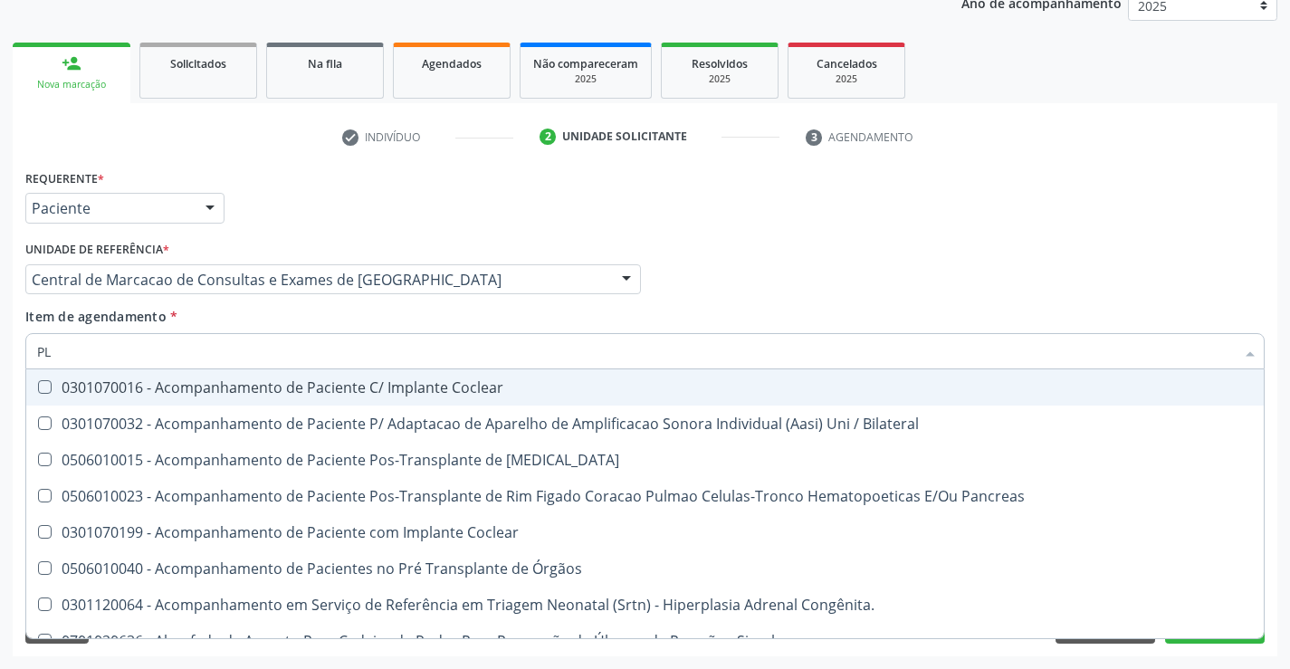
type input "PLA"
checkbox Completo "false"
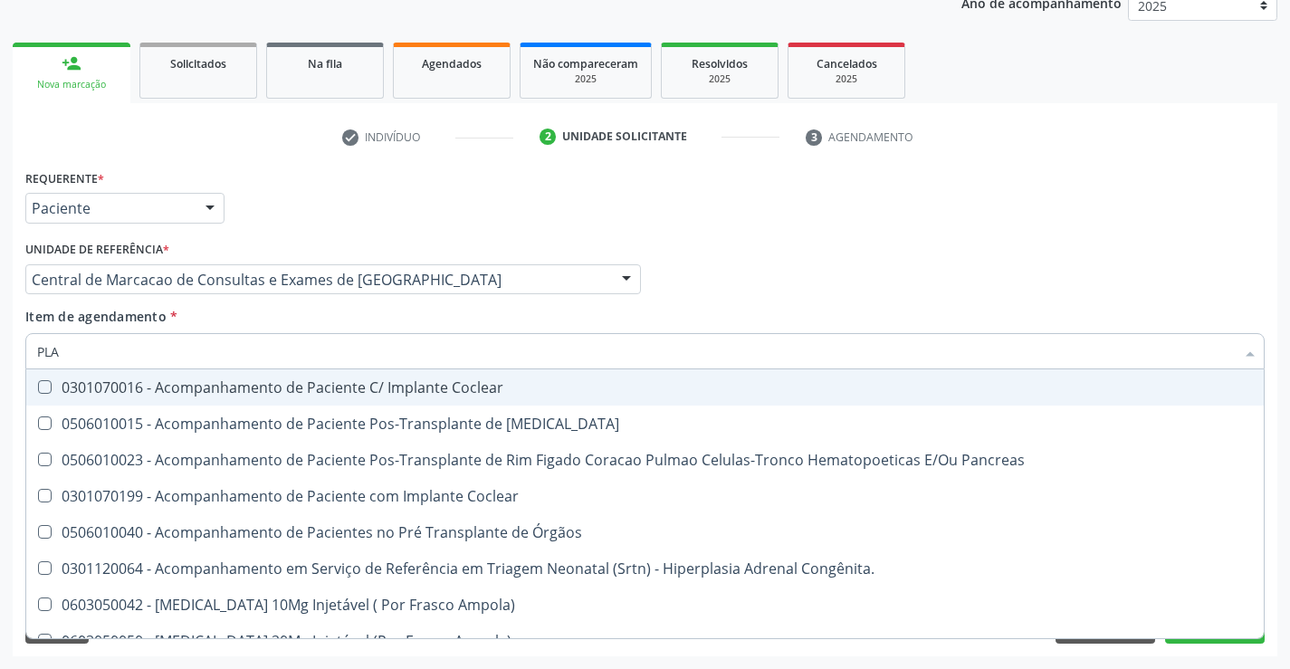
type input "PLAQ"
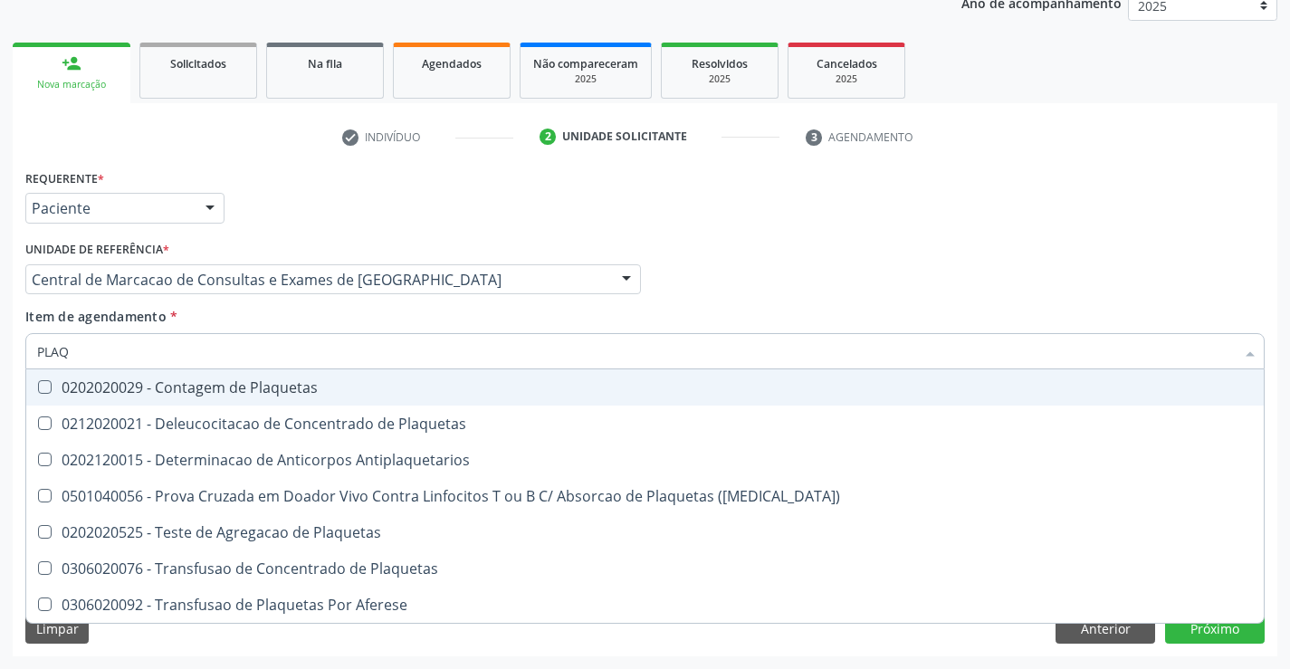
click at [164, 392] on div "0202020029 - Contagem de Plaquetas" at bounding box center [645, 387] width 1216 height 14
checkbox Plaquetas "true"
click at [178, 343] on input "PLAQ" at bounding box center [636, 351] width 1198 height 36
type input "GL"
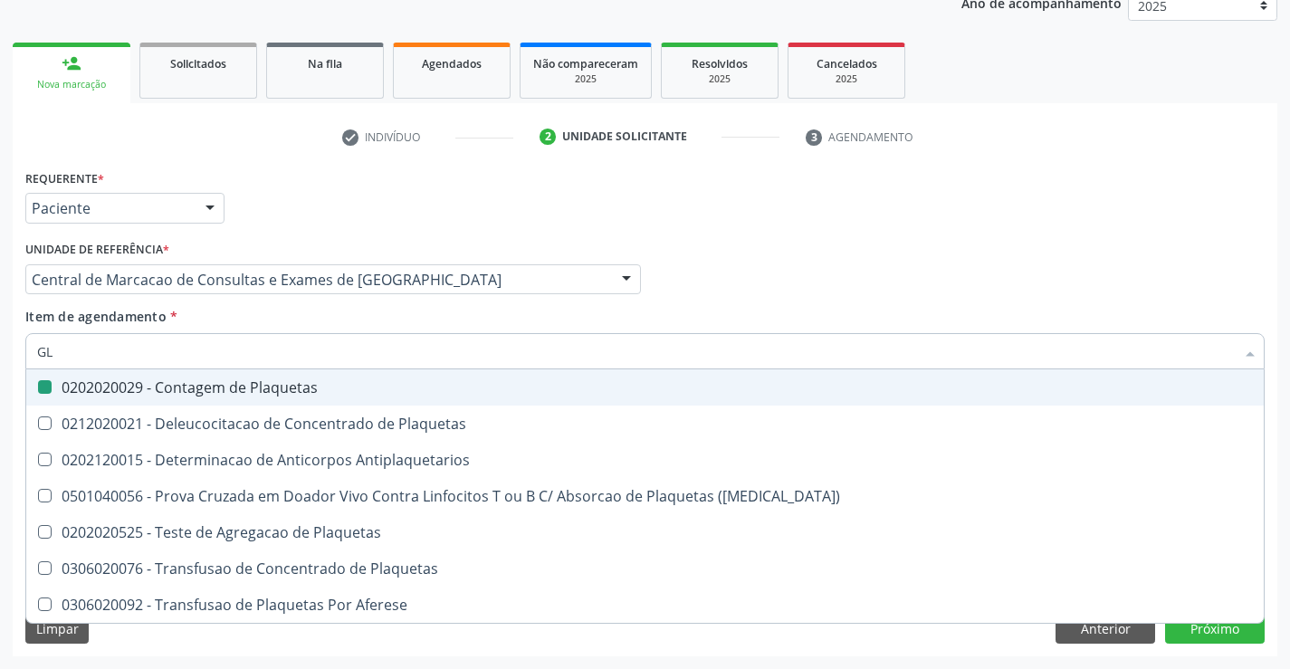
checkbox Plaquetas "false"
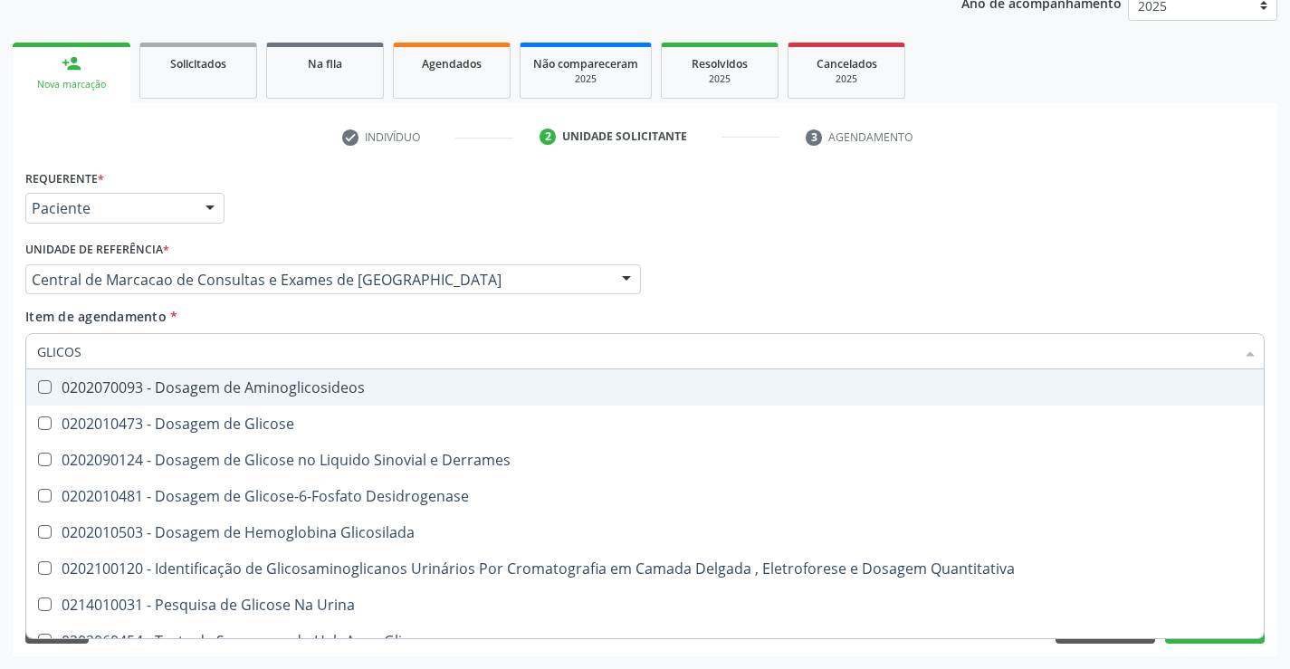
type input "GLICOSE"
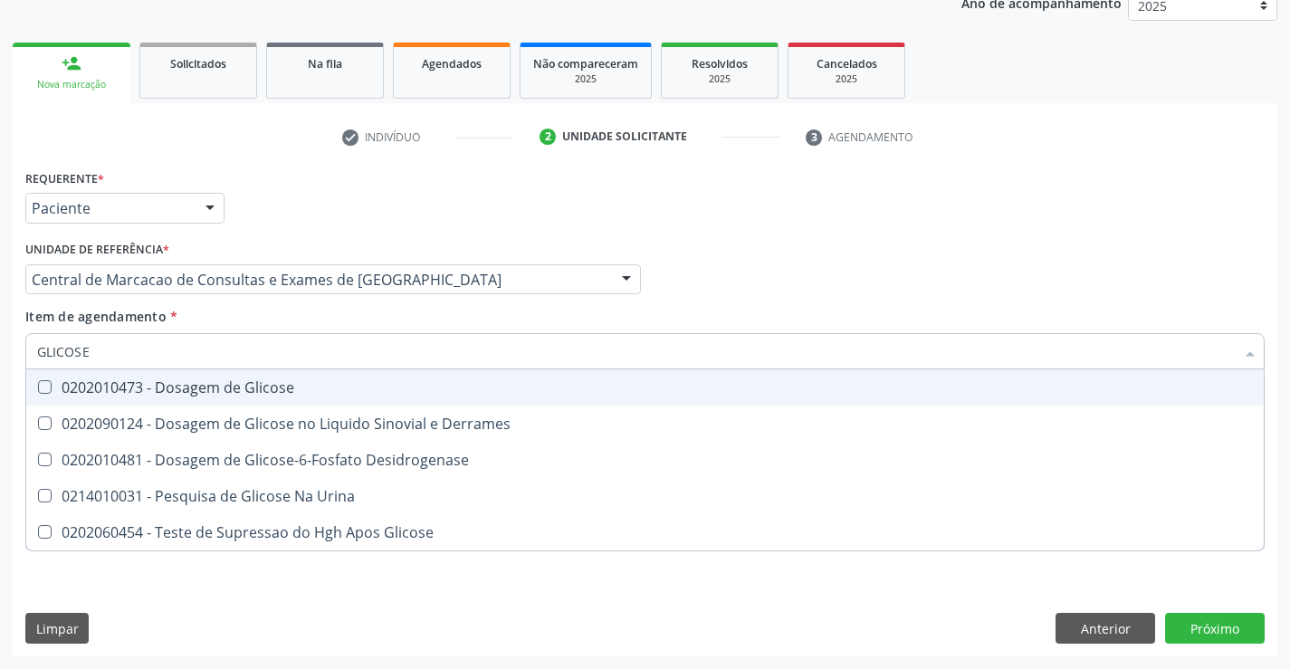
drag, startPoint x: 171, startPoint y: 384, endPoint x: 182, endPoint y: 350, distance: 35.2
click at [172, 383] on div "0202010473 - Dosagem de Glicose" at bounding box center [645, 387] width 1216 height 14
checkbox Glicose "true"
click at [182, 348] on input "GLICOSE" at bounding box center [636, 351] width 1198 height 36
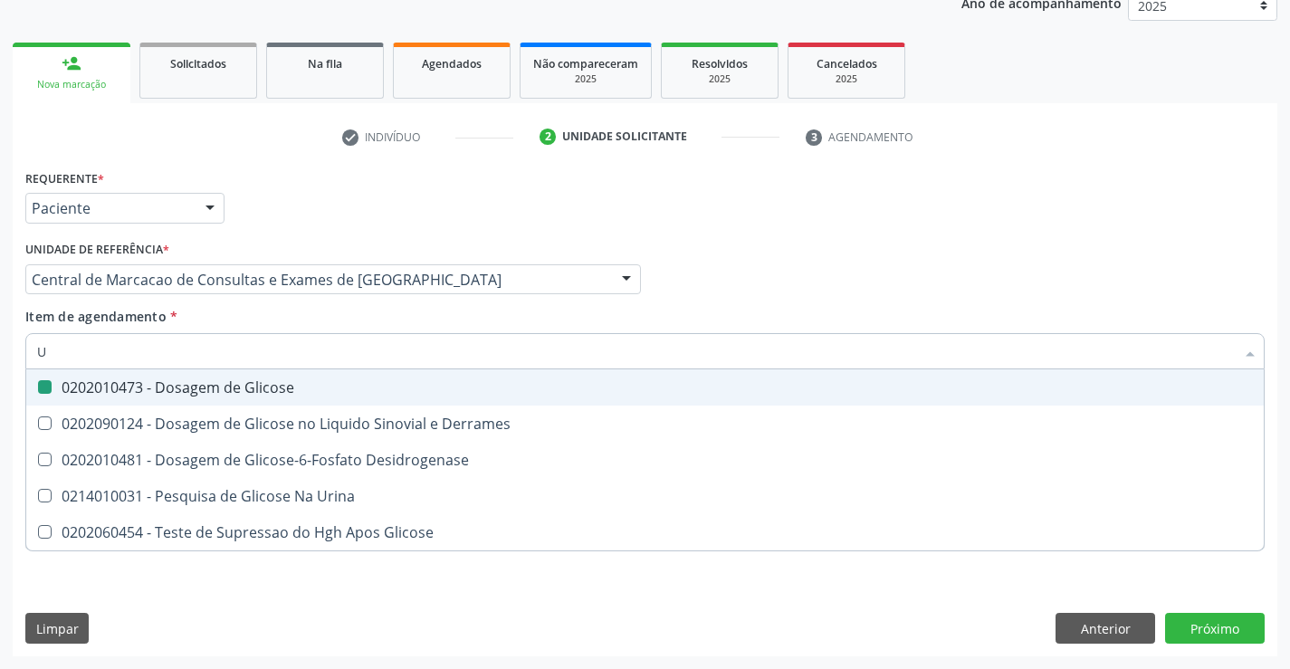
type input "UR"
checkbox Glicose "false"
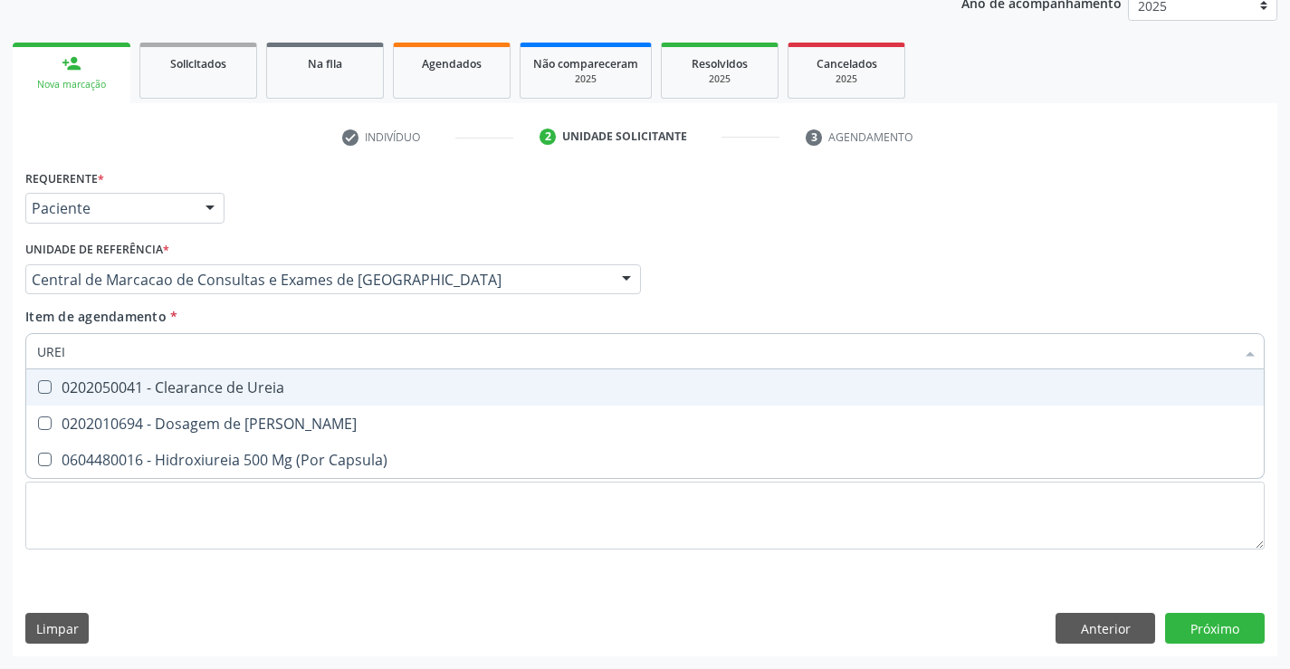
type input "UREIA"
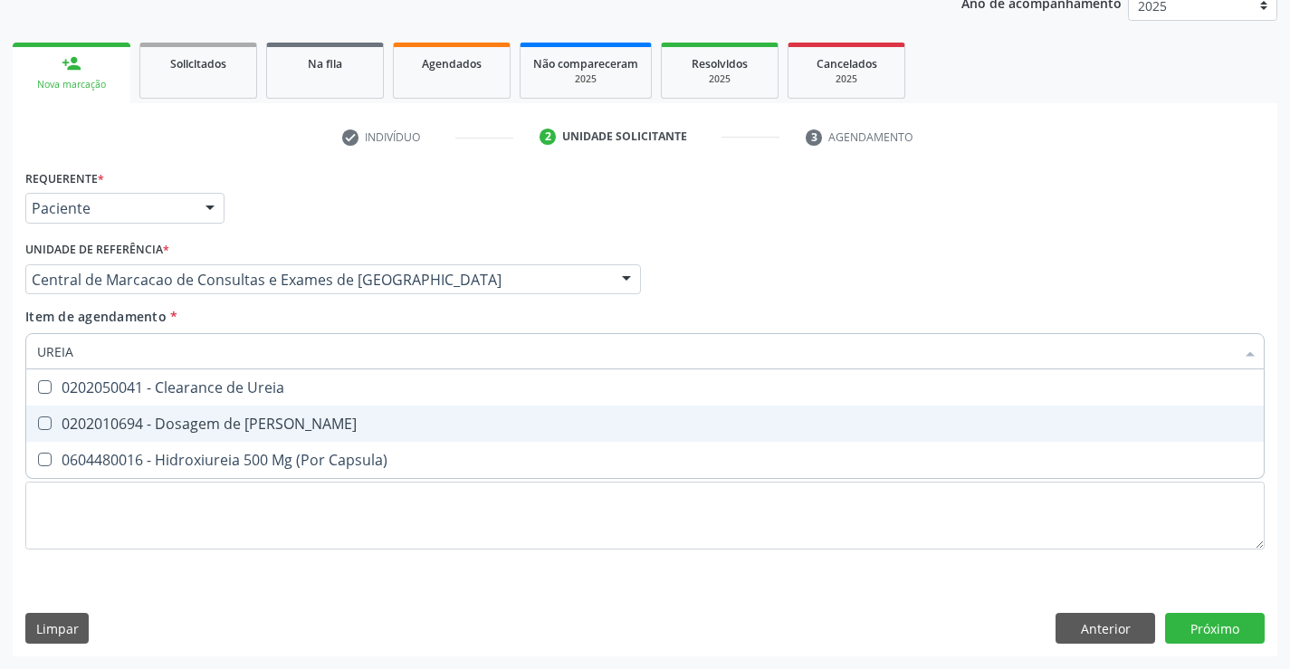
click at [179, 417] on div "0202010694 - Dosagem de [PERSON_NAME]" at bounding box center [645, 423] width 1216 height 14
checkbox Ureia "true"
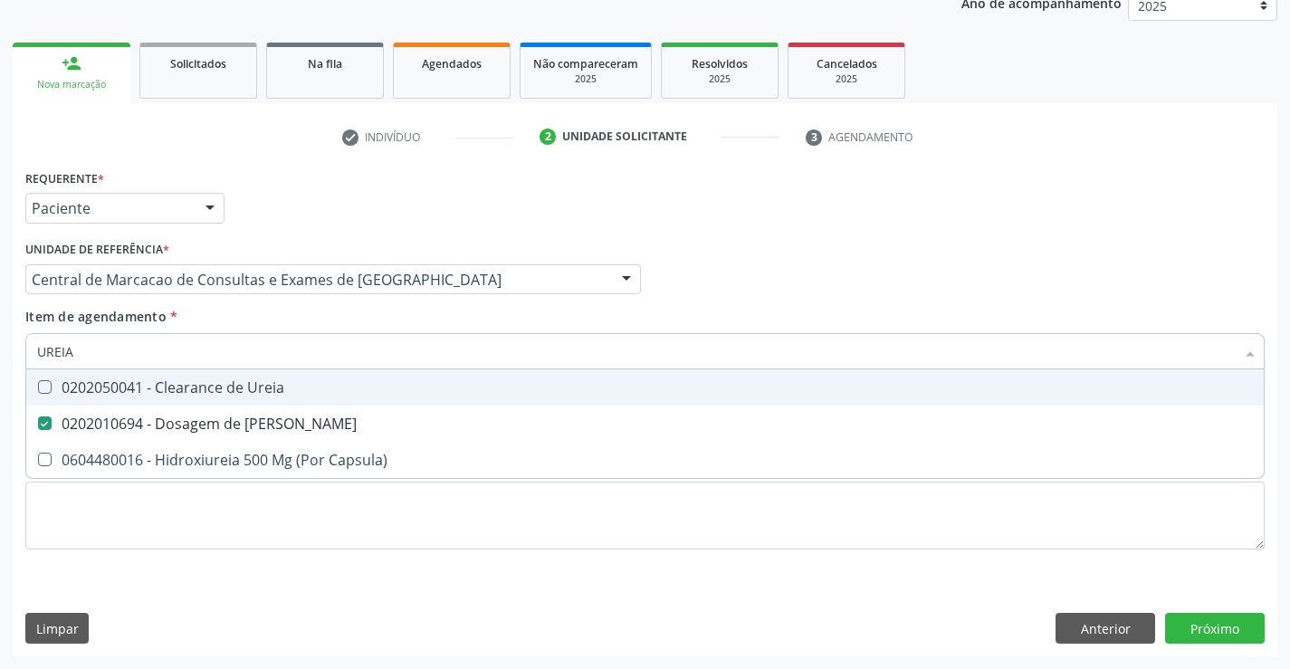
click at [184, 355] on input "UREIA" at bounding box center [636, 351] width 1198 height 36
type input "CRE"
checkbox Ureia "false"
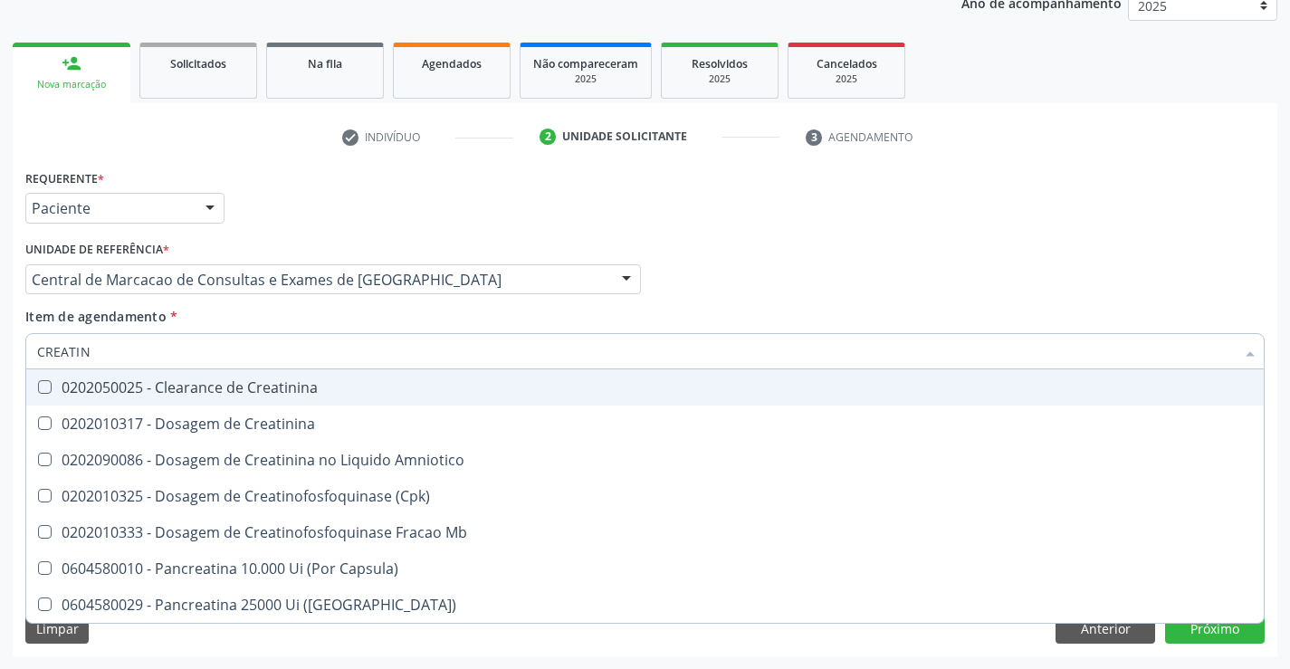
type input "CREATINI"
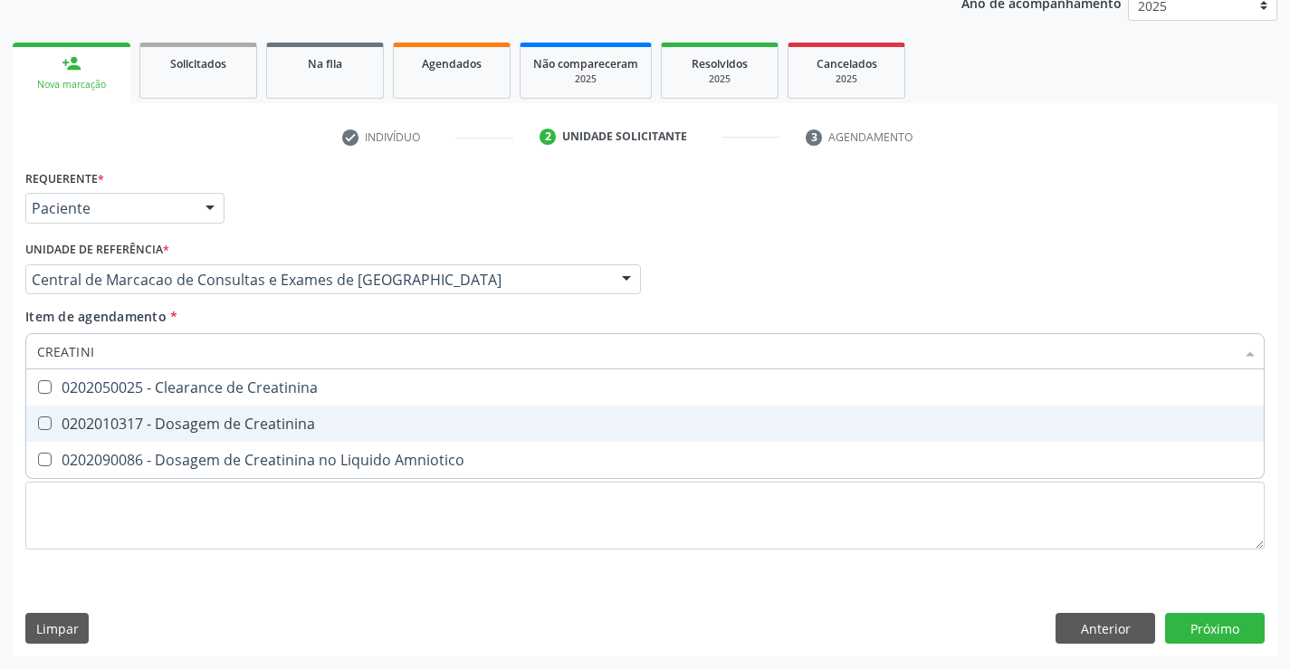
click at [192, 411] on span "0202010317 - Dosagem de Creatinina" at bounding box center [645, 424] width 1238 height 36
checkbox Creatinina "true"
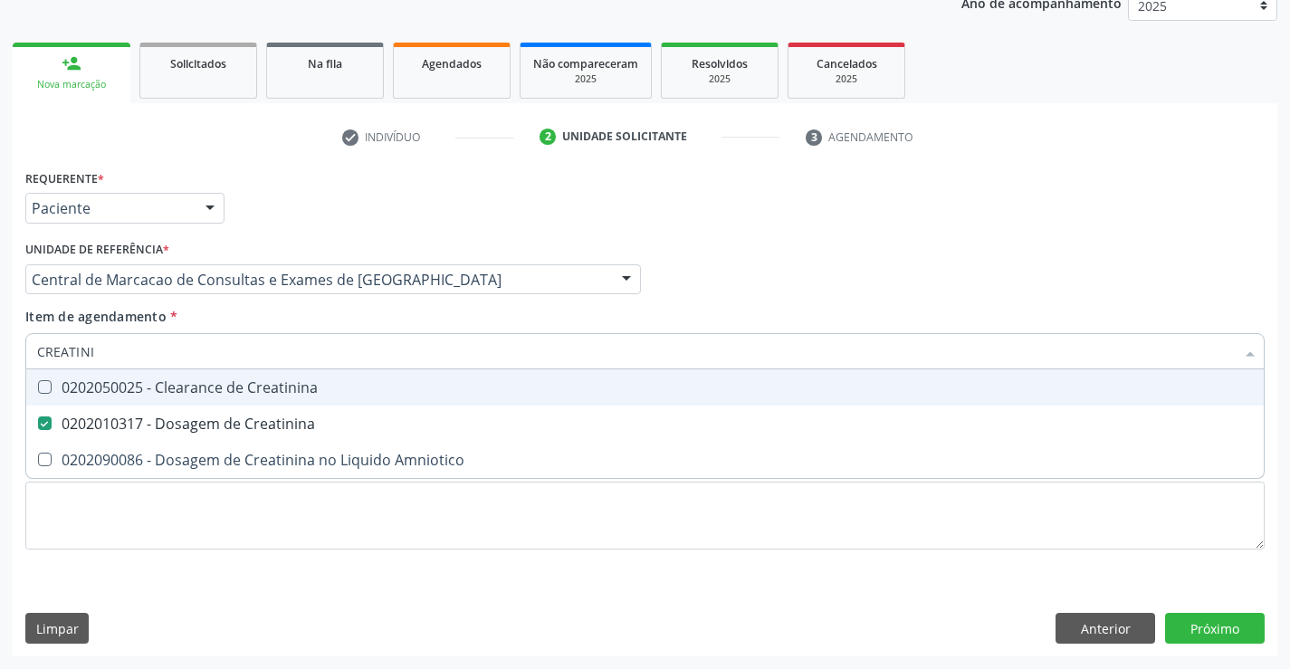
click at [196, 350] on input "CREATINI" at bounding box center [636, 351] width 1198 height 36
type input "T"
checkbox Creatinina "false"
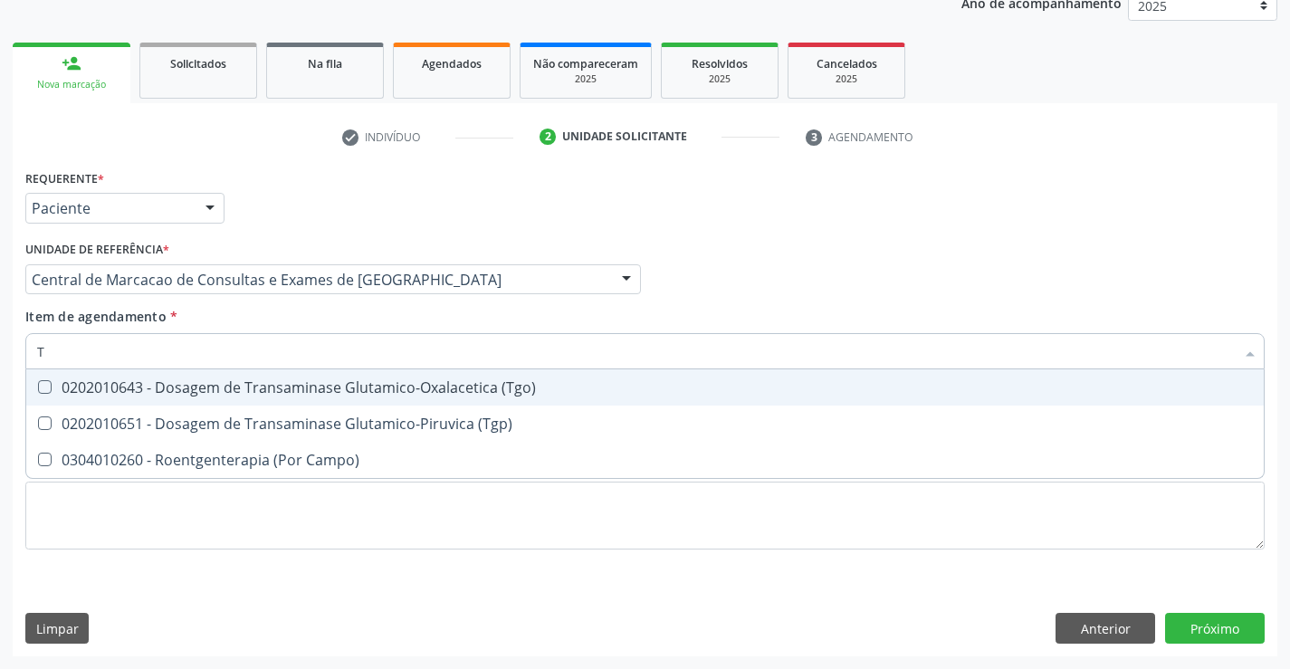
type input "TG"
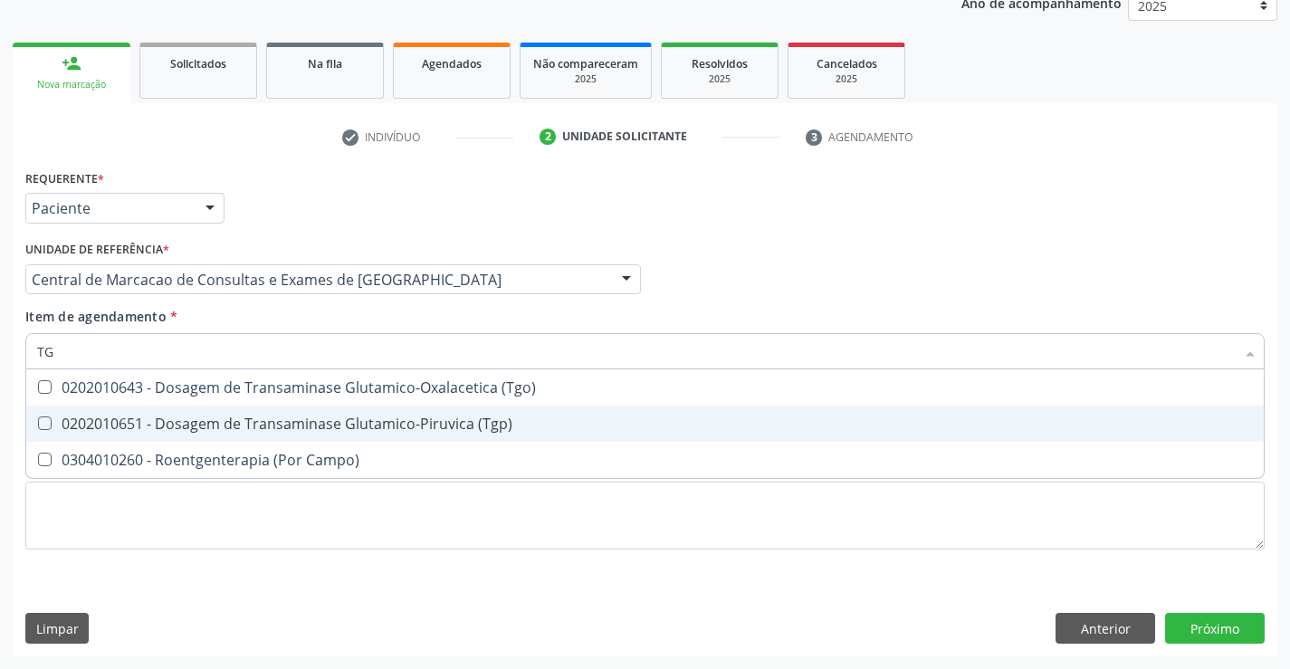
click at [190, 430] on div "0202010651 - Dosagem de Transaminase Glutamico-Piruvica (Tgp)" at bounding box center [645, 423] width 1216 height 14
click at [190, 412] on span "0202010651 - Dosagem de Transaminase Glutamico-Piruvica (Tgp)" at bounding box center [645, 424] width 1238 height 36
checkbox \(Tgp\) "false"
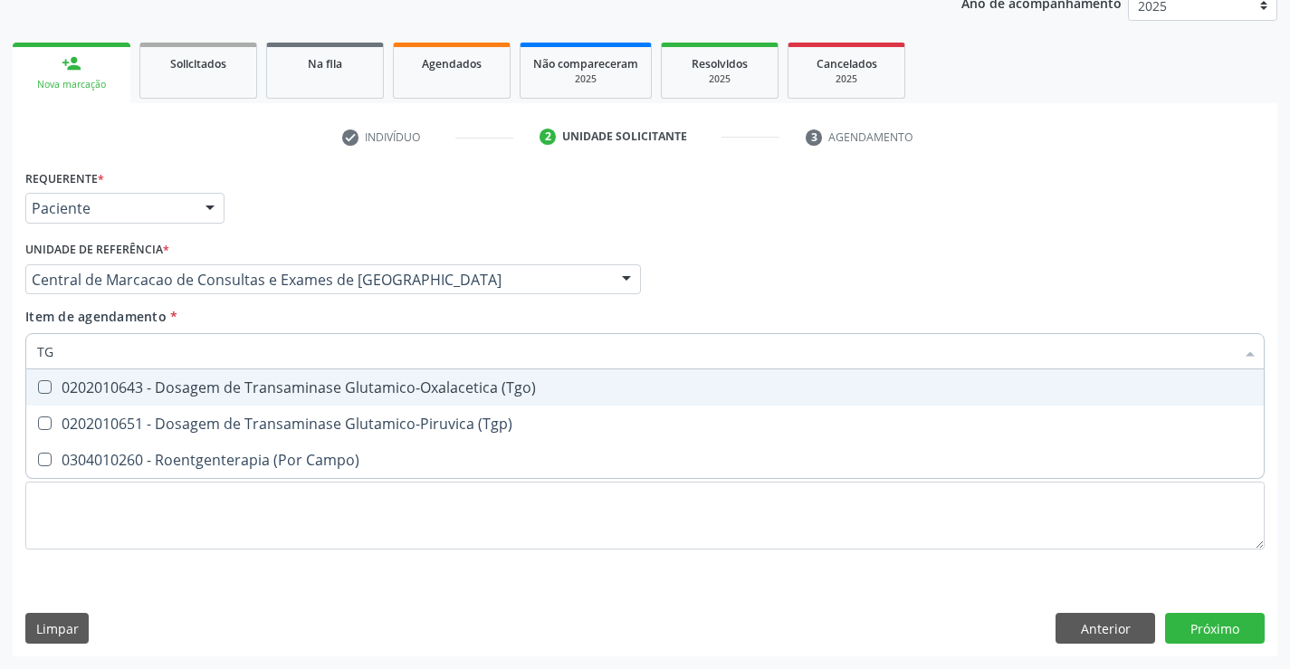
click at [190, 397] on span "0202010643 - Dosagem de Transaminase Glutamico-Oxalacetica (Tgo)" at bounding box center [645, 387] width 1238 height 36
checkbox \(Tgo\) "true"
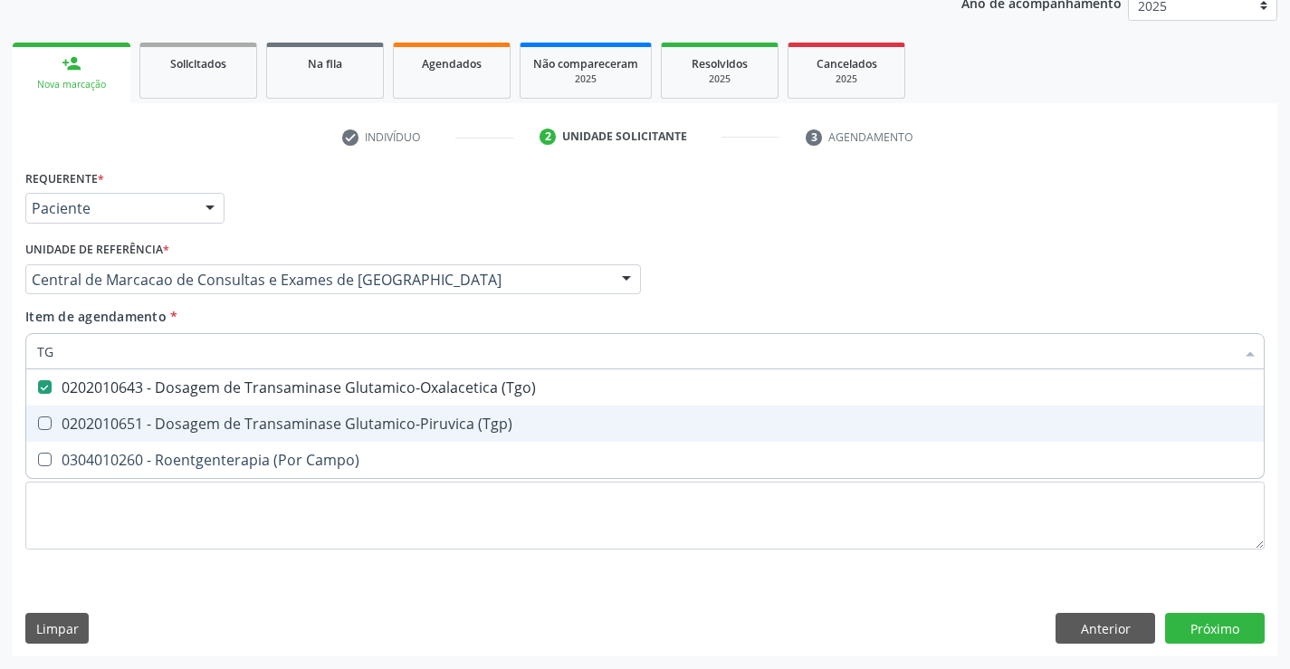
click at [185, 412] on span "0202010651 - Dosagem de Transaminase Glutamico-Piruvica (Tgp)" at bounding box center [645, 424] width 1238 height 36
checkbox \(Tgp\) "true"
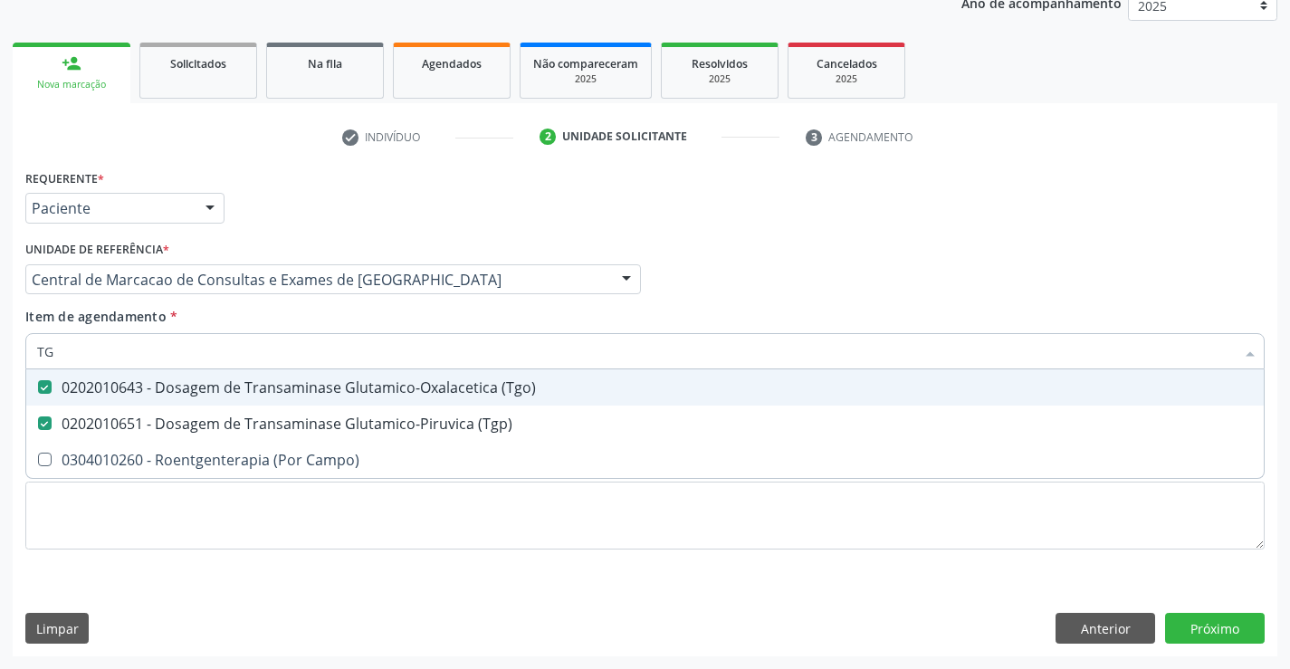
click at [186, 355] on input "TG" at bounding box center [636, 351] width 1198 height 36
type input "T"
checkbox \(Tgo\) "false"
checkbox \(Tgp\) "false"
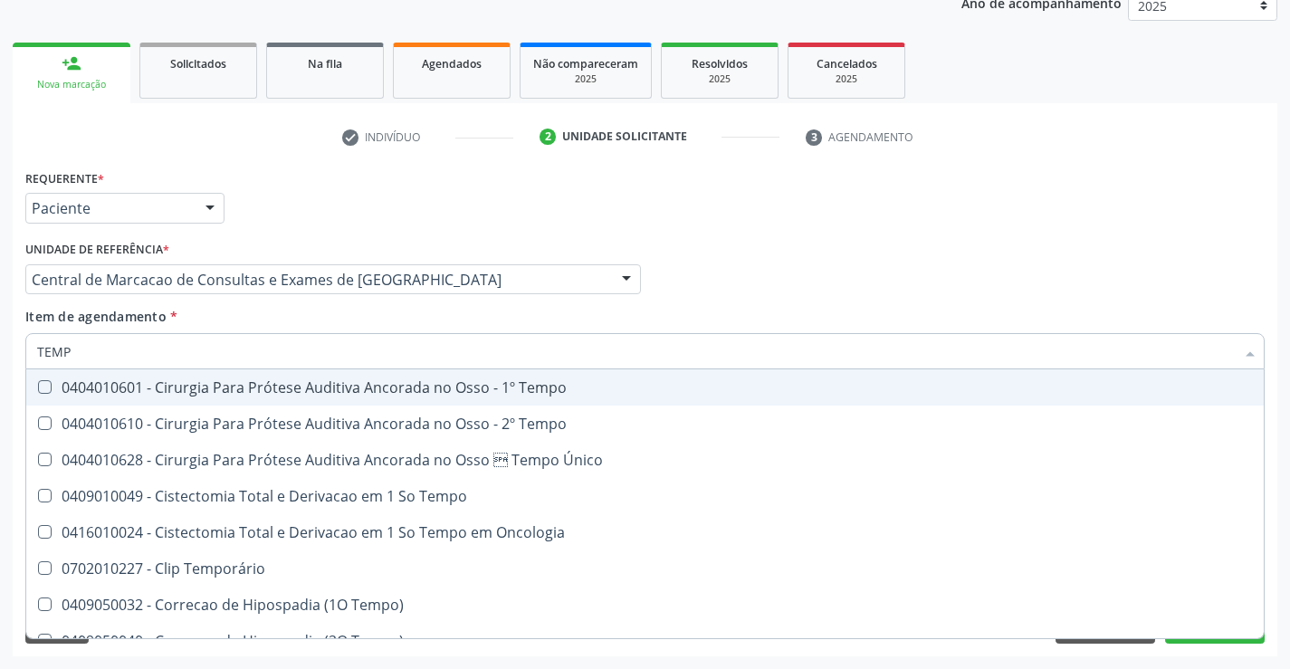
type input "TEMPO"
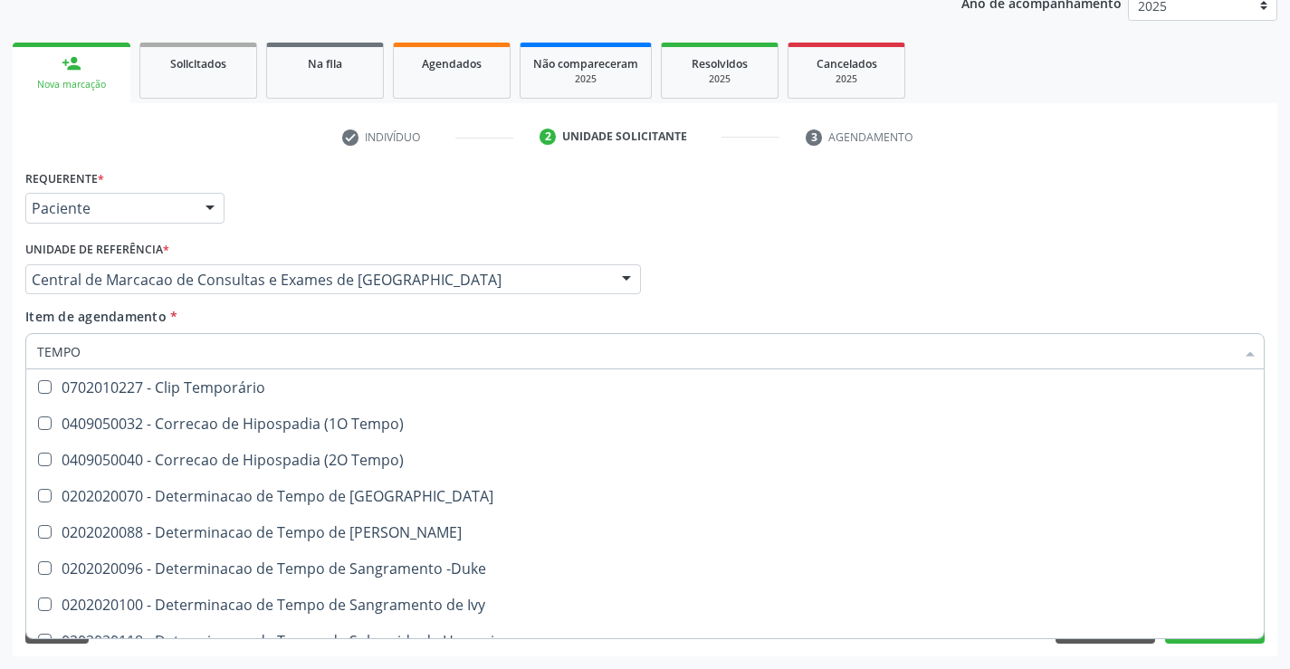
scroll to position [272, 0]
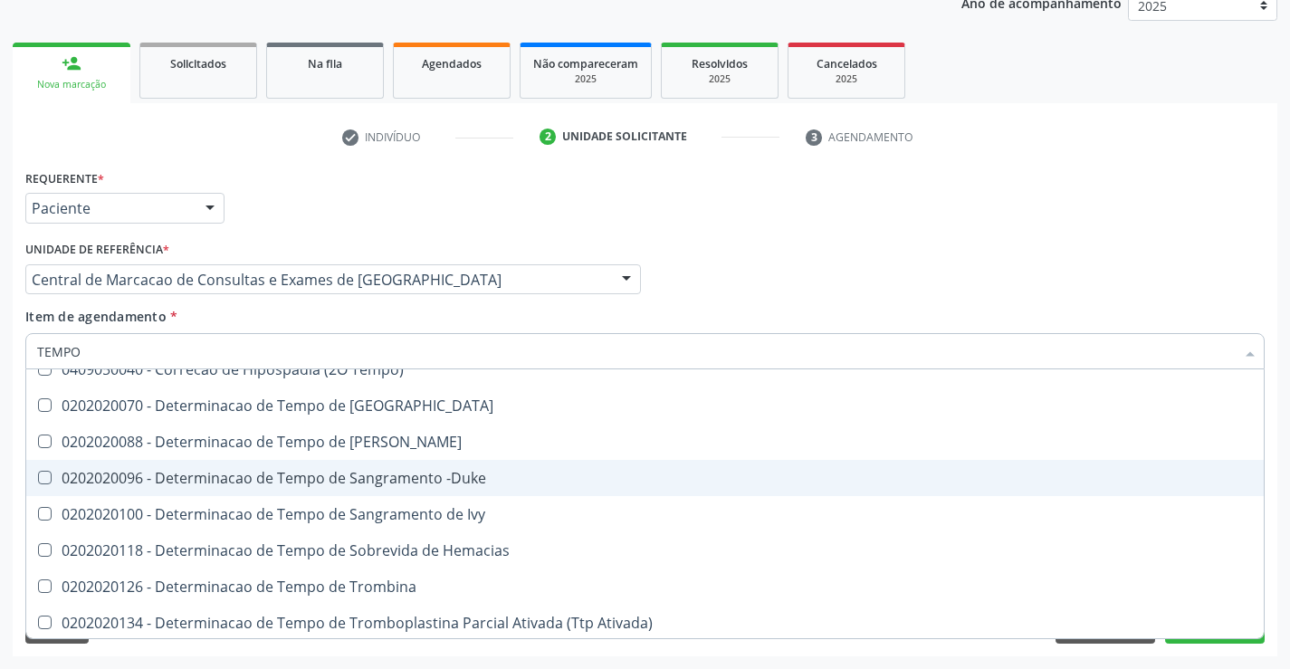
click at [550, 475] on div "0202020096 - Determinacao de Tempo de Sangramento -Duke" at bounding box center [684, 478] width 1295 height 14
checkbox -Duke "true"
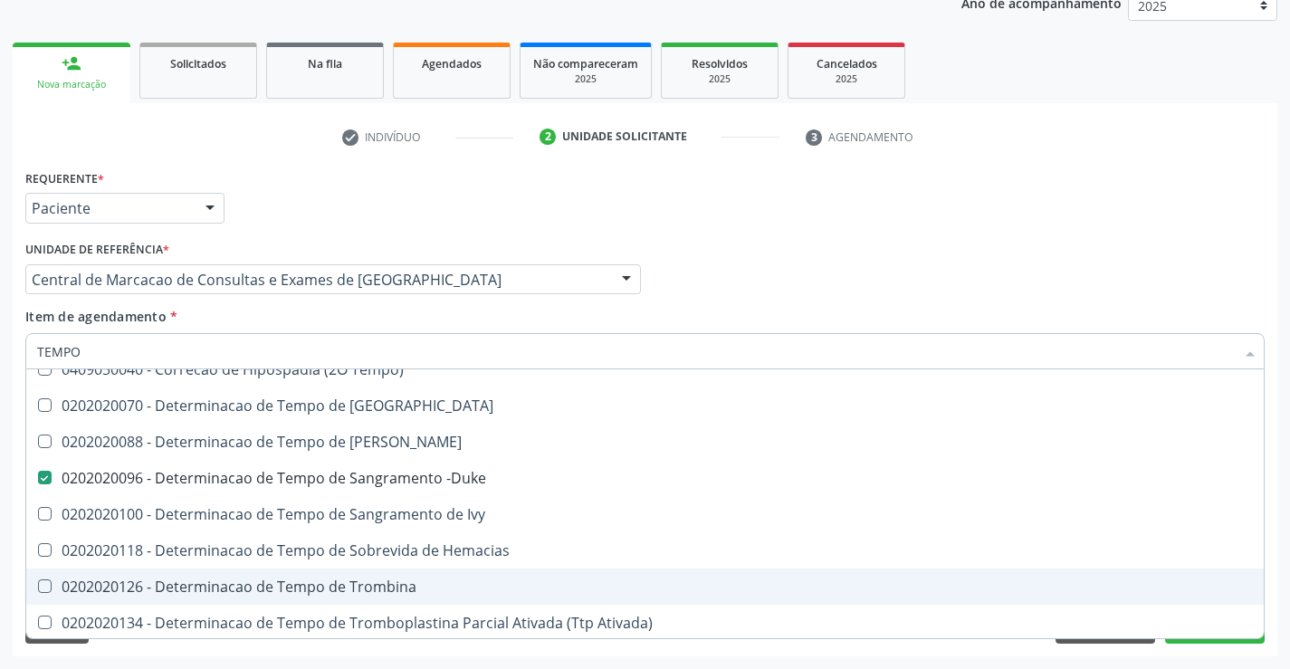
click at [521, 575] on span "0202020126 - Determinacao de Tempo de Trombina" at bounding box center [684, 587] width 1317 height 36
checkbox Trombina "true"
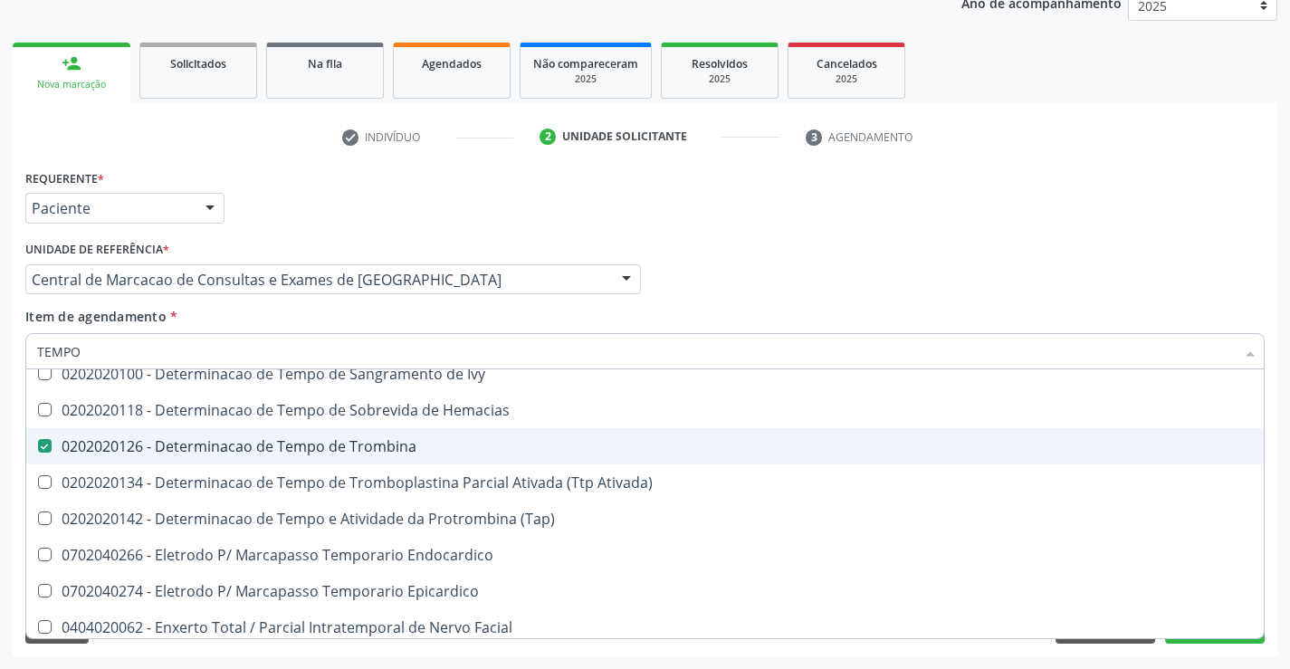
scroll to position [453, 0]
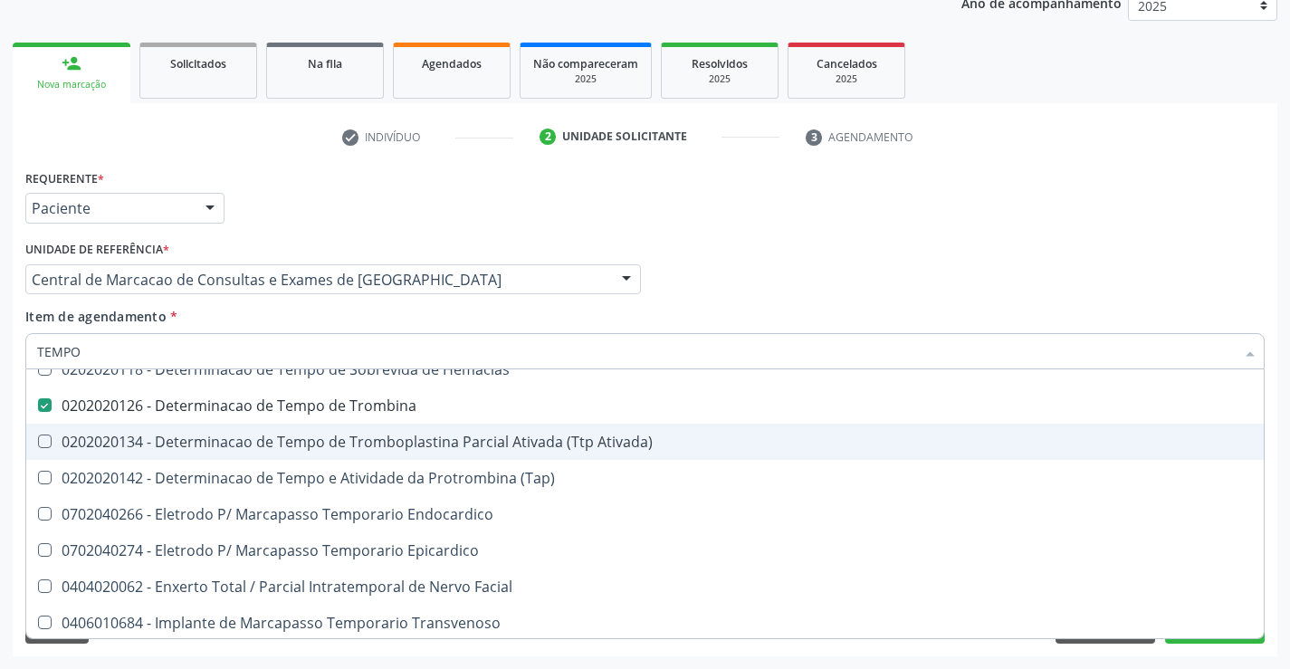
click at [548, 444] on div "0202020134 - Determinacao de Tempo de Tromboplastina Parcial Ativada (Ttp Ativa…" at bounding box center [684, 442] width 1295 height 14
checkbox Ativada\) "true"
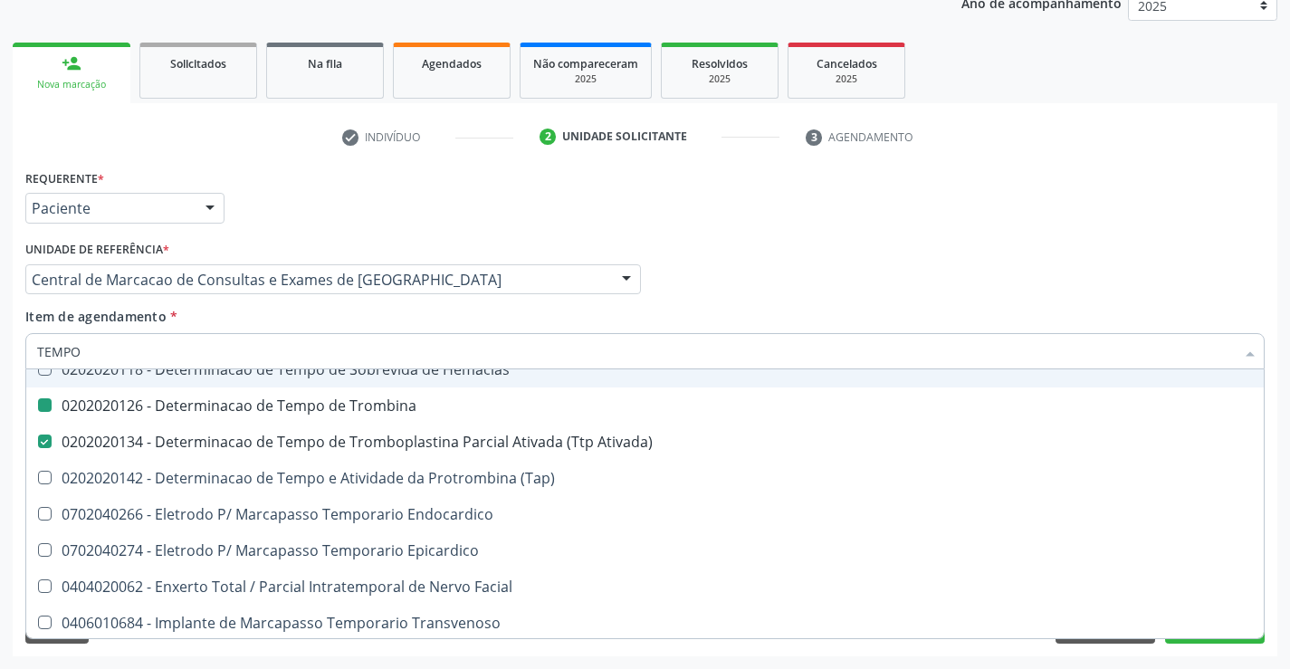
click at [892, 254] on div "Médico Solicitante Por favor, selecione a Unidade de Atendimento primeiro Nenhu…" at bounding box center [645, 271] width 1248 height 71
checkbox Tempo "true"
checkbox Único "true"
checkbox Tempo "true"
checkbox Oncologia "true"
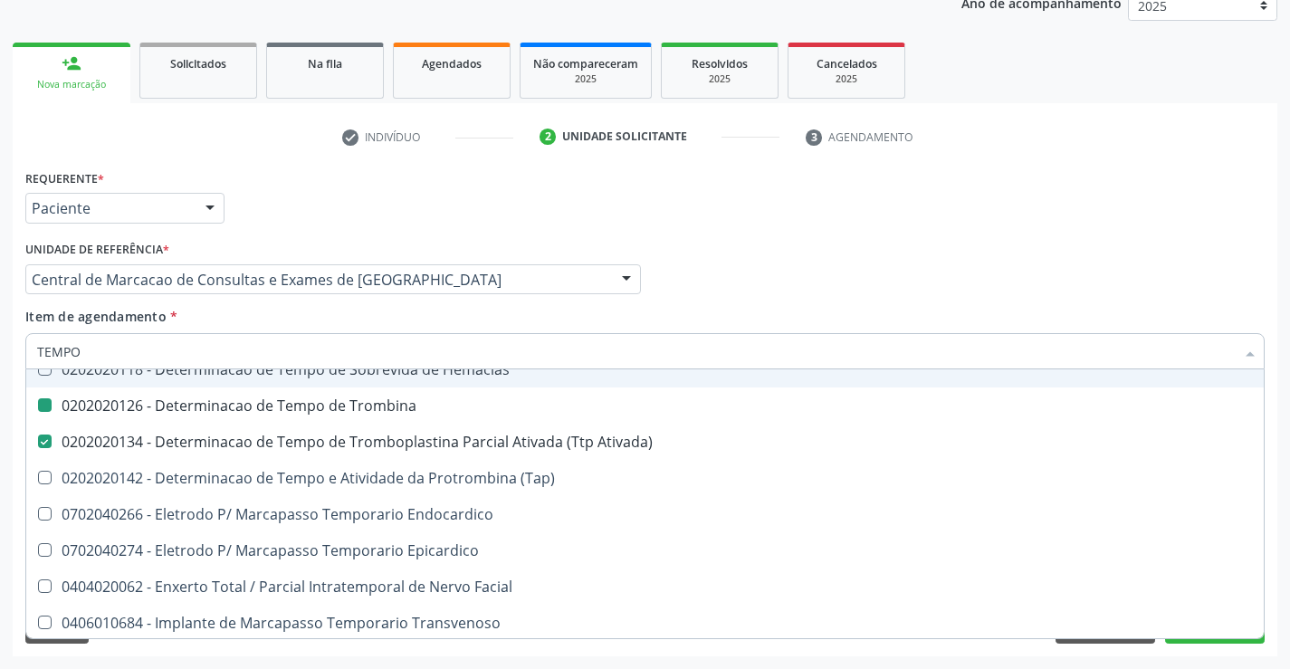
checkbox Temporário "true"
checkbox Tempo\) "true"
checkbox Coagulacao "true"
checkbox Euglobulina "true"
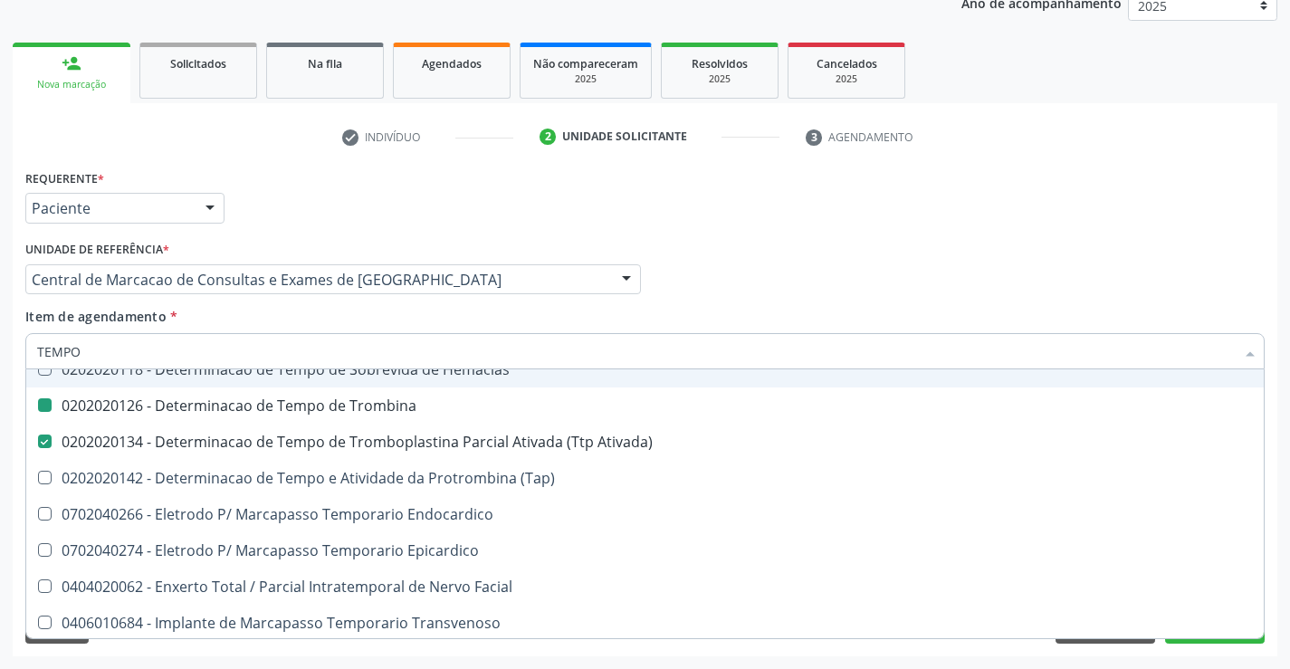
checkbox Trombina "false"
checkbox Ativada\) "false"
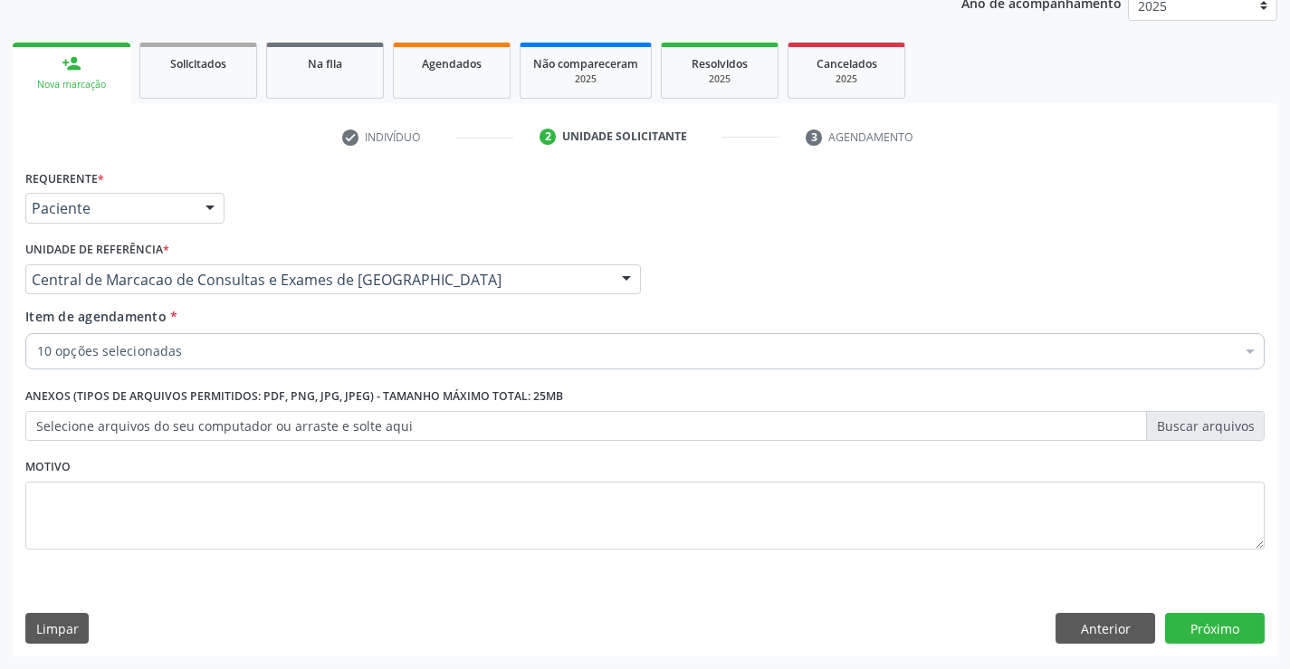
scroll to position [0, 0]
click at [1212, 626] on button "Próximo" at bounding box center [1215, 628] width 100 height 31
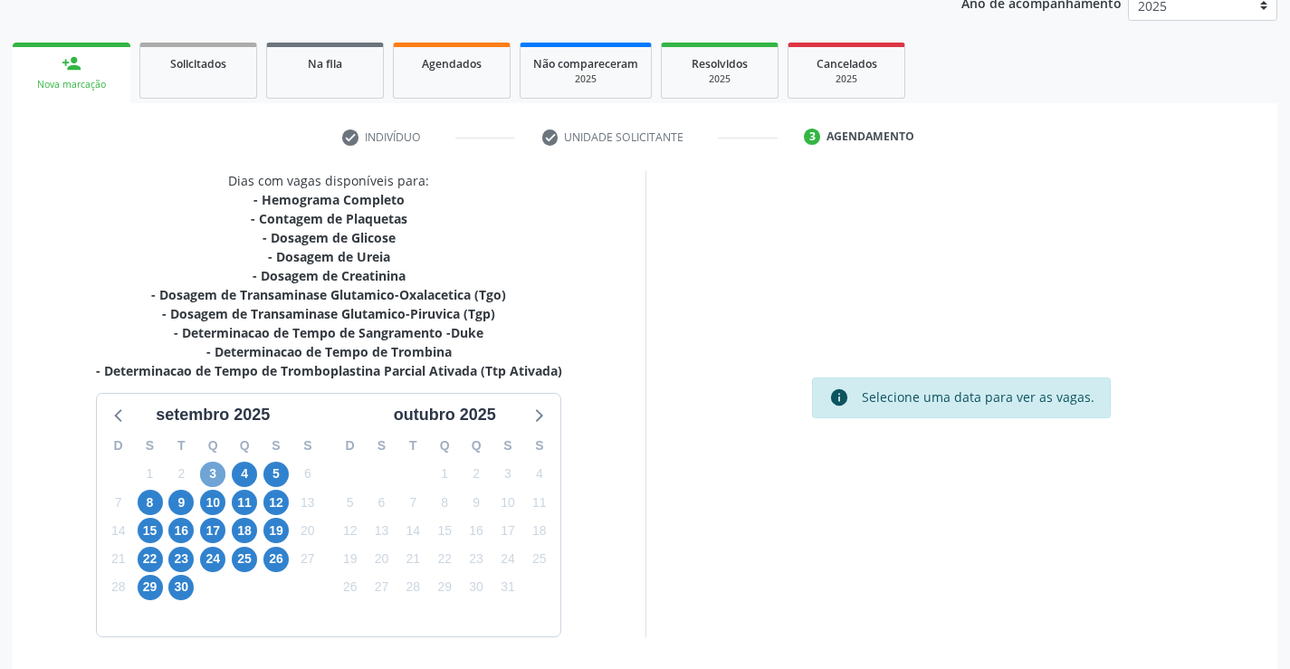
click at [214, 472] on span "3" at bounding box center [212, 474] width 25 height 25
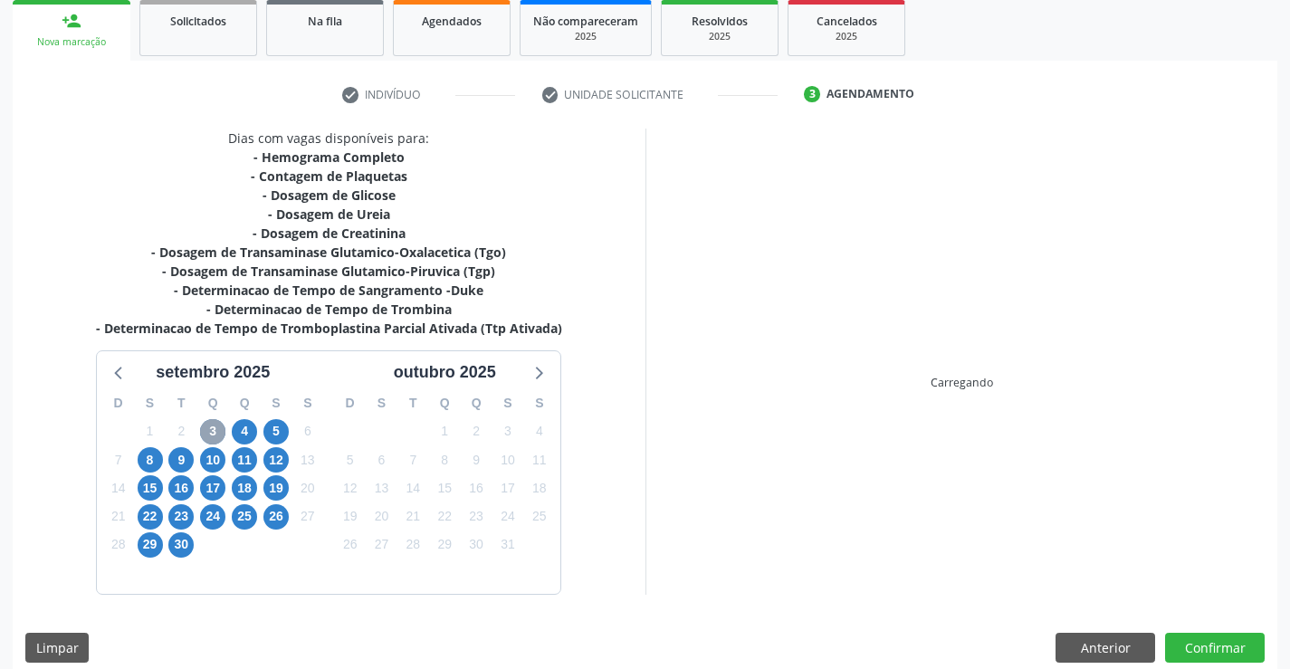
scroll to position [290, 0]
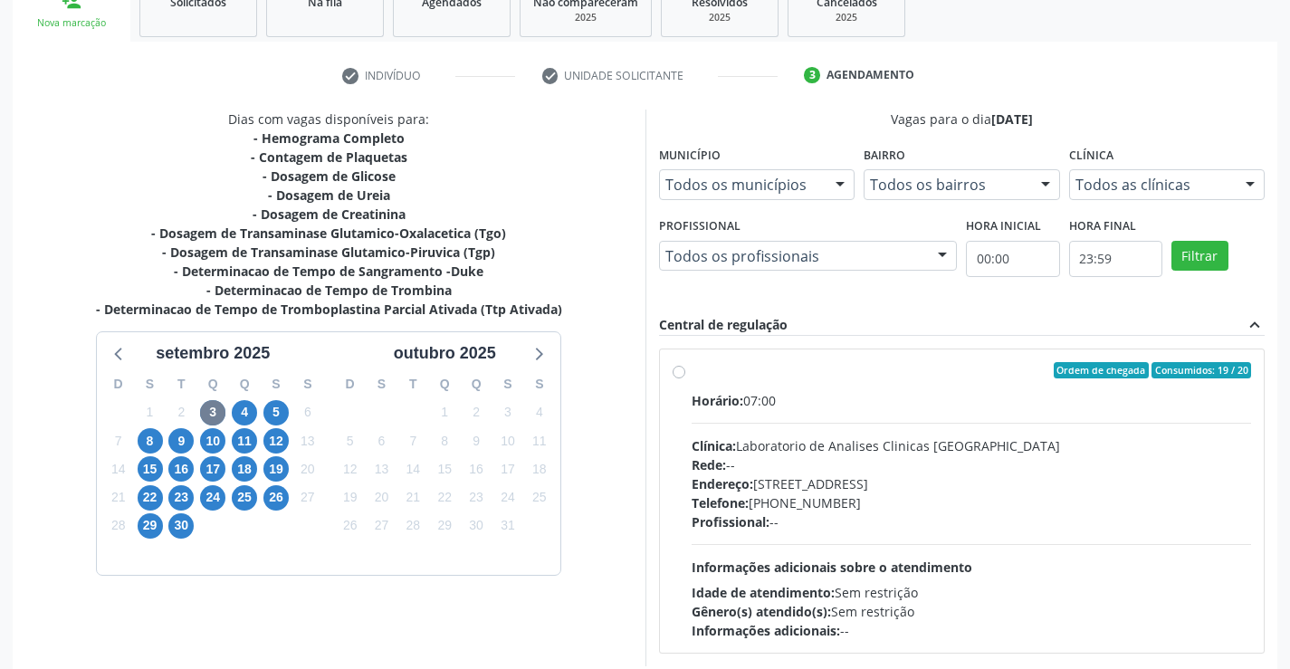
click at [965, 443] on div "Clínica: Laboratorio de Analises Clinicas [GEOGRAPHIC_DATA]" at bounding box center [972, 445] width 560 height 19
click at [685, 378] on input "Ordem de chegada Consumidos: 19 / 20 Horário: 07:00 Clínica: Laboratorio de Ana…" at bounding box center [679, 370] width 13 height 16
radio input "true"
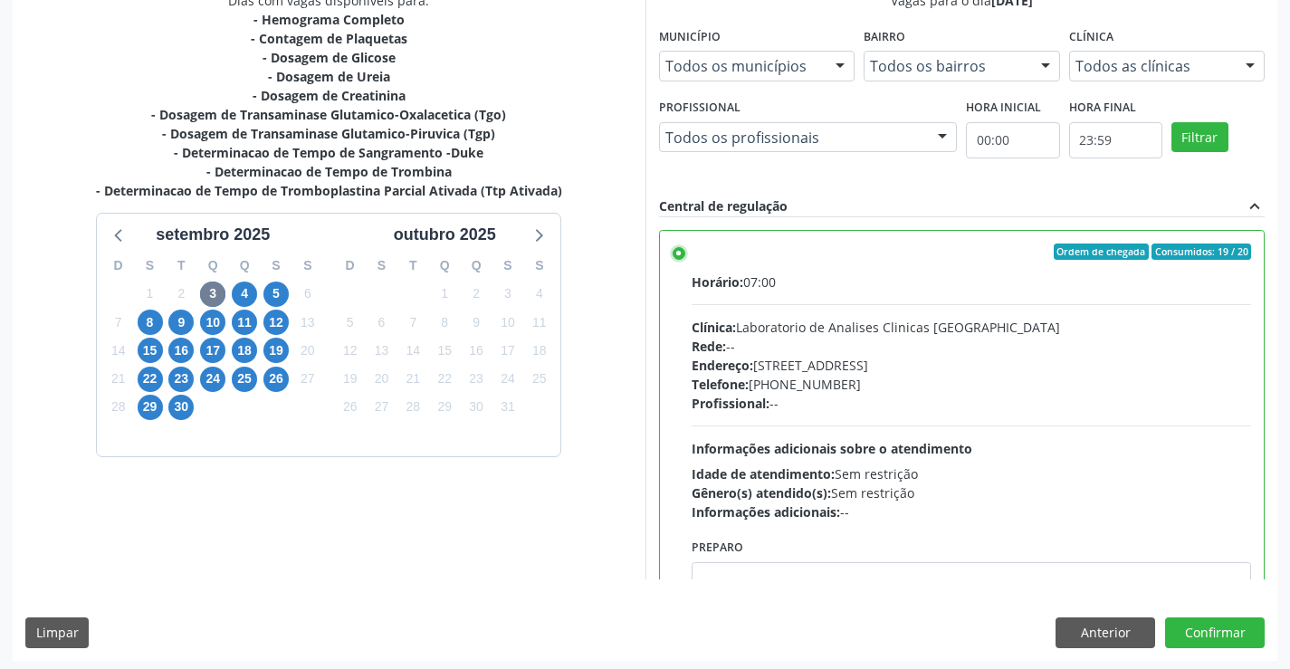
scroll to position [413, 0]
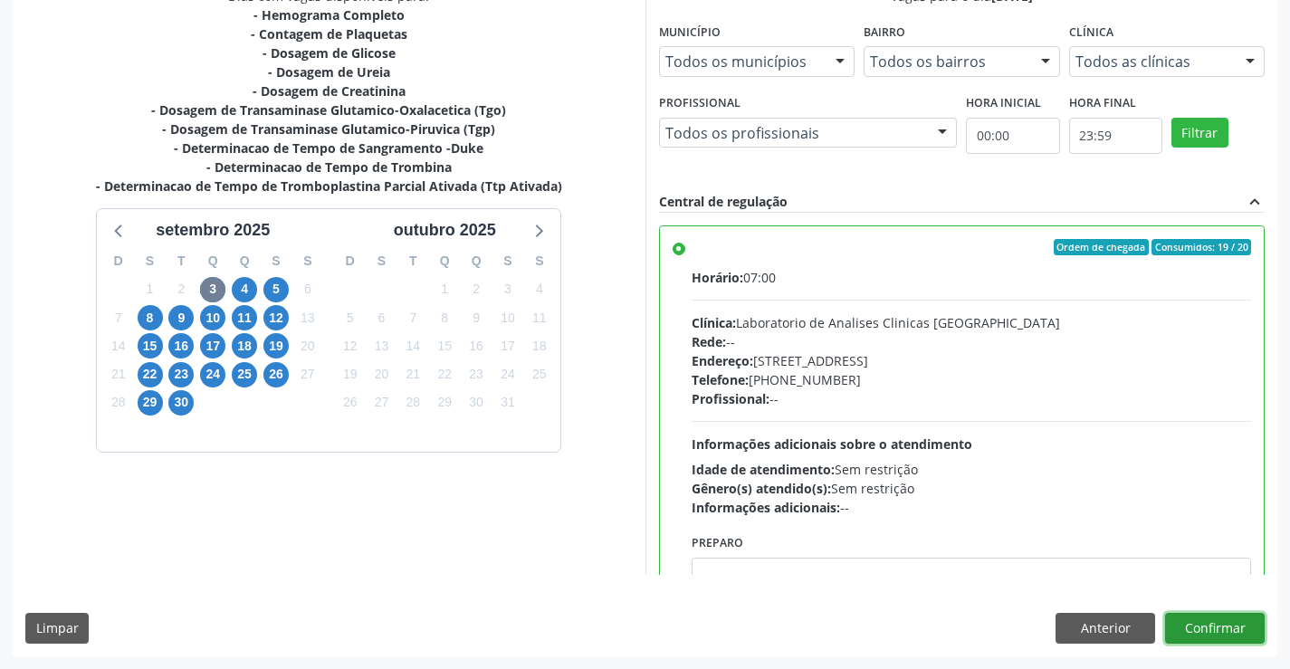
click at [1227, 627] on button "Confirmar" at bounding box center [1215, 628] width 100 height 31
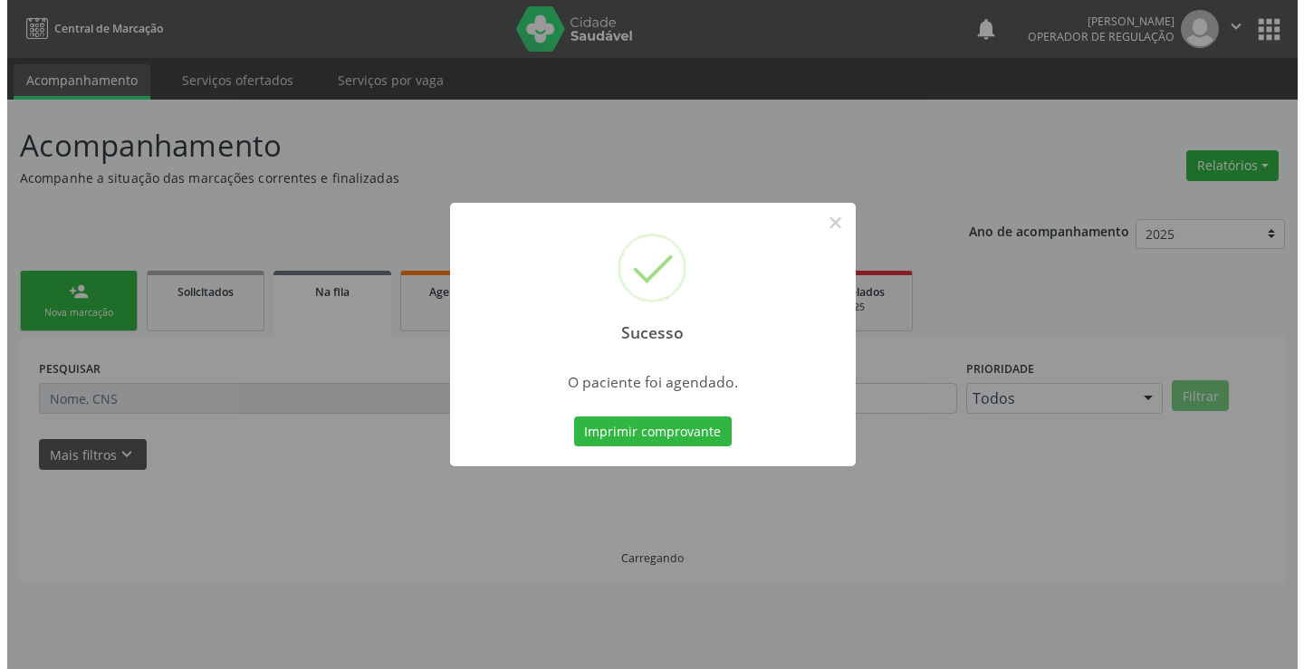
scroll to position [0, 0]
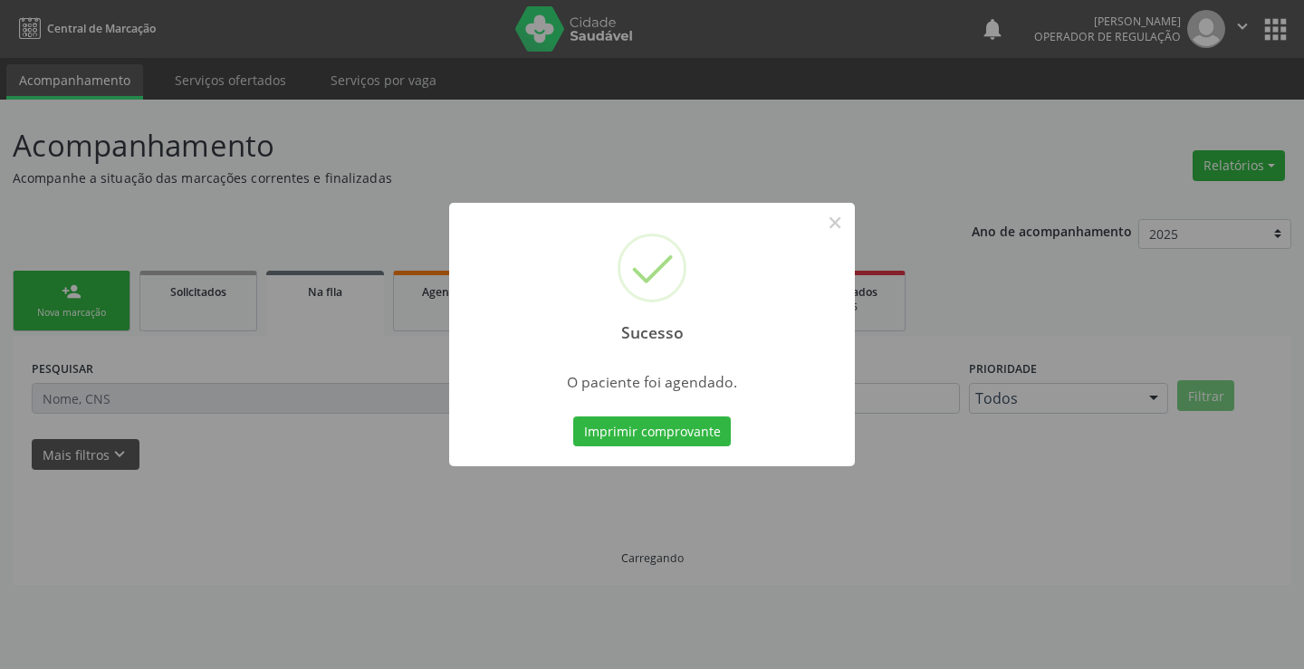
click at [573, 416] on button "Imprimir comprovante" at bounding box center [652, 431] width 158 height 31
